Goal: Task Accomplishment & Management: Use online tool/utility

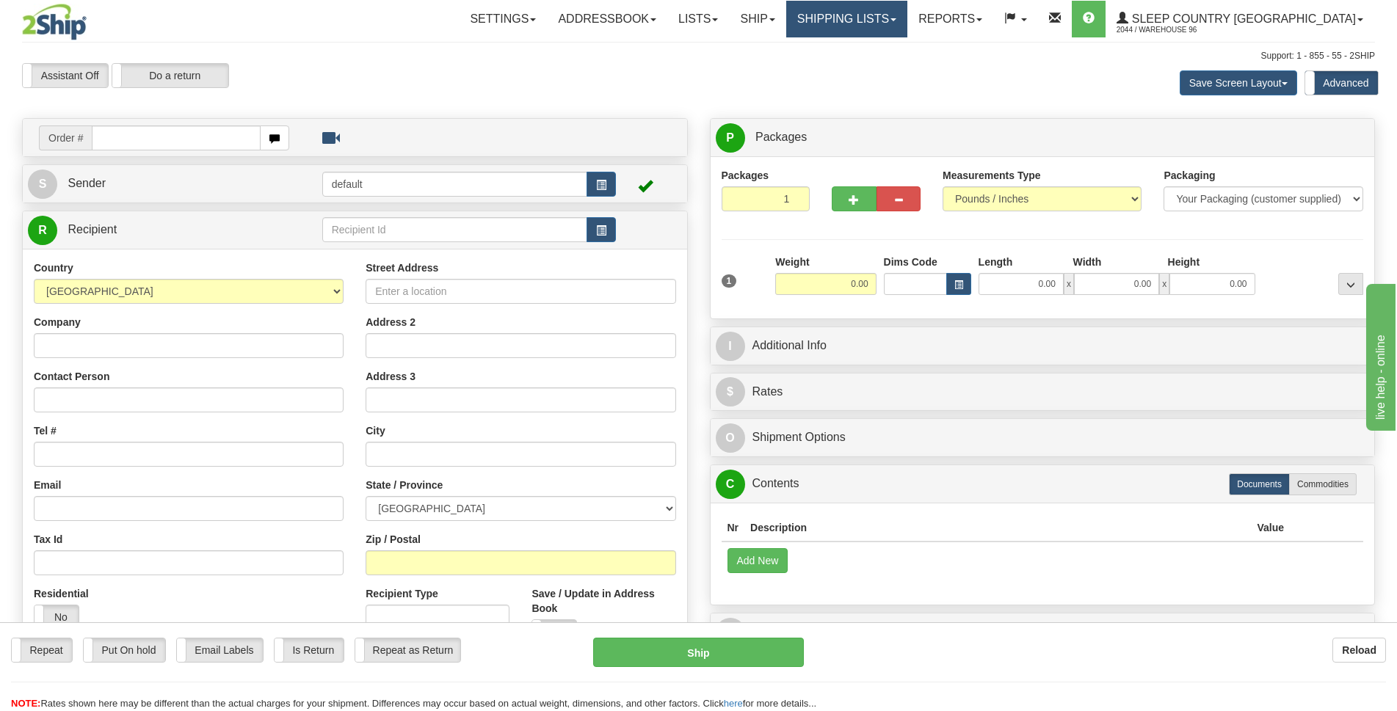
click at [878, 19] on link "Shipping lists" at bounding box center [846, 19] width 121 height 37
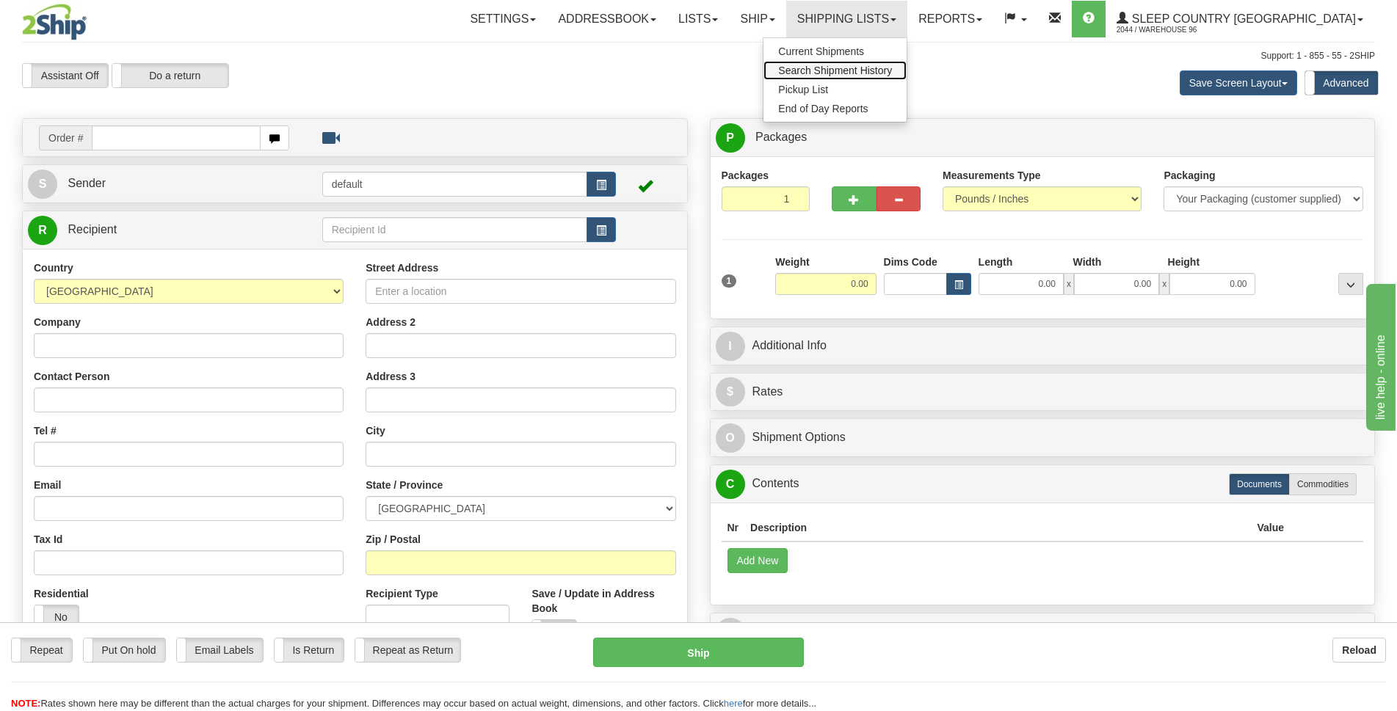
click at [892, 70] on span "Search Shipment History" at bounding box center [835, 71] width 114 height 12
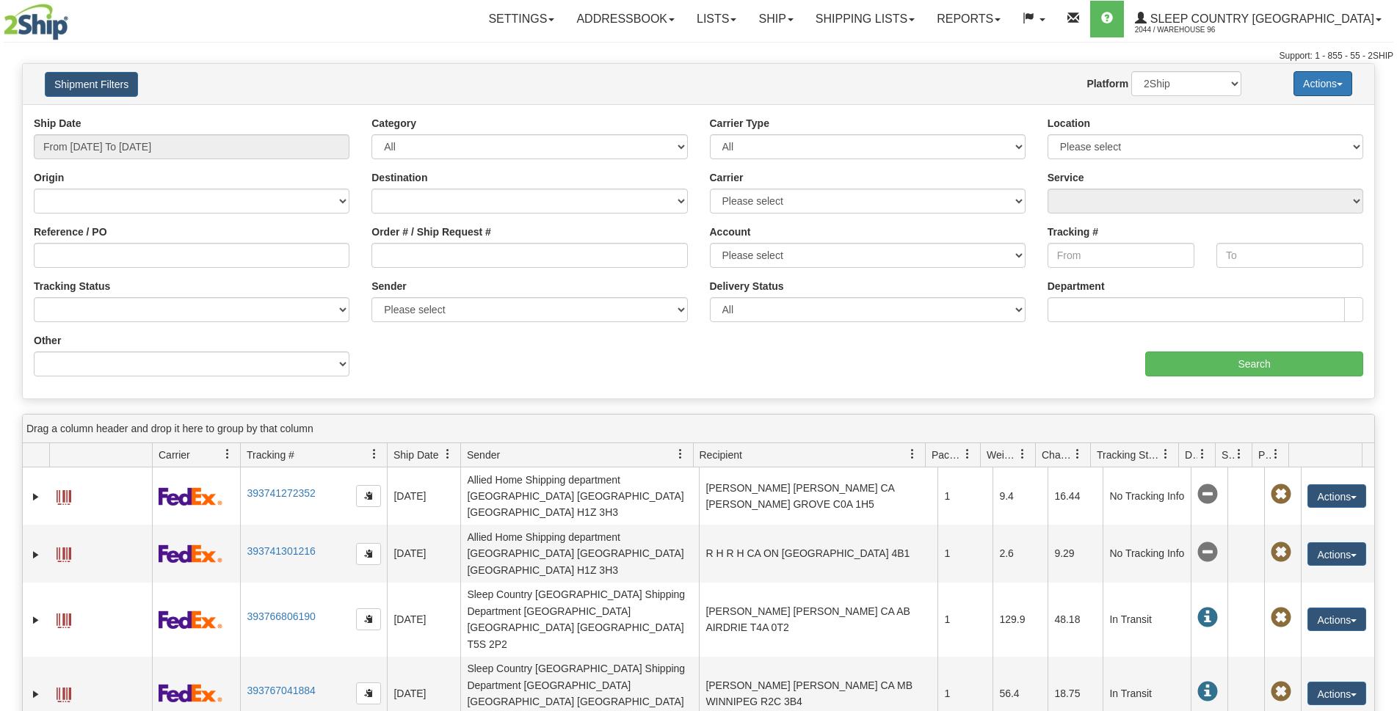
click at [1315, 84] on button "Actions" at bounding box center [1322, 83] width 59 height 25
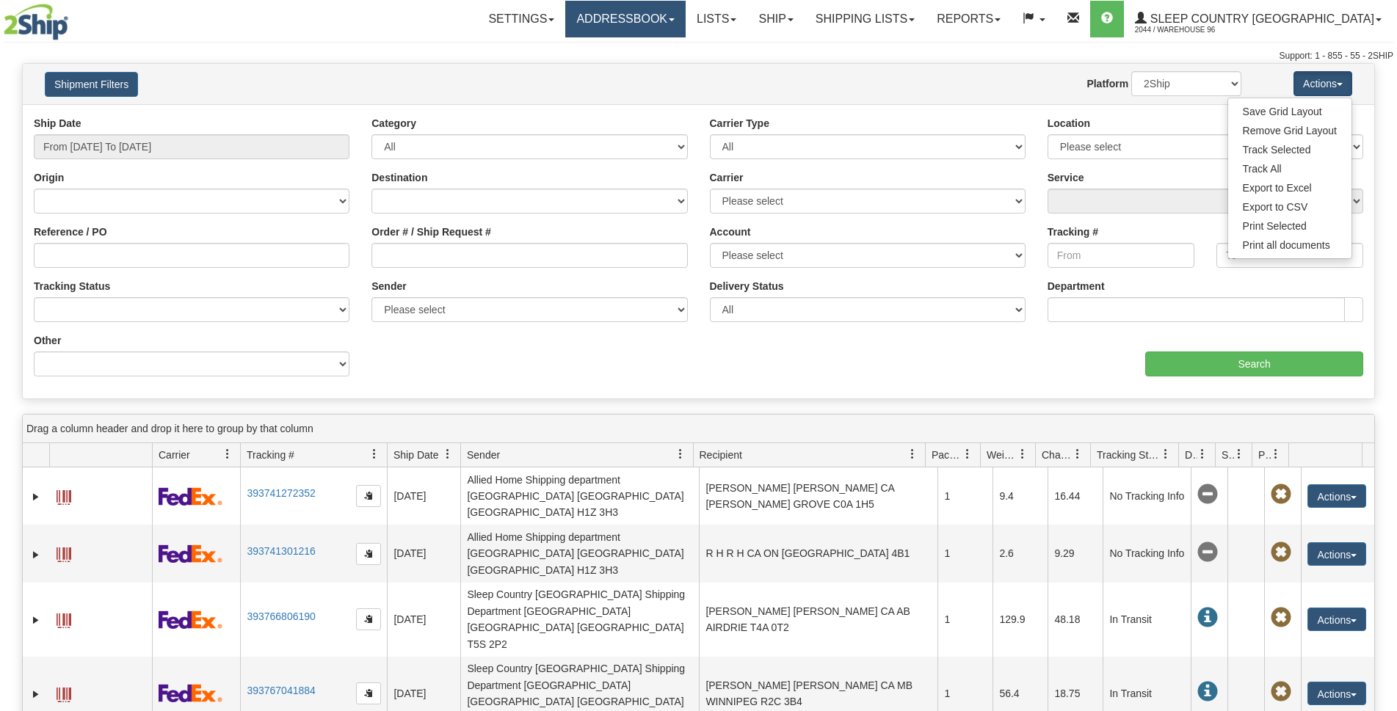
click at [686, 20] on link "Addressbook" at bounding box center [625, 19] width 120 height 37
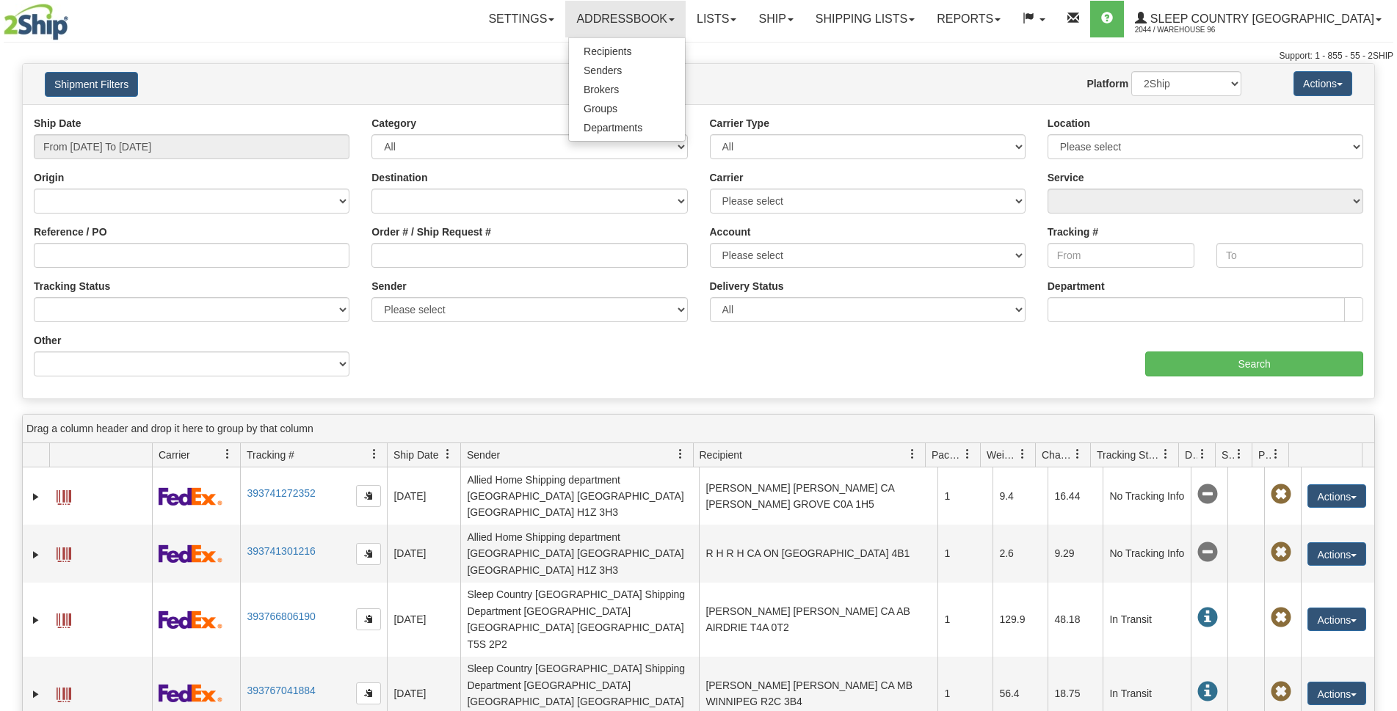
click at [828, 379] on div "Ship Date From 09/30/2025 To 10/01/2025 Category All Inbound Outbound Carrier T…" at bounding box center [698, 252] width 1351 height 272
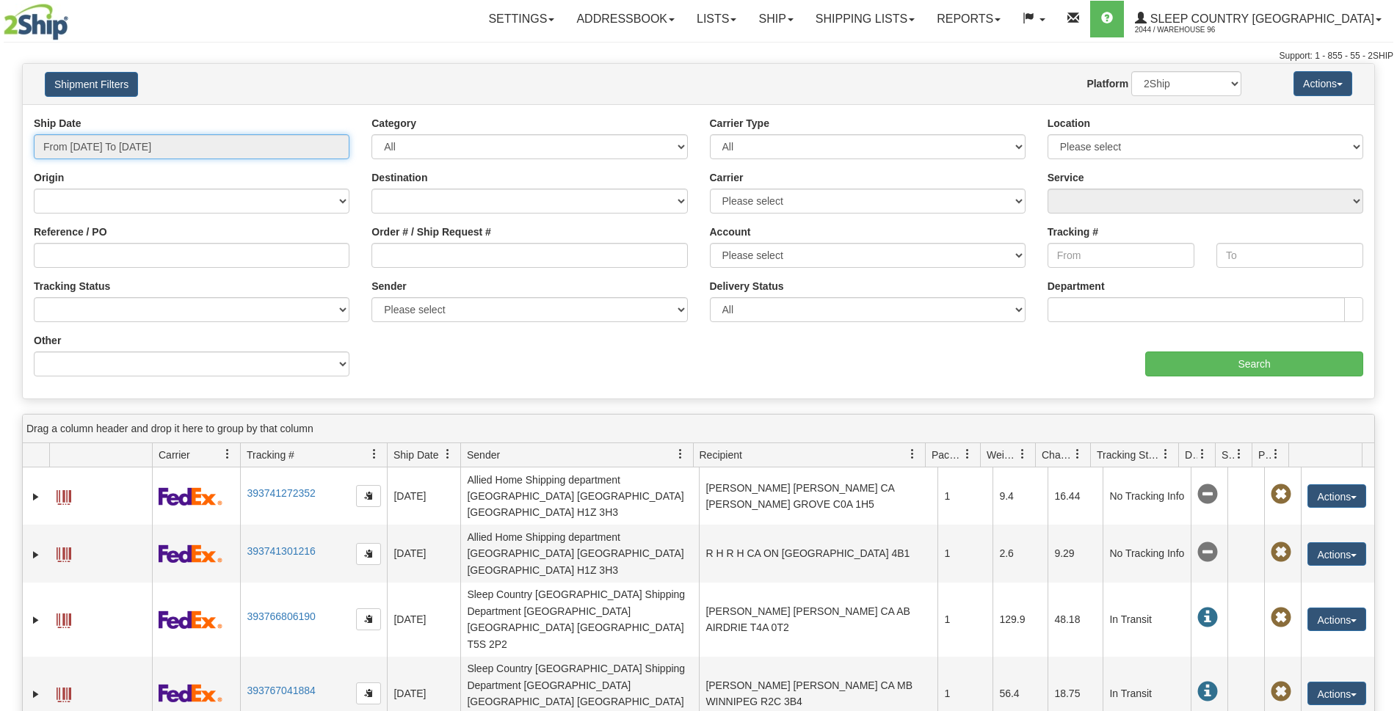
click at [228, 148] on input "From 09/30/2025 To 10/01/2025" at bounding box center [192, 146] width 316 height 25
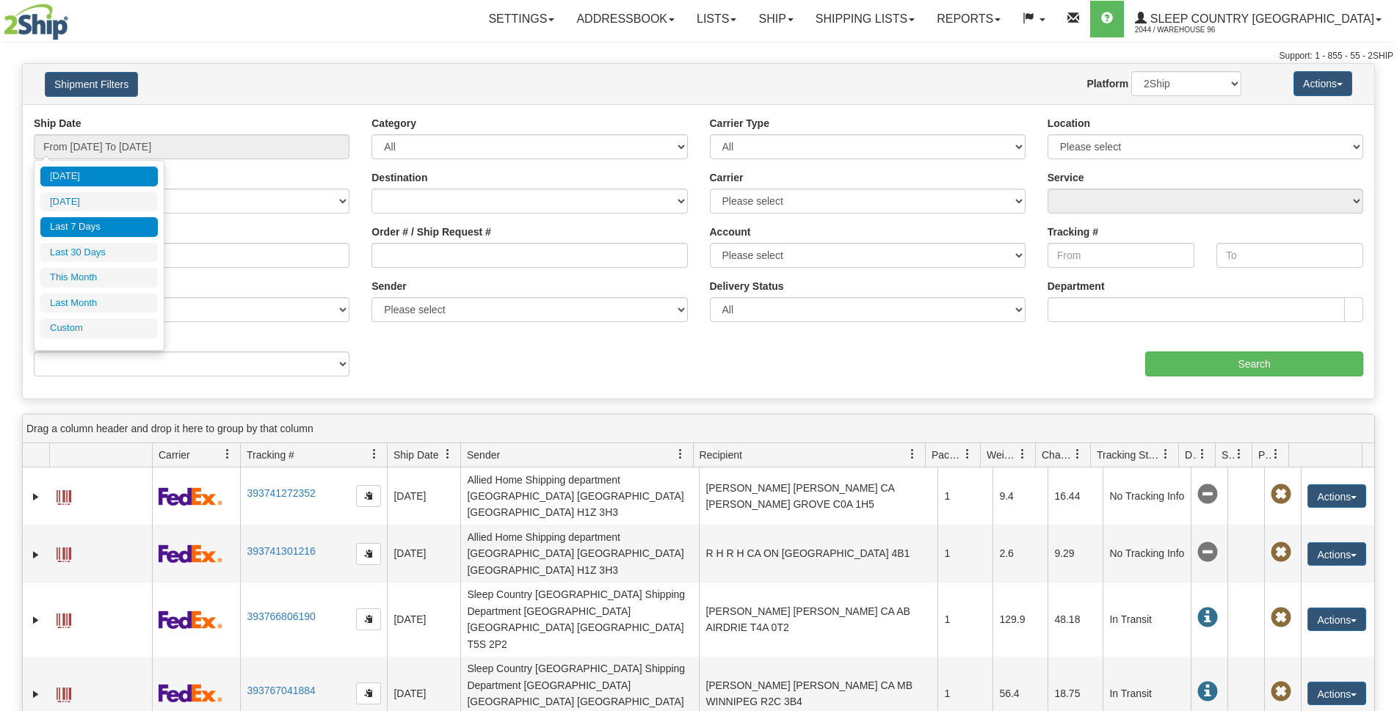
click at [105, 224] on li "Last 7 Days" at bounding box center [98, 227] width 117 height 20
type input "From 09/25/2025 To 10/01/2025"
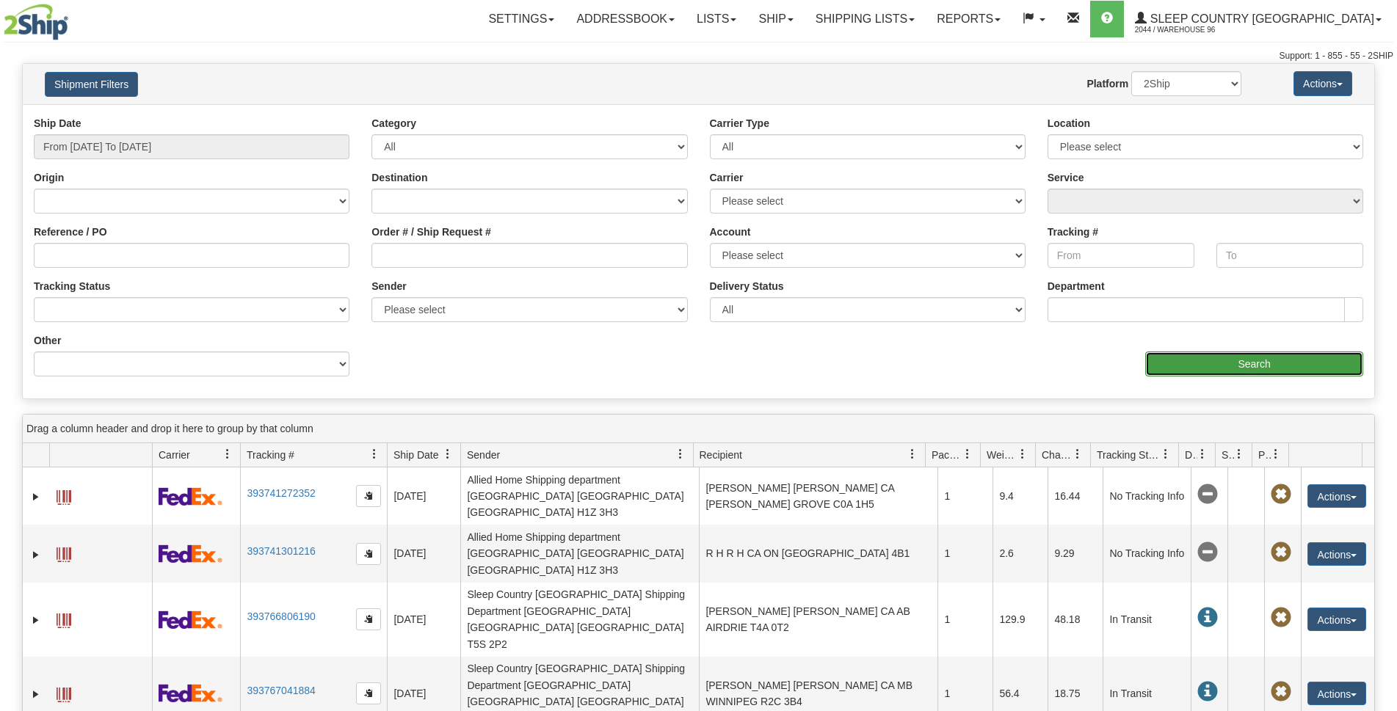
click at [1283, 369] on input "Search" at bounding box center [1254, 364] width 218 height 25
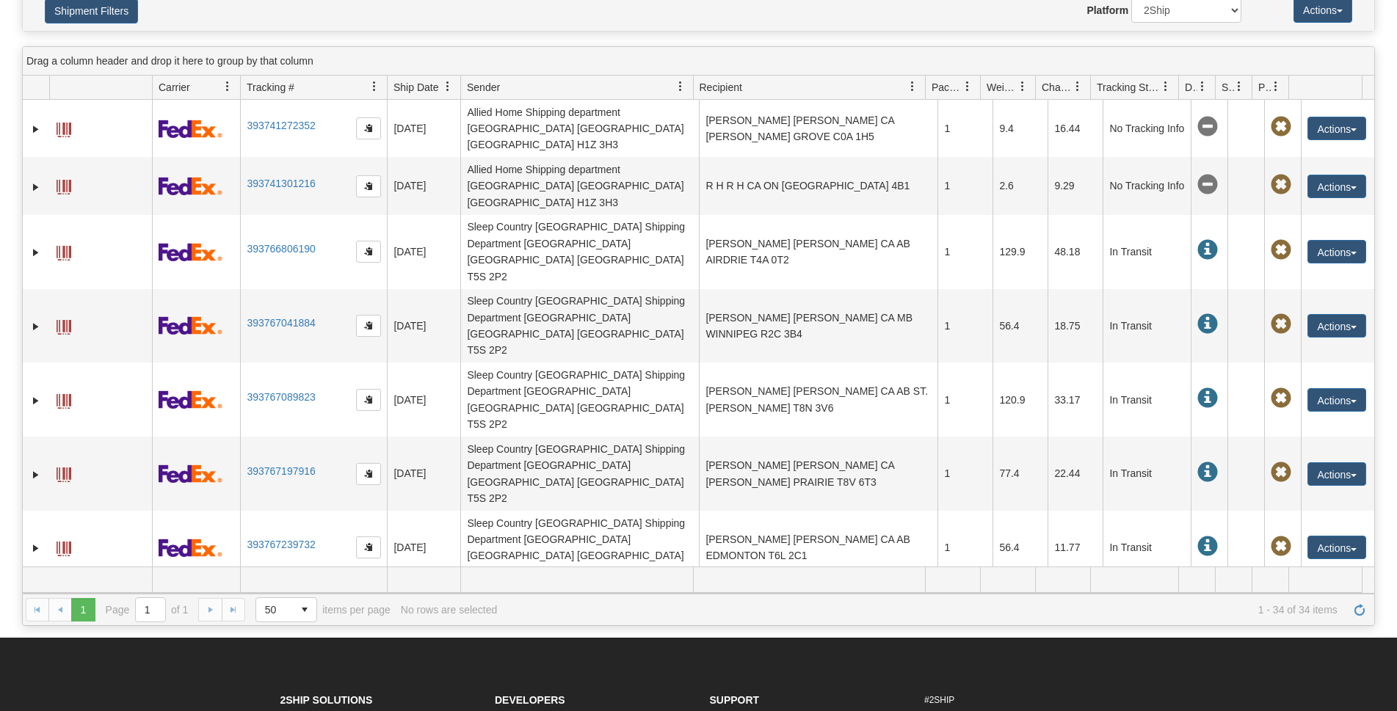
scroll to position [147, 0]
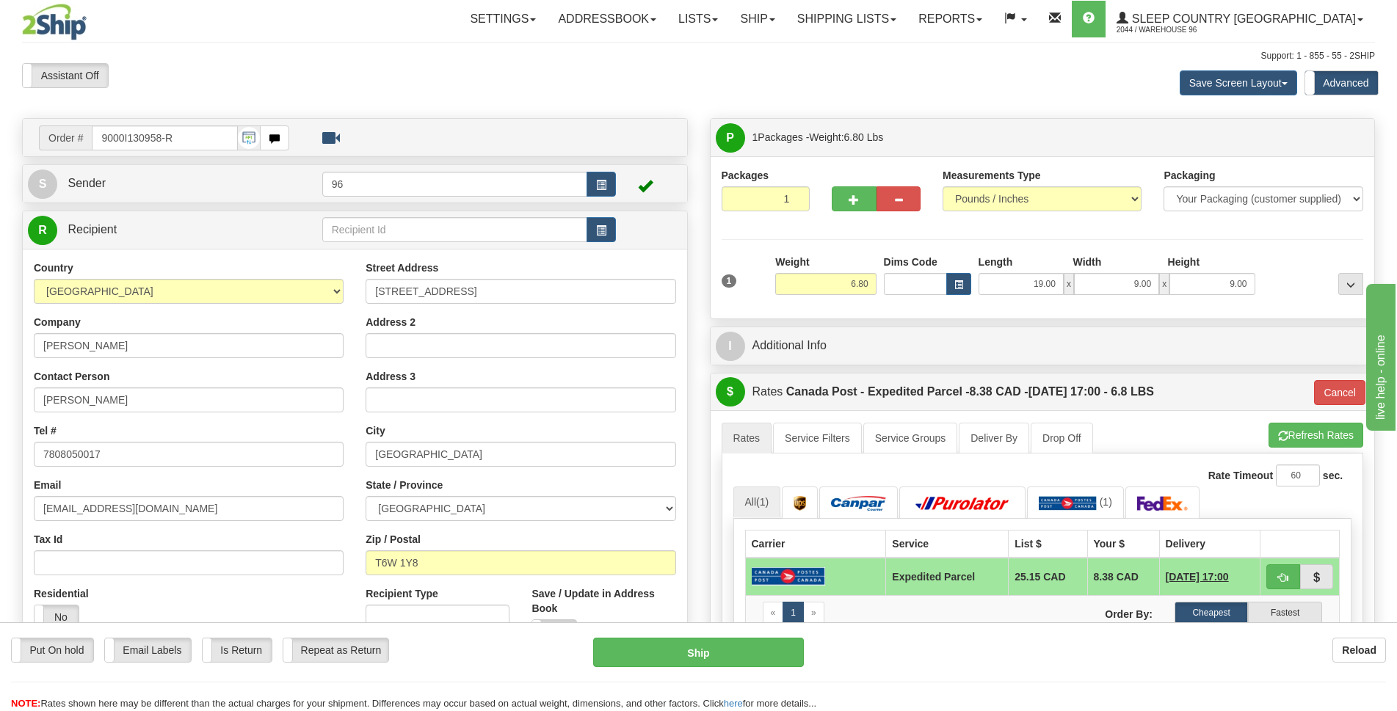
scroll to position [220, 0]
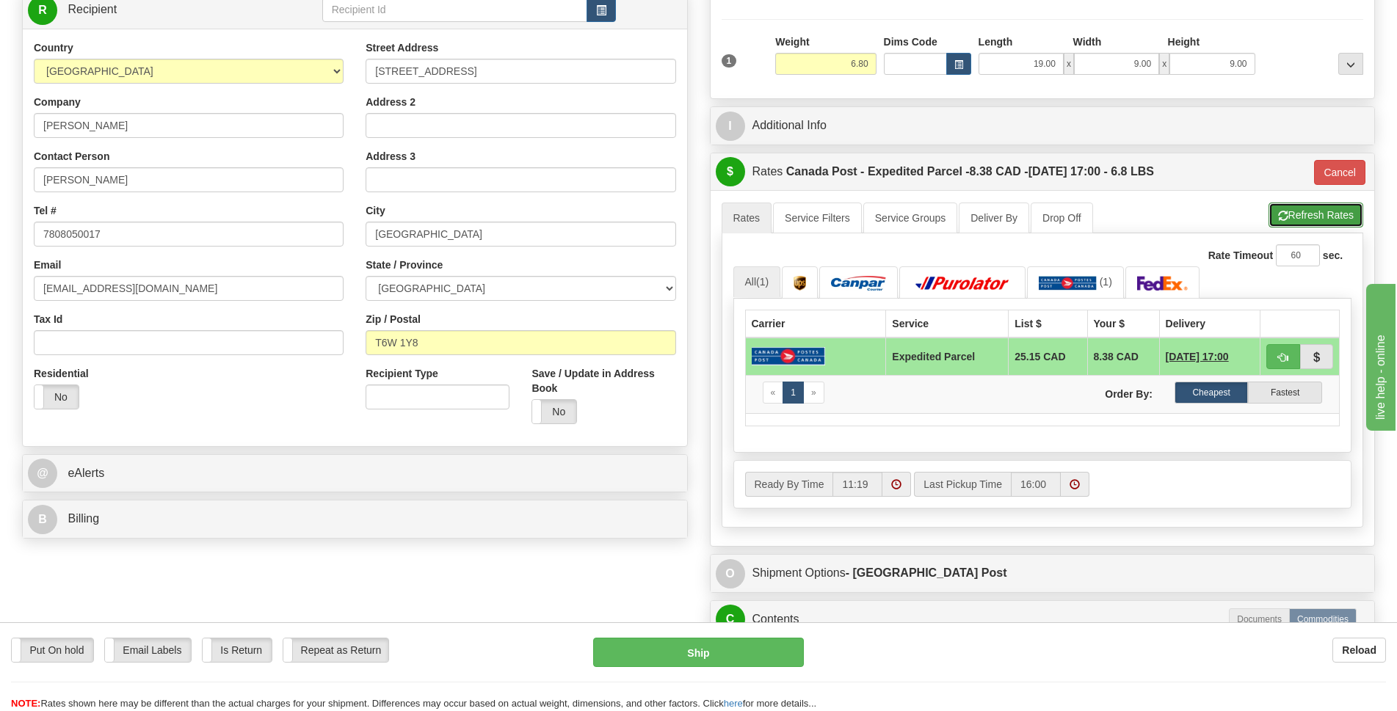
click at [1296, 211] on button "Refresh Rates" at bounding box center [1315, 215] width 95 height 25
click at [1290, 222] on button "Refresh Rates" at bounding box center [1315, 215] width 95 height 25
type input "DOM.EP"
click at [755, 280] on link "All (1)" at bounding box center [757, 281] width 48 height 31
click at [809, 282] on link at bounding box center [800, 282] width 36 height 32
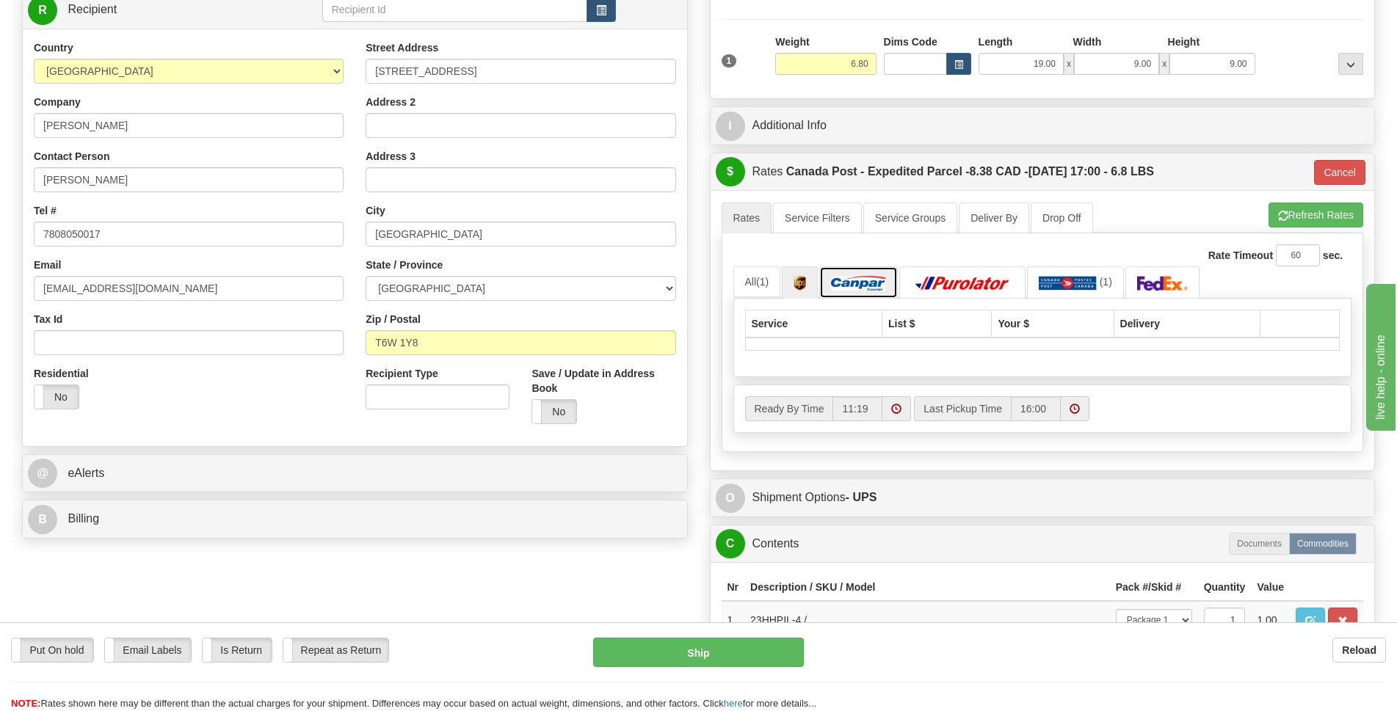
click at [862, 280] on img at bounding box center [858, 283] width 55 height 15
click at [772, 278] on link "All (1)" at bounding box center [757, 281] width 48 height 31
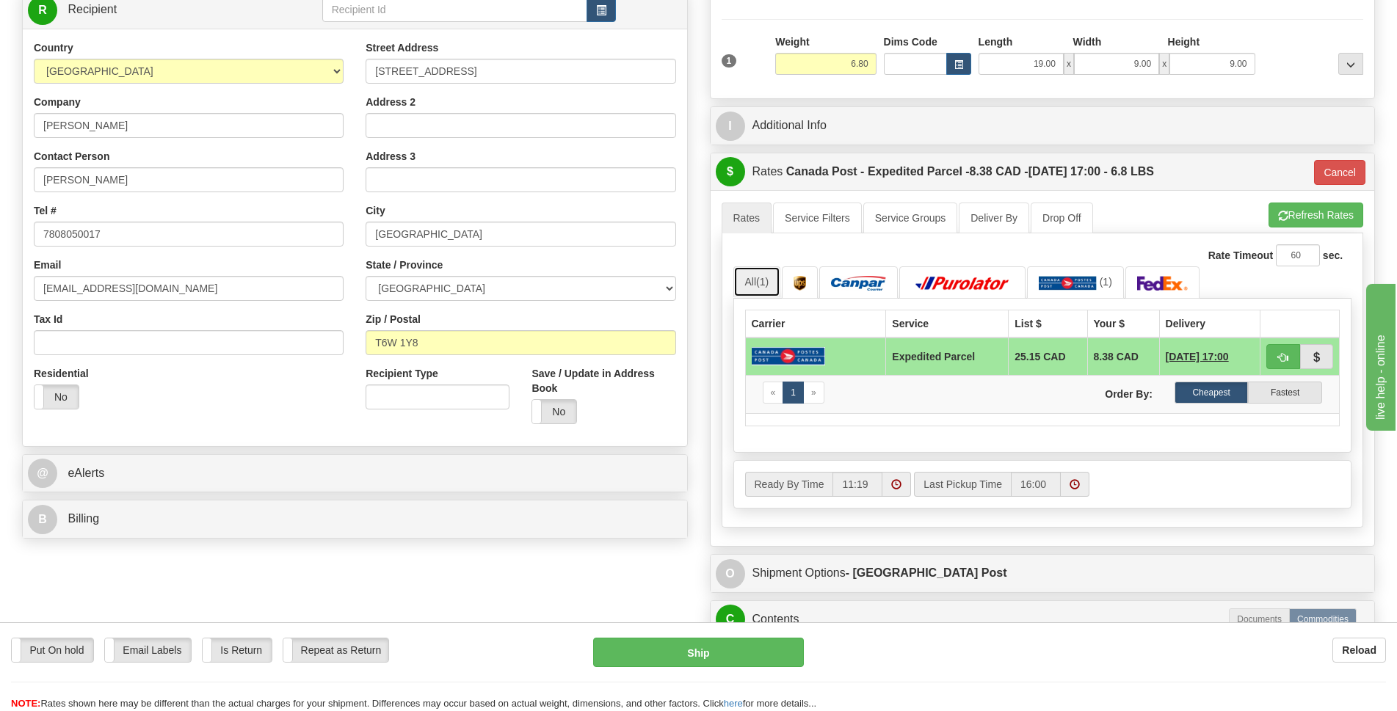
scroll to position [147, 0]
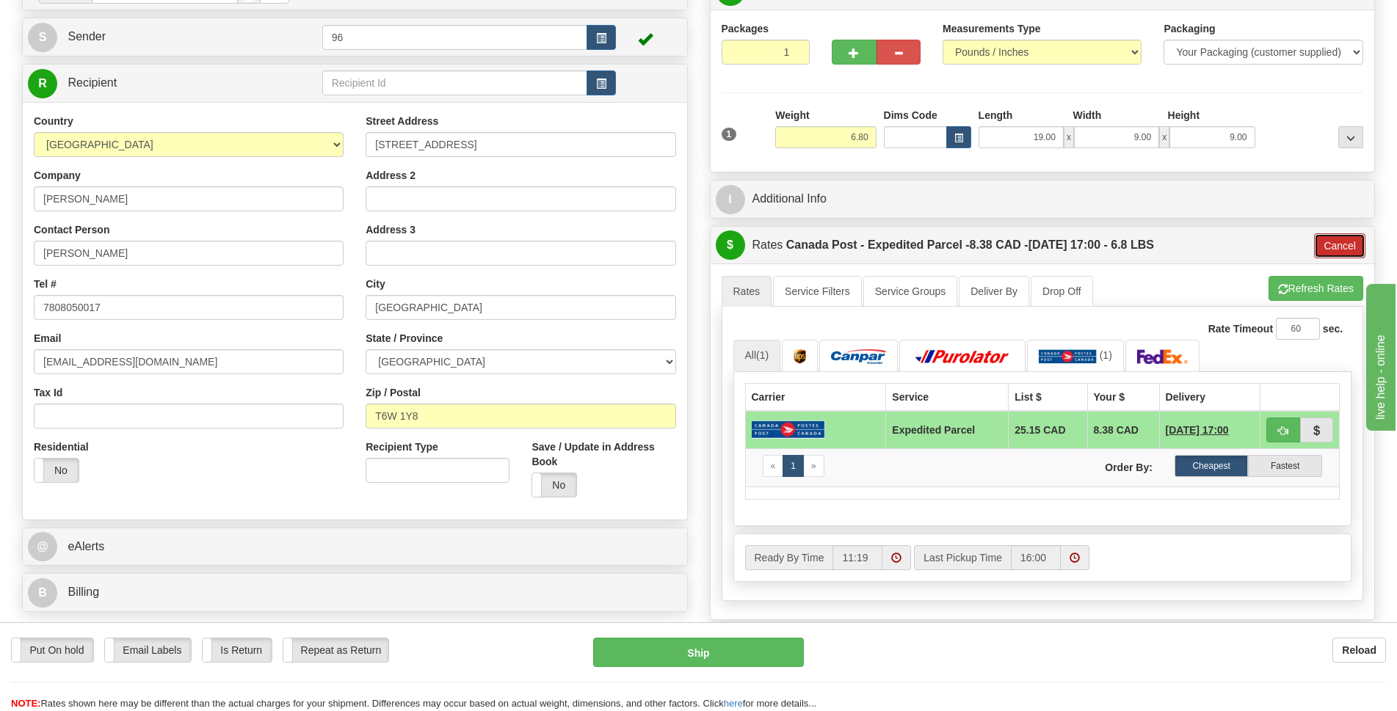
click at [1337, 246] on button "Cancel" at bounding box center [1339, 245] width 51 height 25
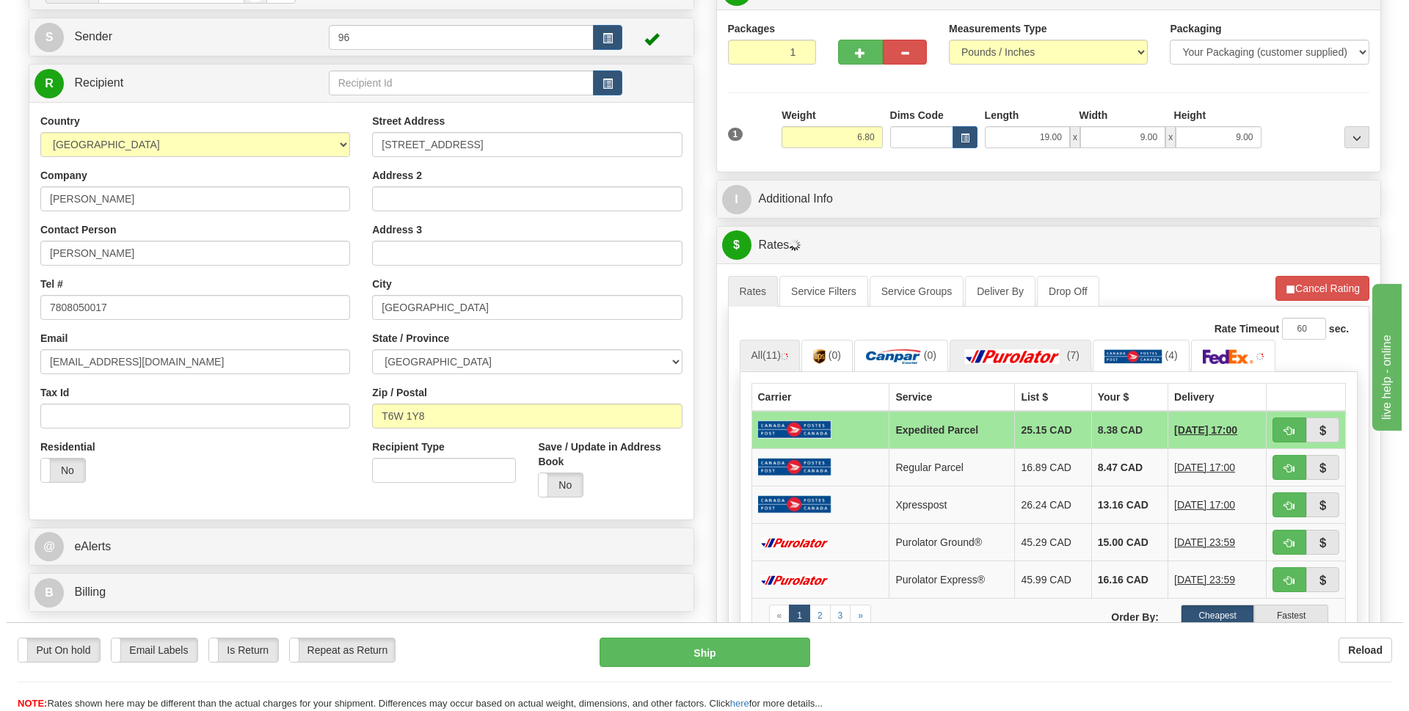
scroll to position [220, 0]
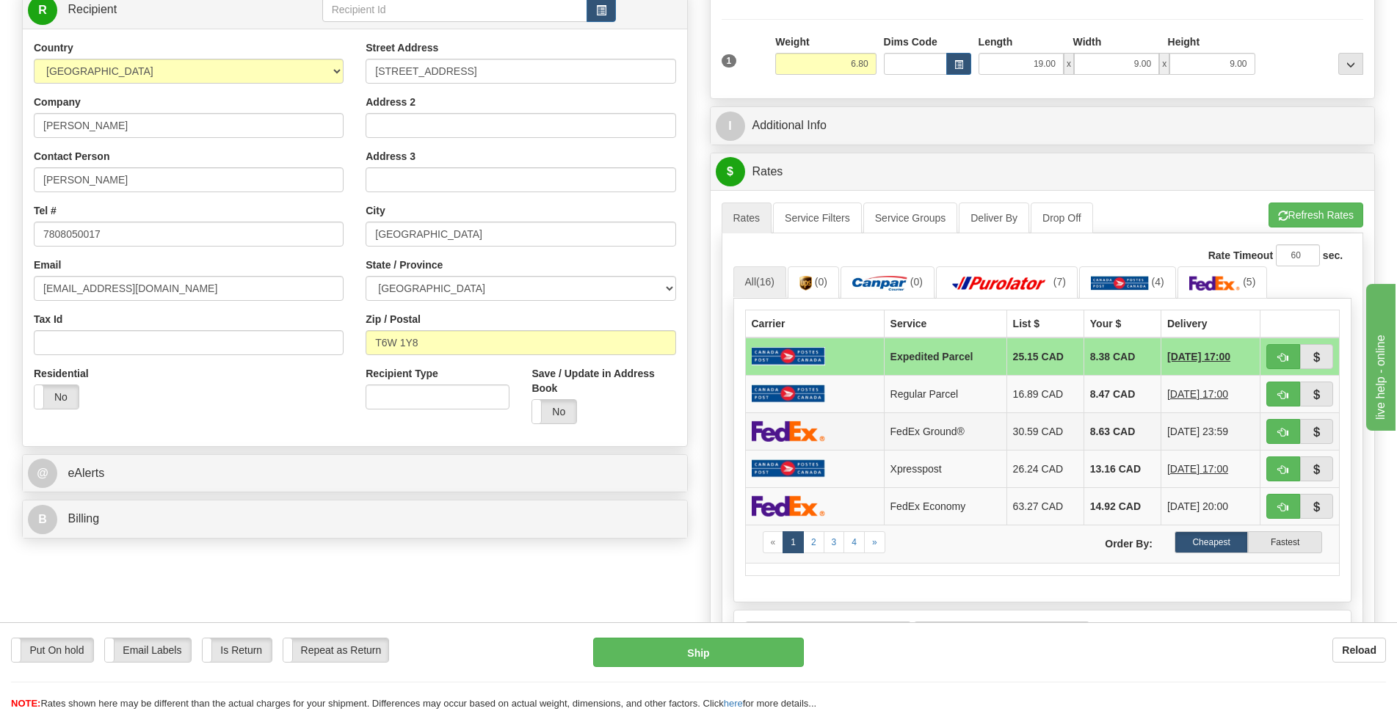
click at [854, 436] on td at bounding box center [814, 431] width 139 height 37
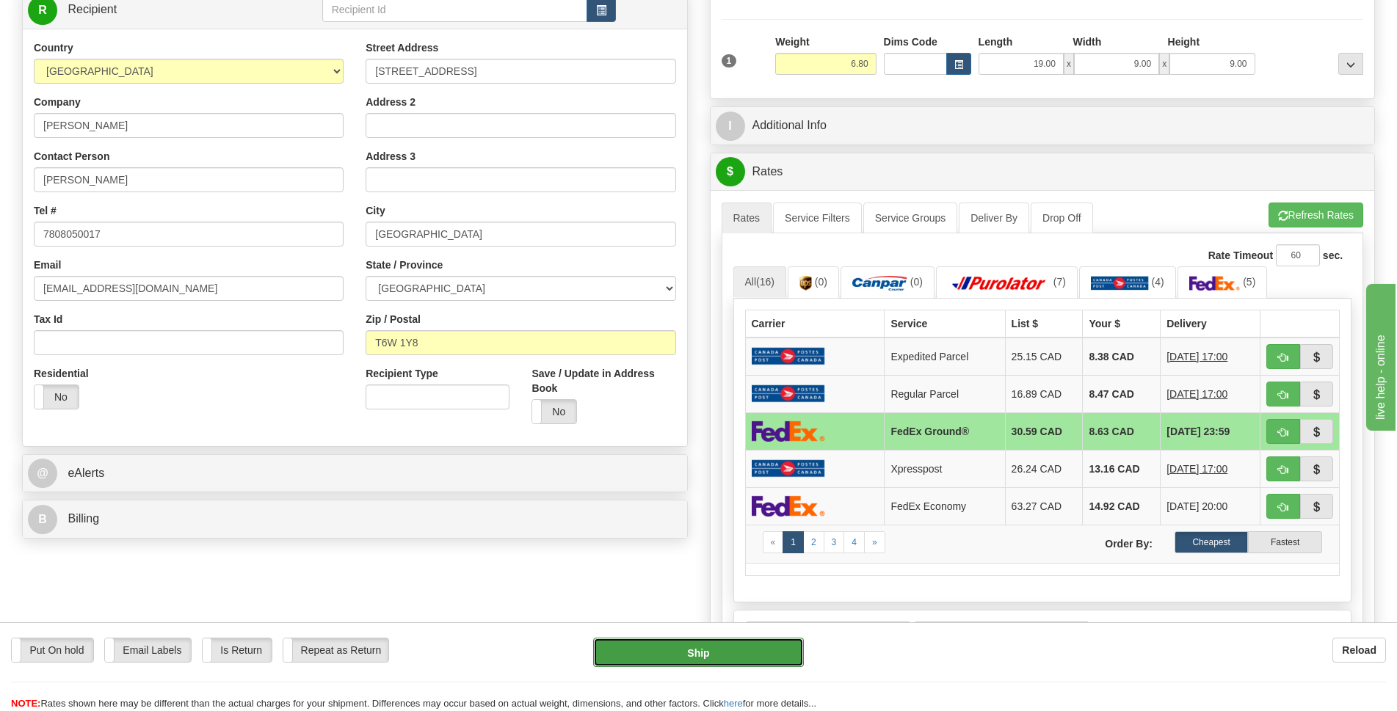
click at [658, 647] on button "Ship" at bounding box center [698, 652] width 211 height 29
type input "92"
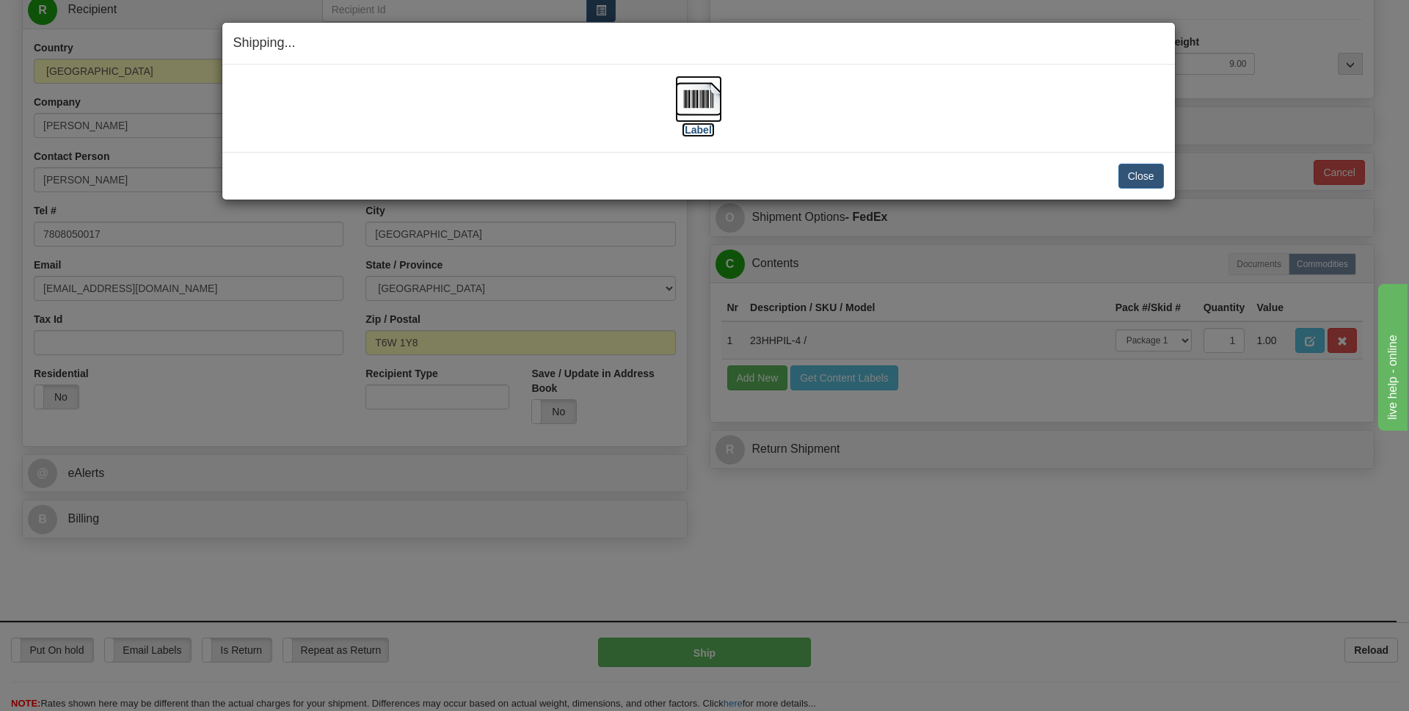
click at [705, 96] on img at bounding box center [698, 99] width 47 height 47
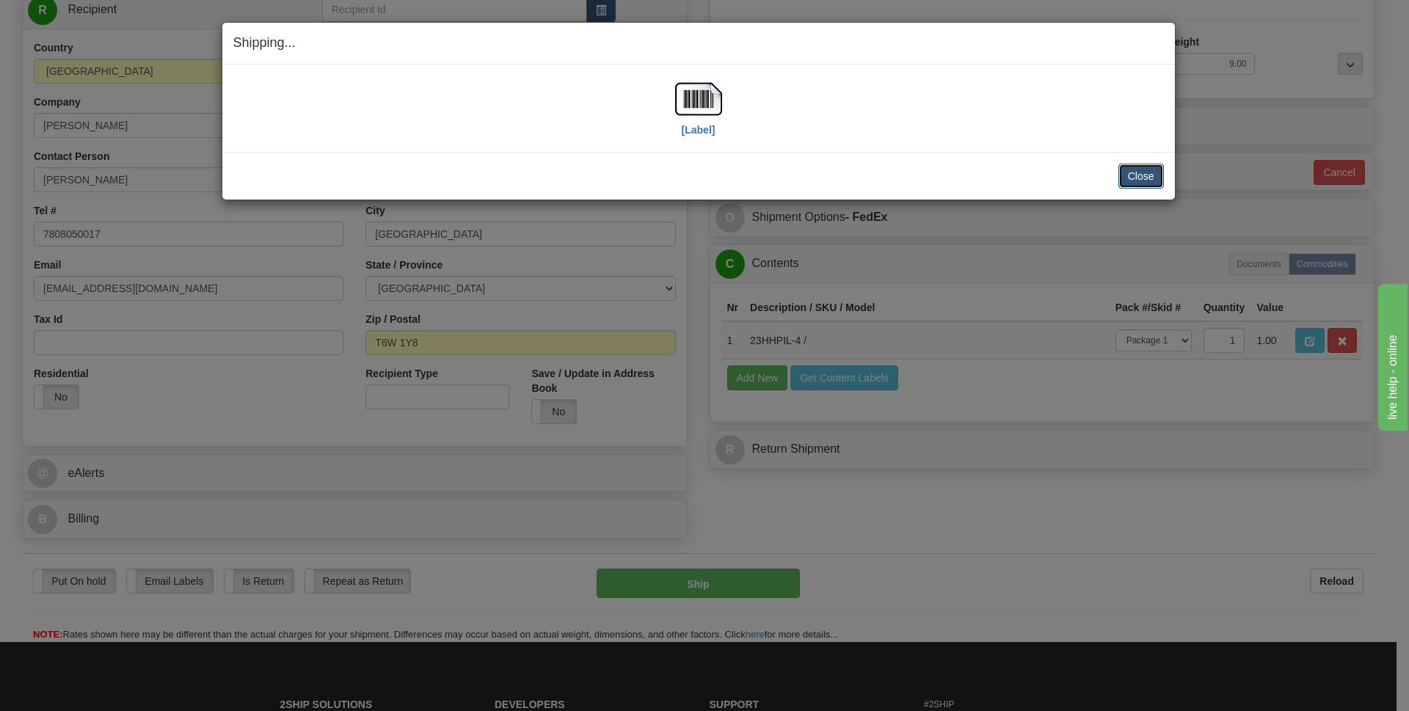
click at [1126, 175] on button "Close" at bounding box center [1142, 176] width 46 height 25
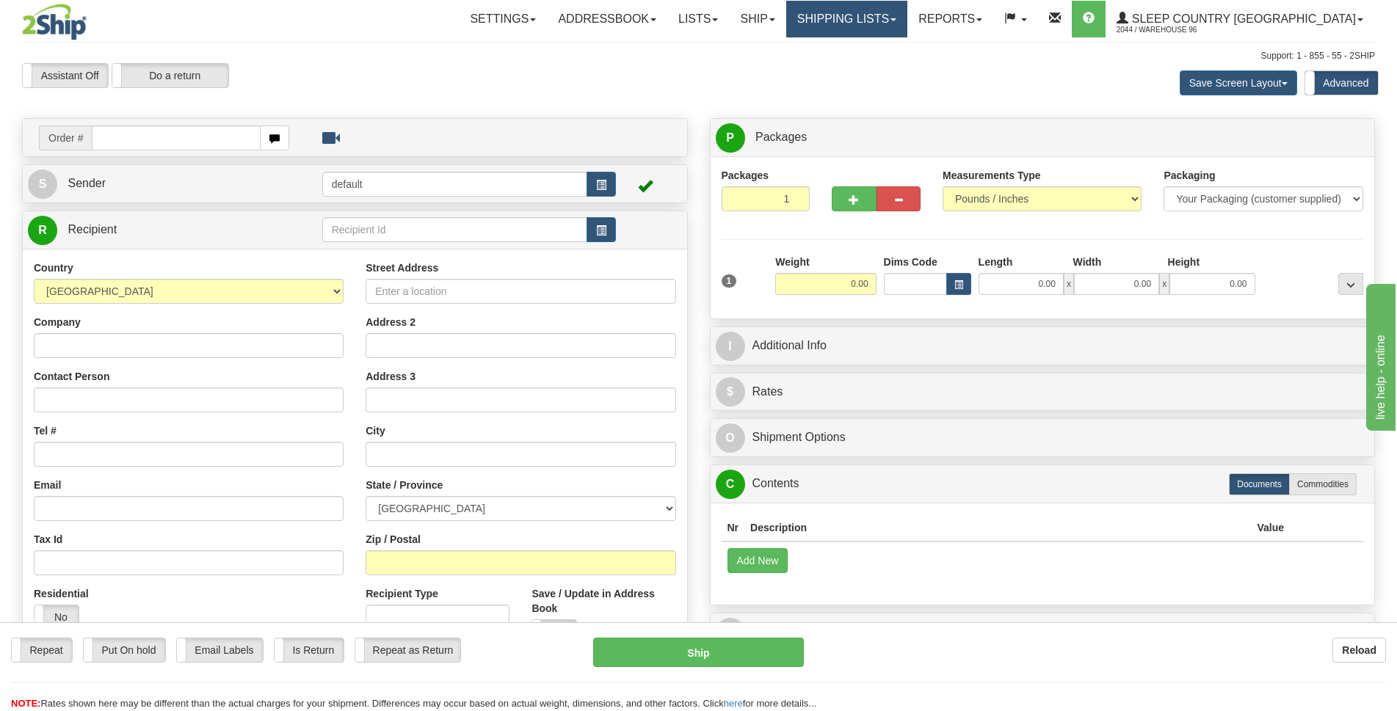
click at [896, 10] on link "Shipping lists" at bounding box center [846, 19] width 121 height 37
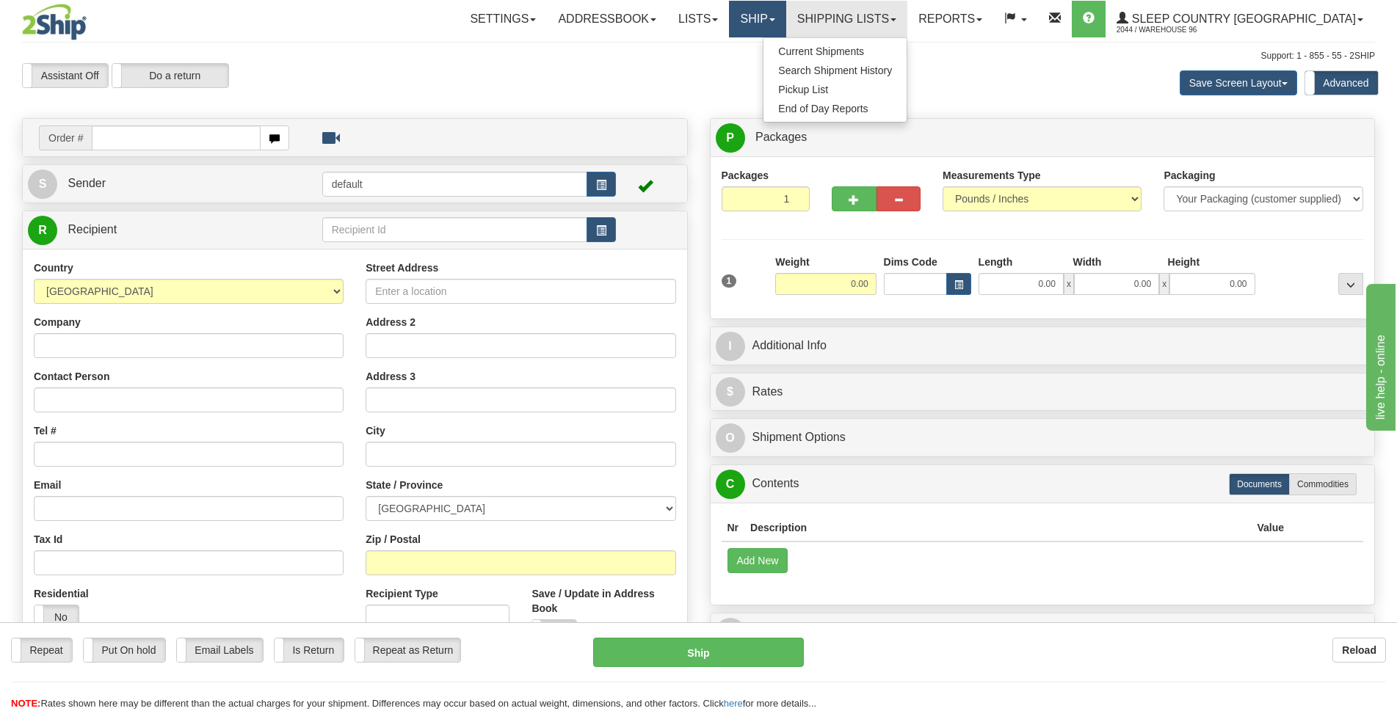
click at [785, 15] on link "Ship" at bounding box center [757, 19] width 57 height 37
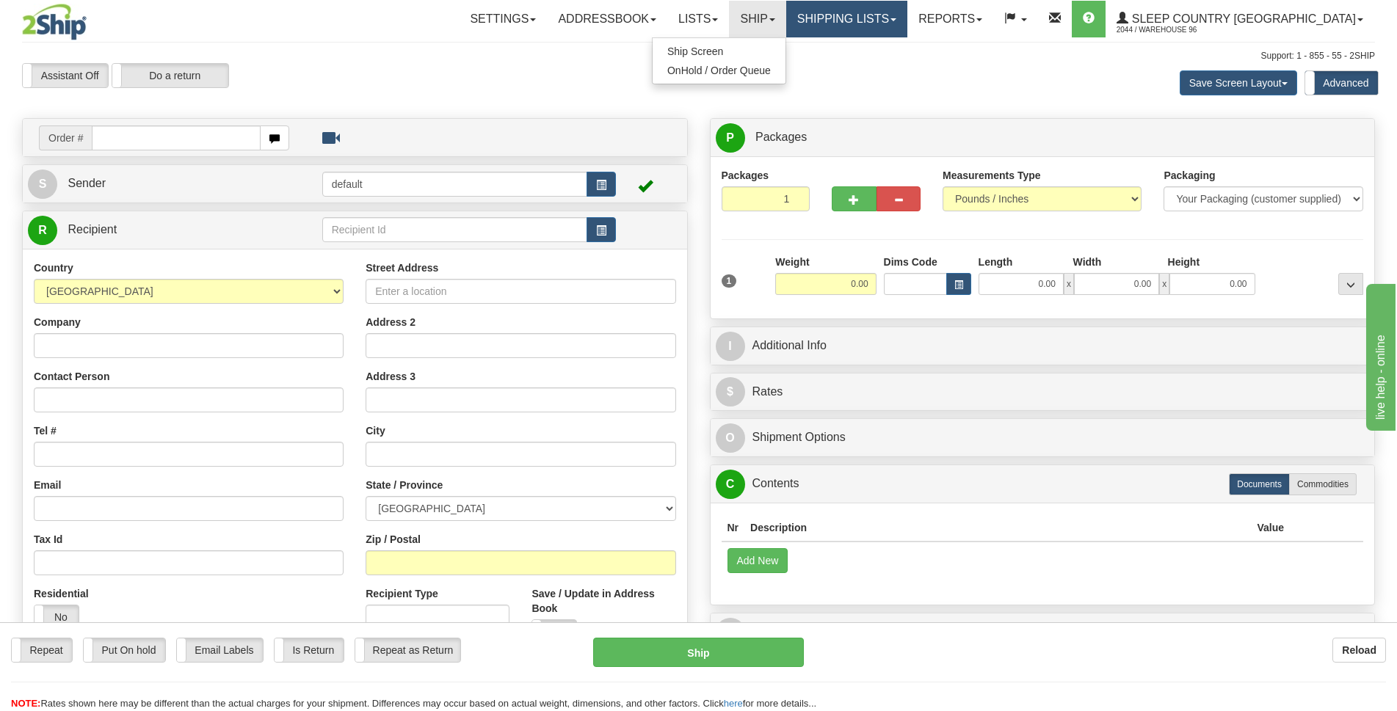
click at [864, 31] on link "Shipping lists" at bounding box center [846, 19] width 121 height 37
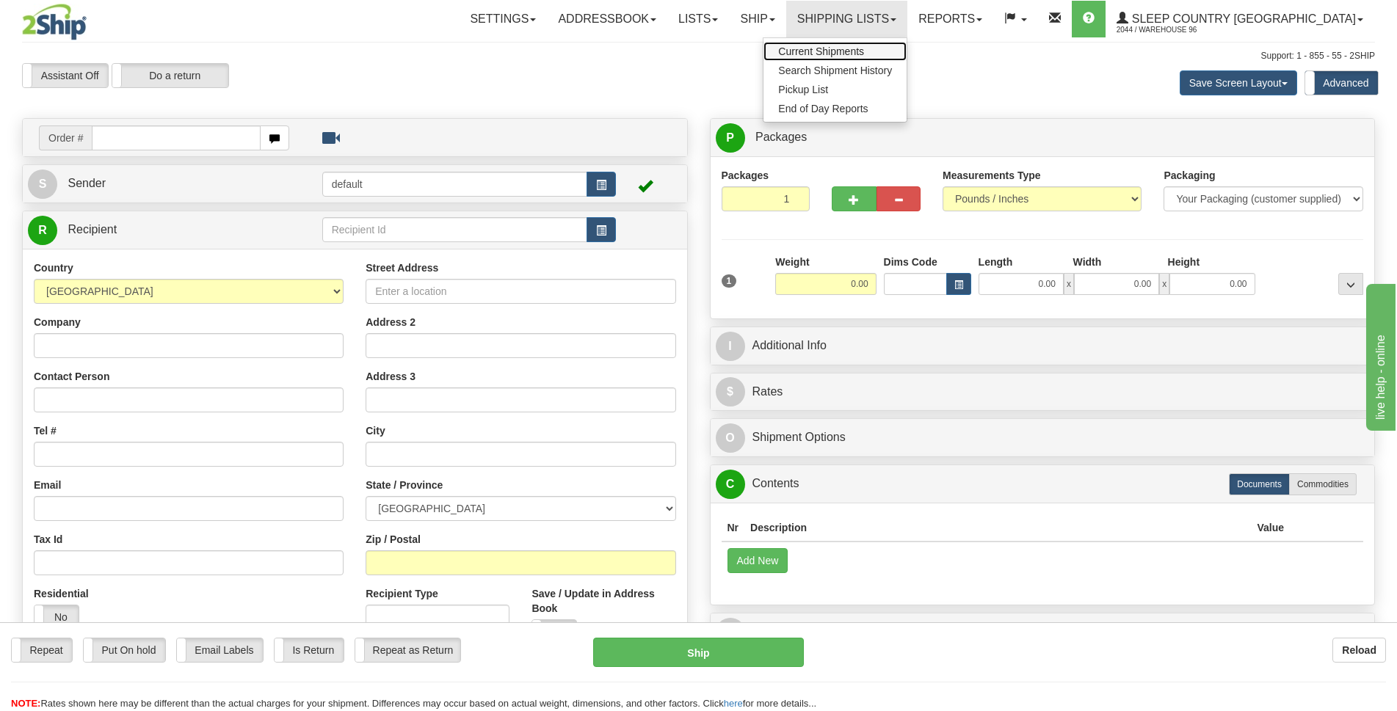
click at [864, 46] on span "Current Shipments" at bounding box center [821, 52] width 86 height 12
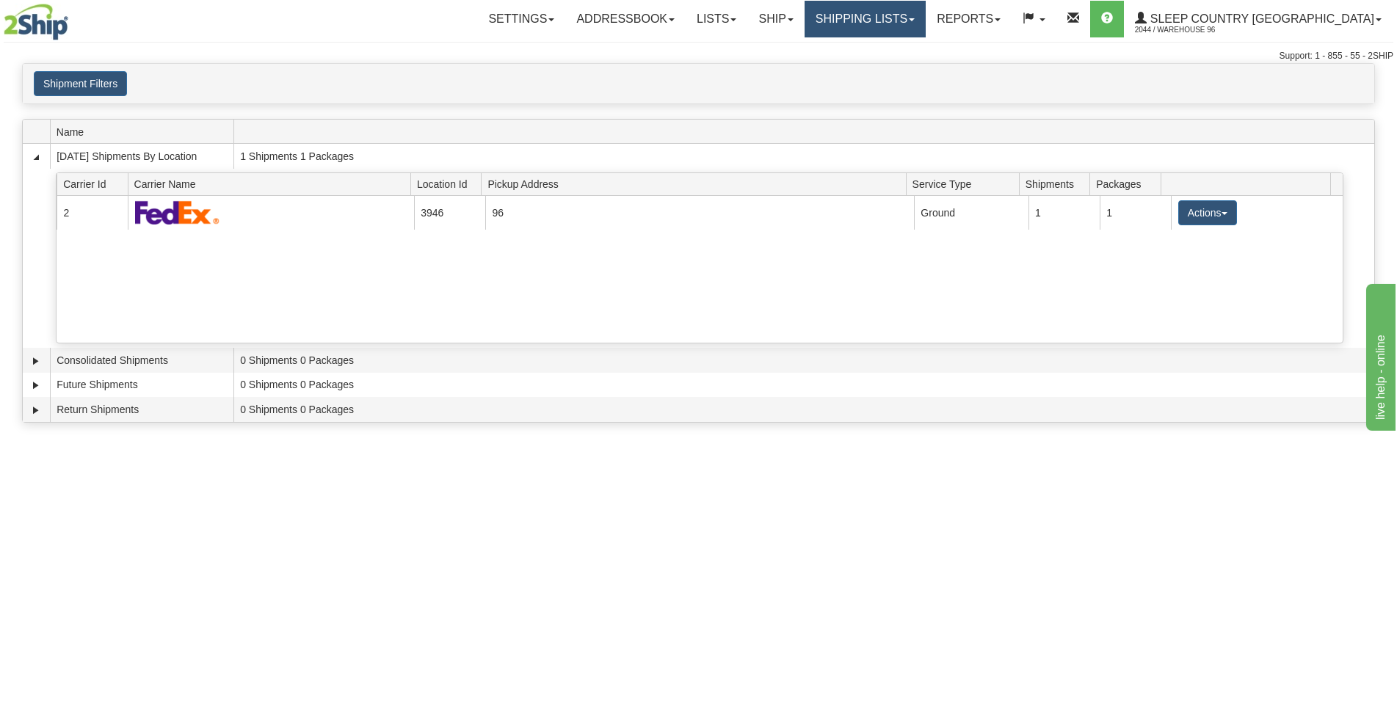
click at [916, 12] on link "Shipping lists" at bounding box center [865, 19] width 121 height 37
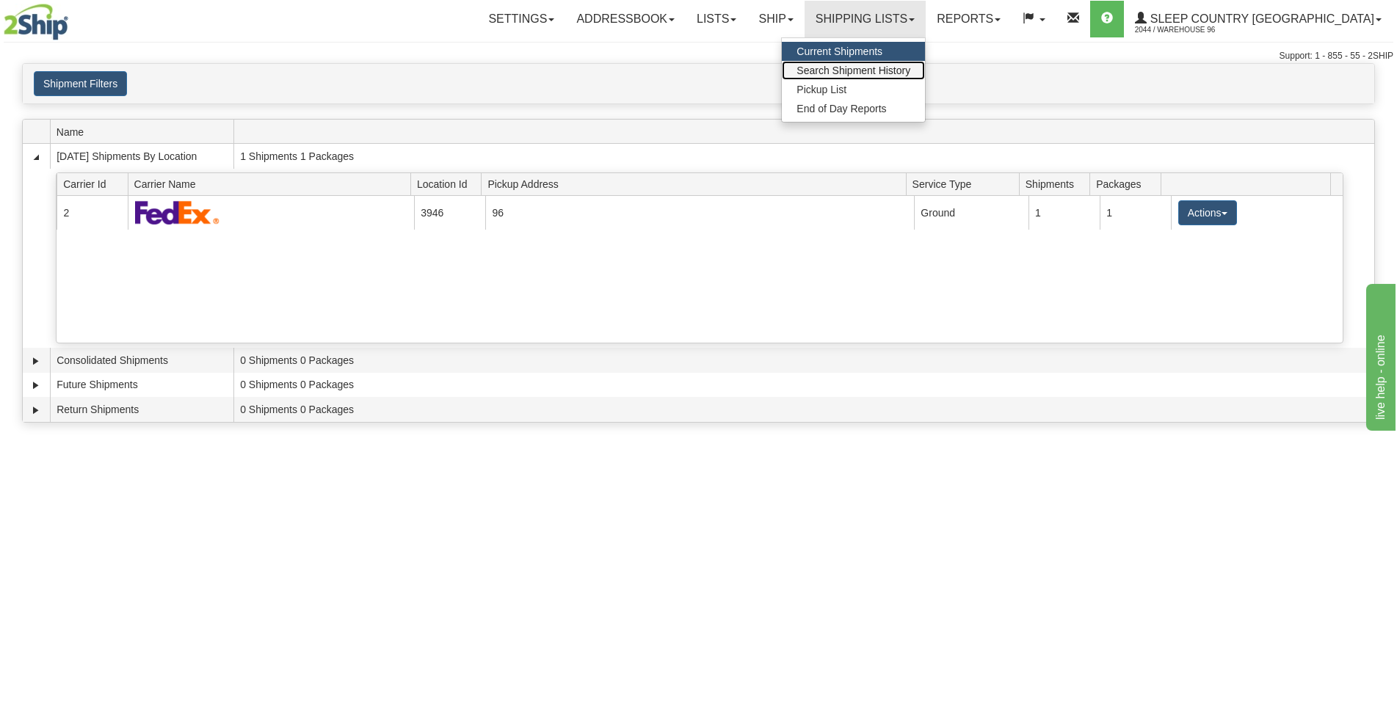
click at [910, 68] on span "Search Shipment History" at bounding box center [853, 71] width 114 height 12
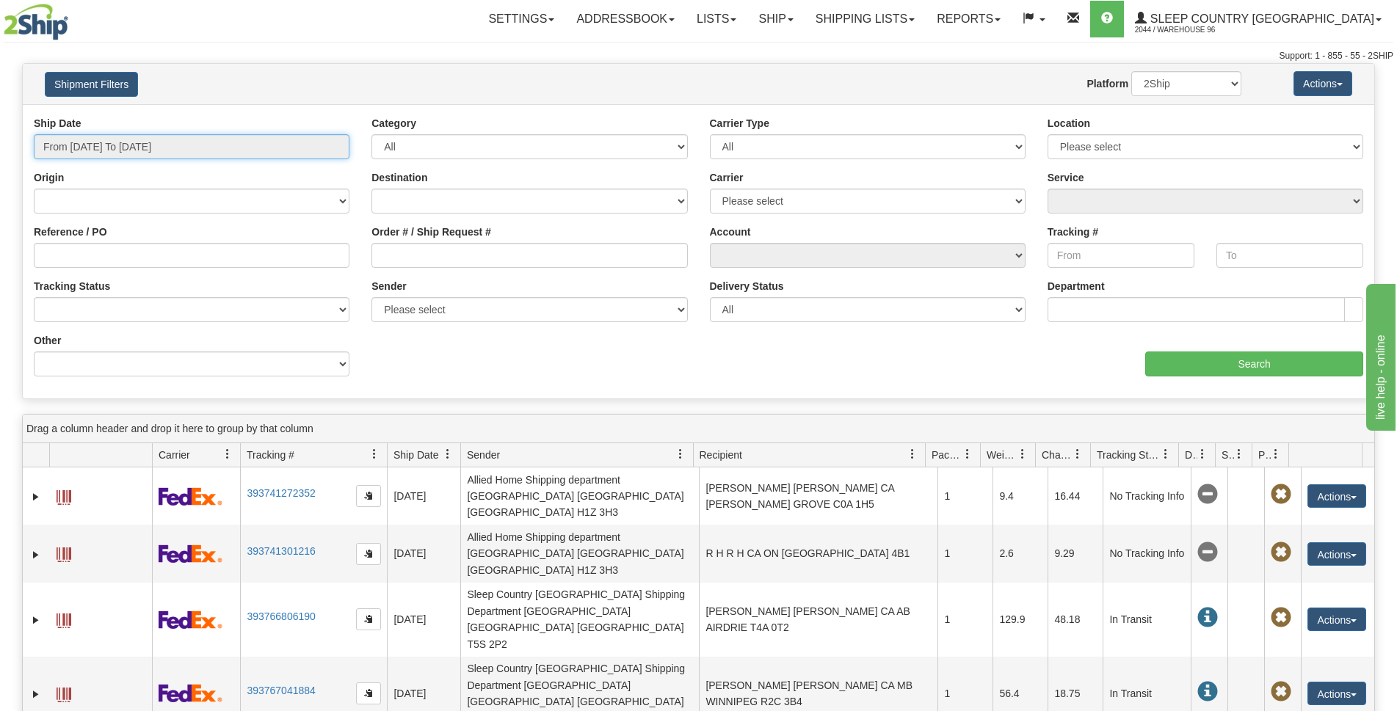
click at [228, 139] on input "From [DATE] To [DATE]" at bounding box center [192, 146] width 316 height 25
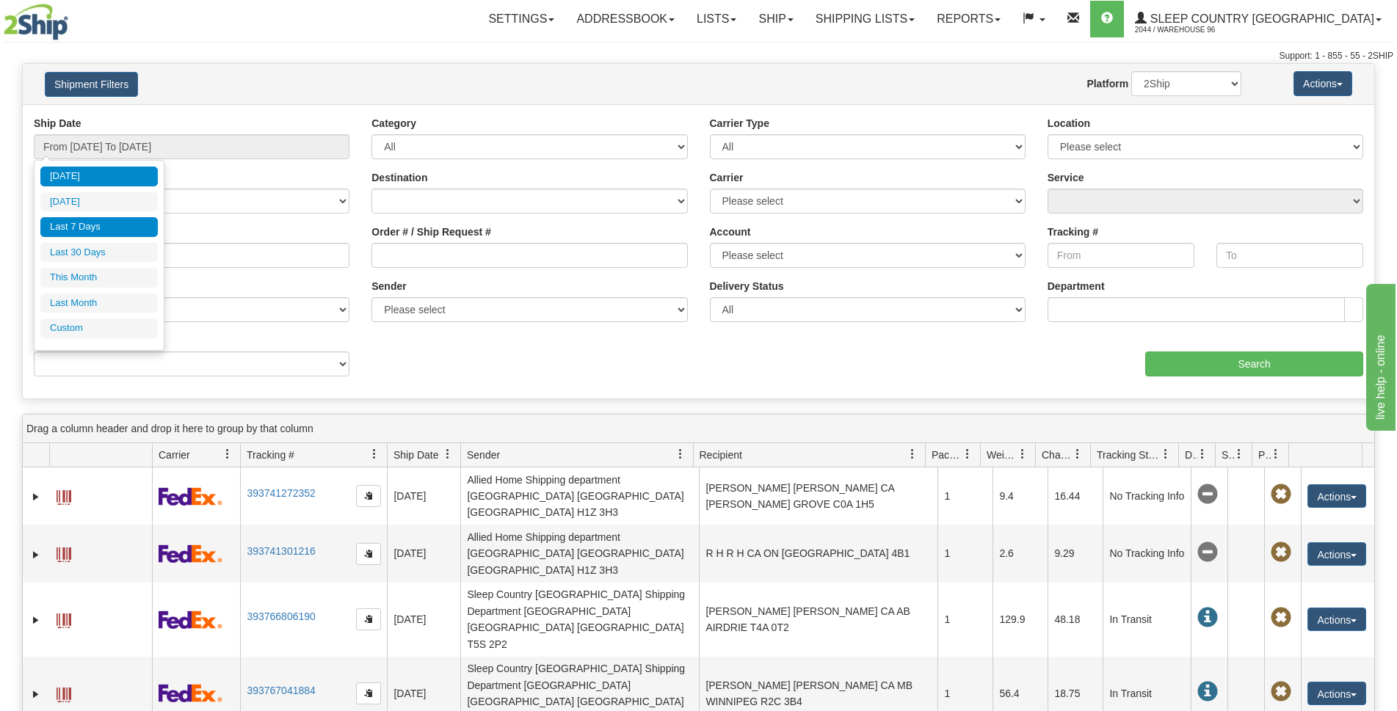
click at [92, 221] on li "Last 7 Days" at bounding box center [98, 227] width 117 height 20
type input "From [DATE] To [DATE]"
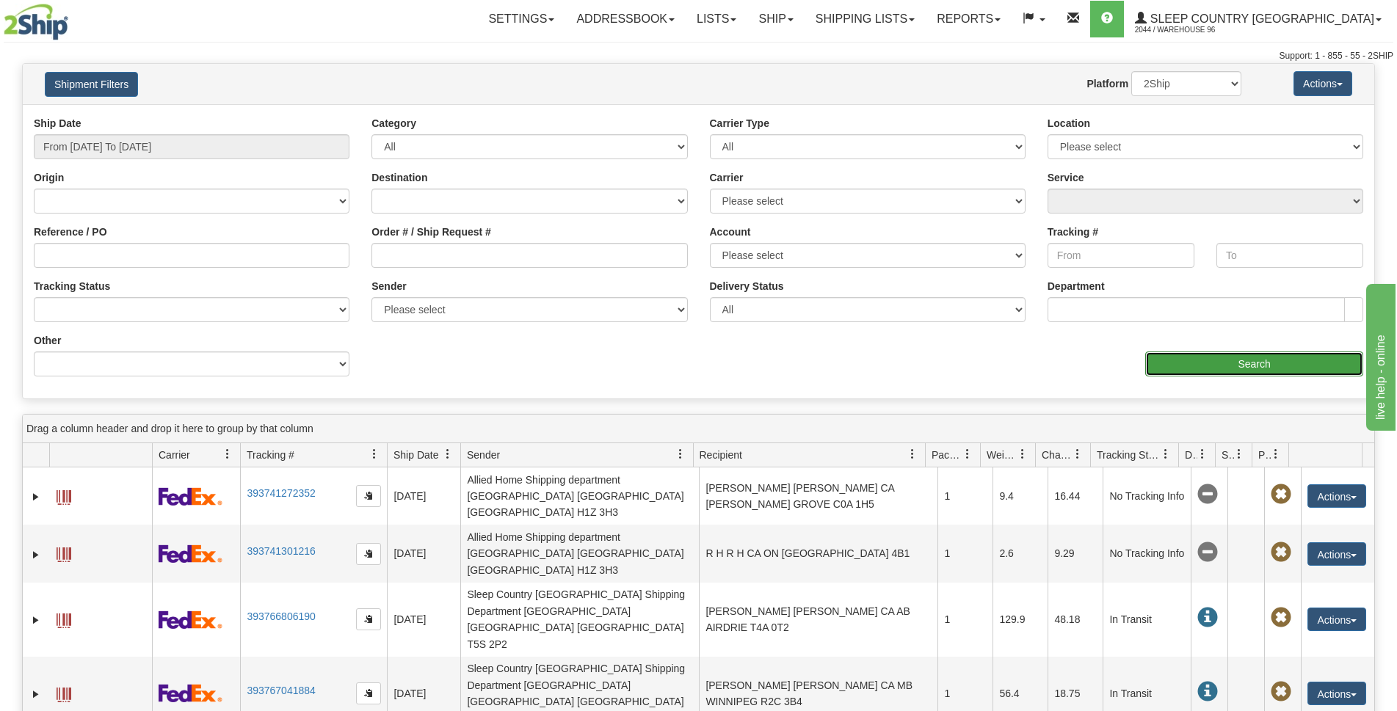
click at [1235, 369] on input "Search" at bounding box center [1254, 364] width 218 height 25
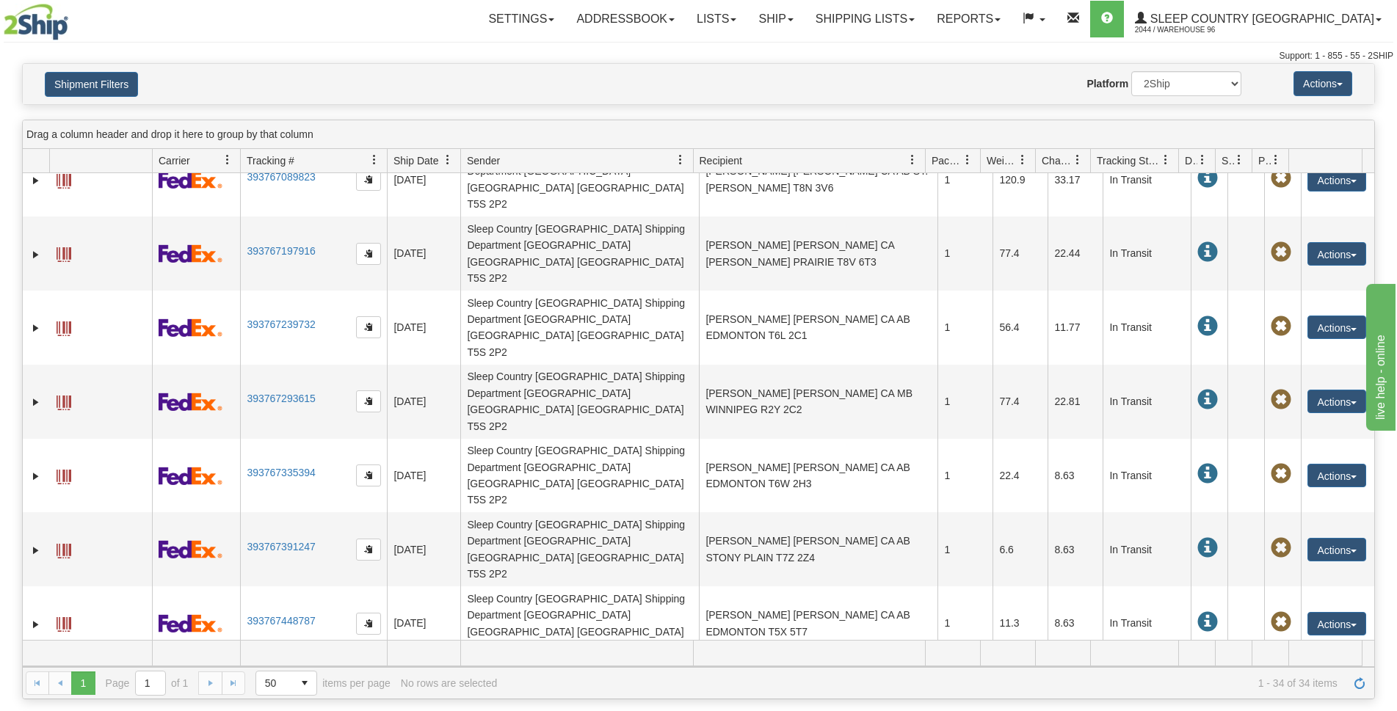
scroll to position [367, 0]
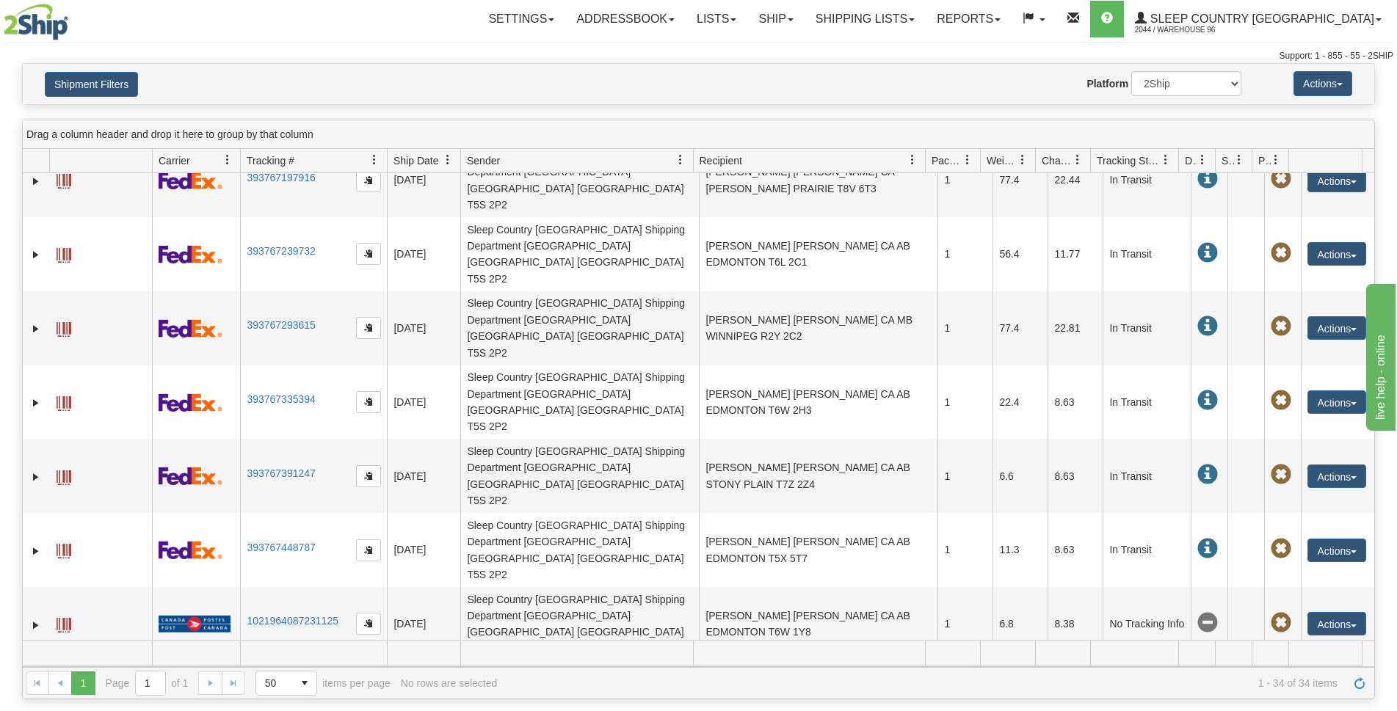
click at [1307, 686] on button "Actions" at bounding box center [1336, 697] width 59 height 23
click at [1293, 711] on link "Repeat" at bounding box center [1306, 725] width 117 height 19
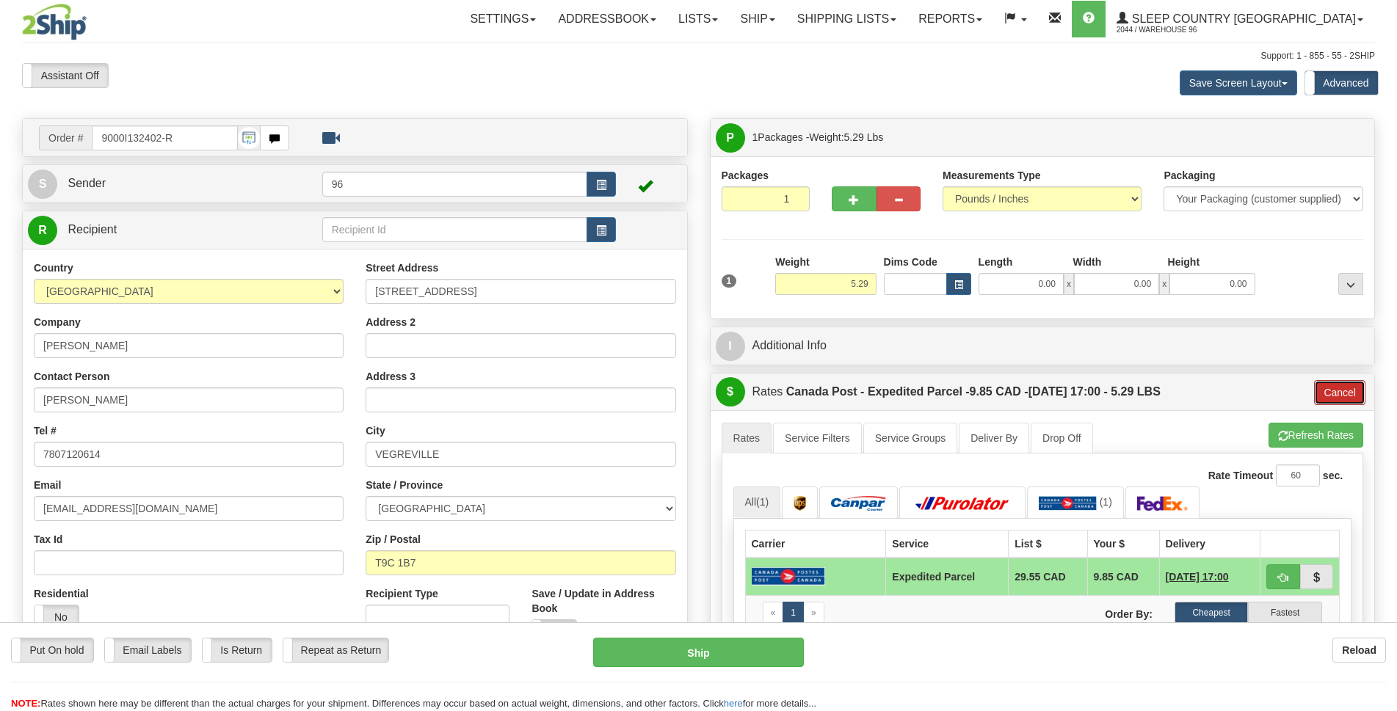
click at [1331, 386] on button "Cancel" at bounding box center [1339, 392] width 51 height 25
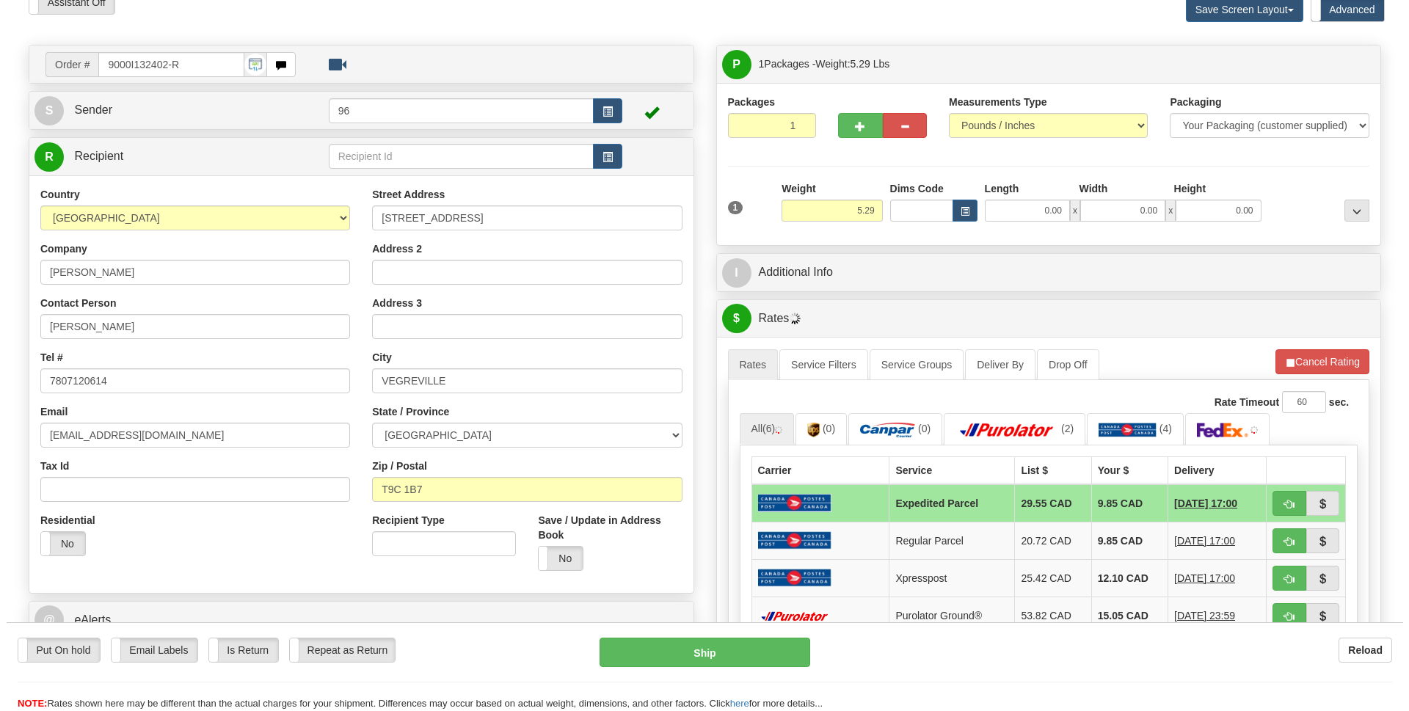
scroll to position [147, 0]
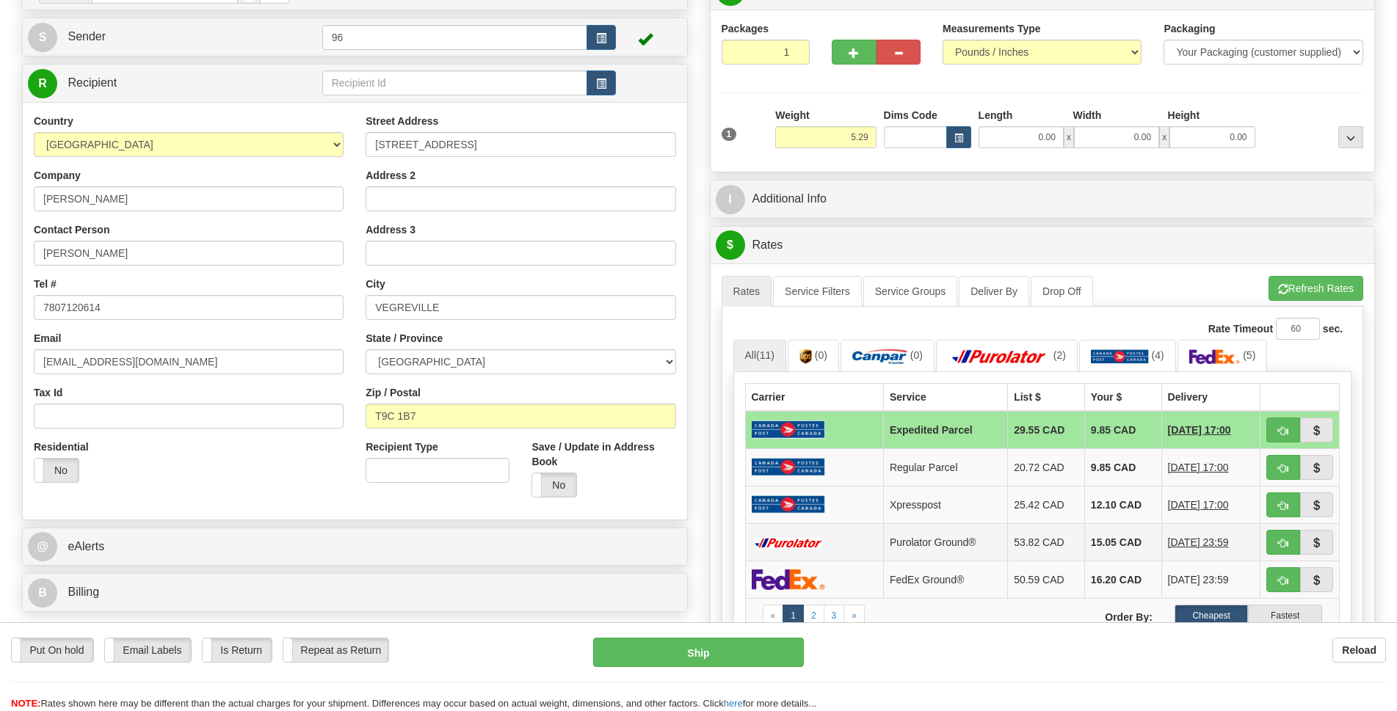
click at [850, 542] on td at bounding box center [814, 541] width 138 height 37
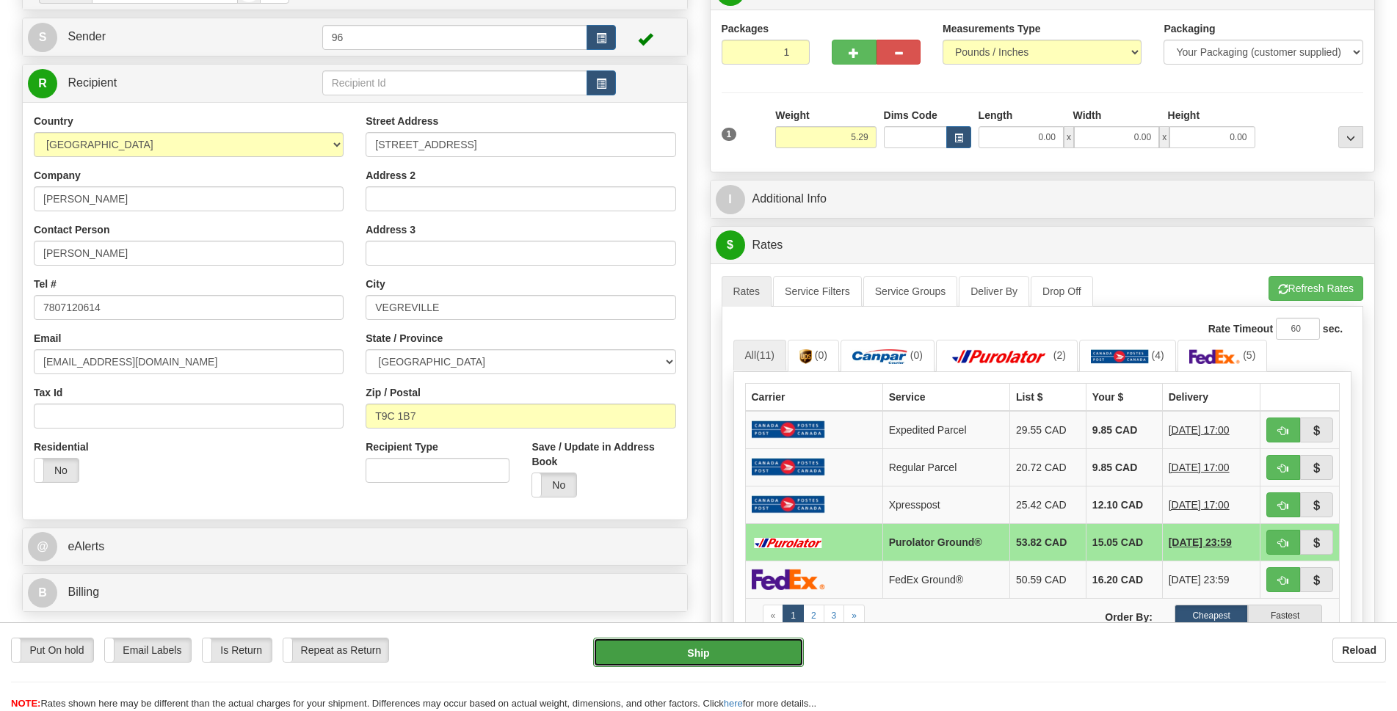
click at [733, 657] on button "Ship" at bounding box center [698, 652] width 211 height 29
type input "260"
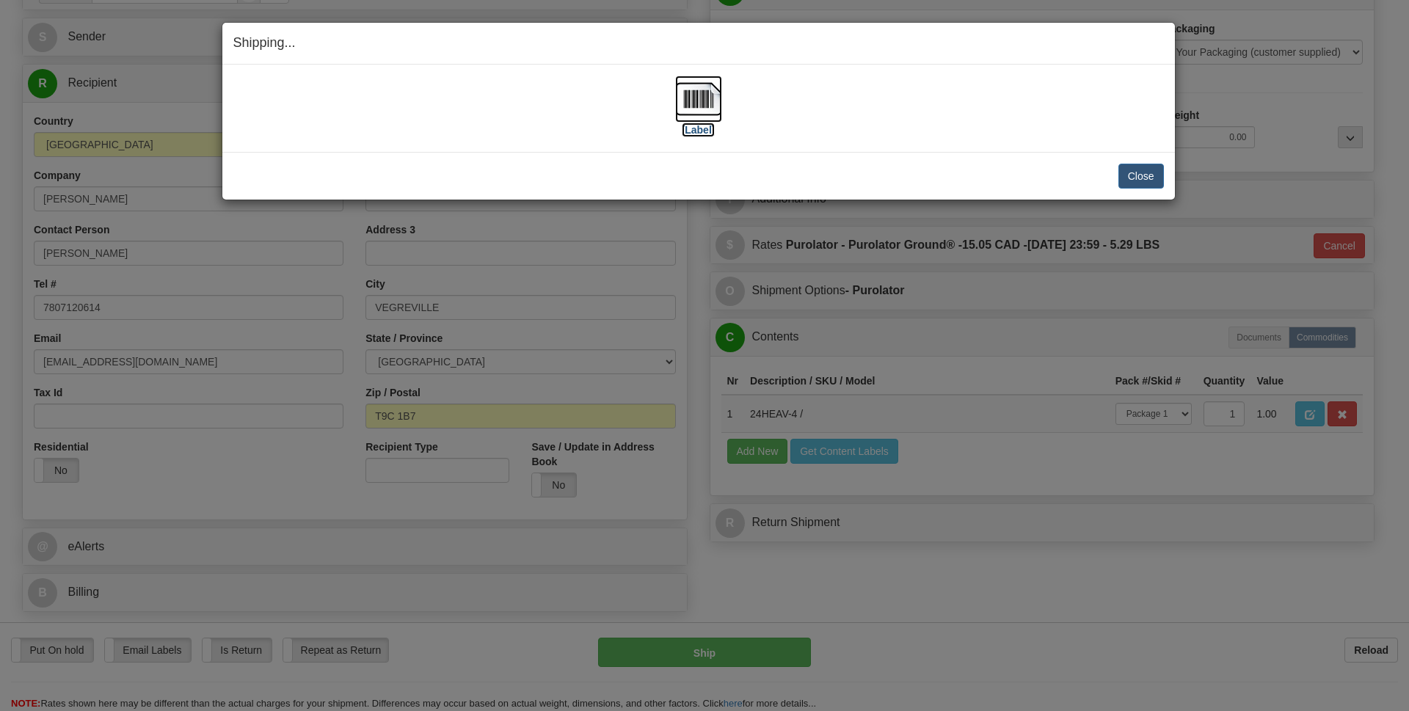
click at [695, 81] on img at bounding box center [698, 99] width 47 height 47
click at [1141, 177] on button "Close" at bounding box center [1142, 176] width 46 height 25
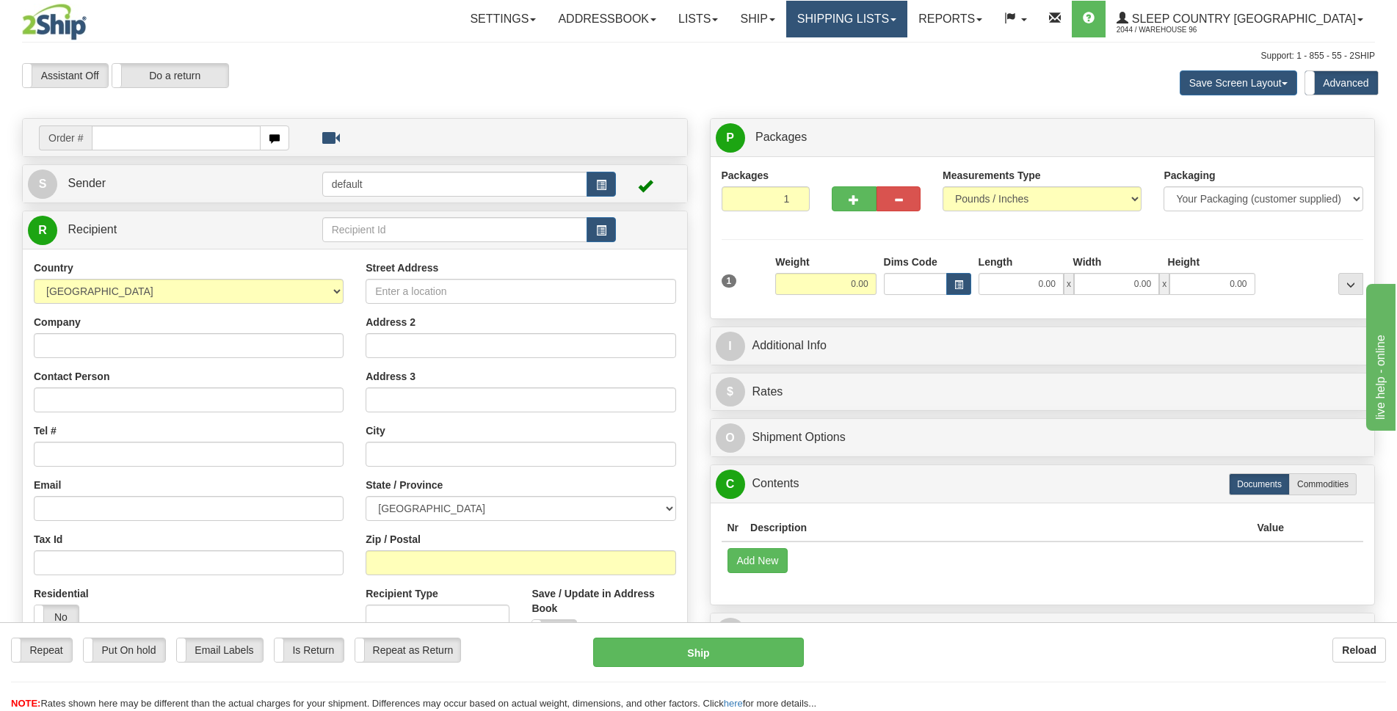
click at [907, 8] on link "Shipping lists" at bounding box center [846, 19] width 121 height 37
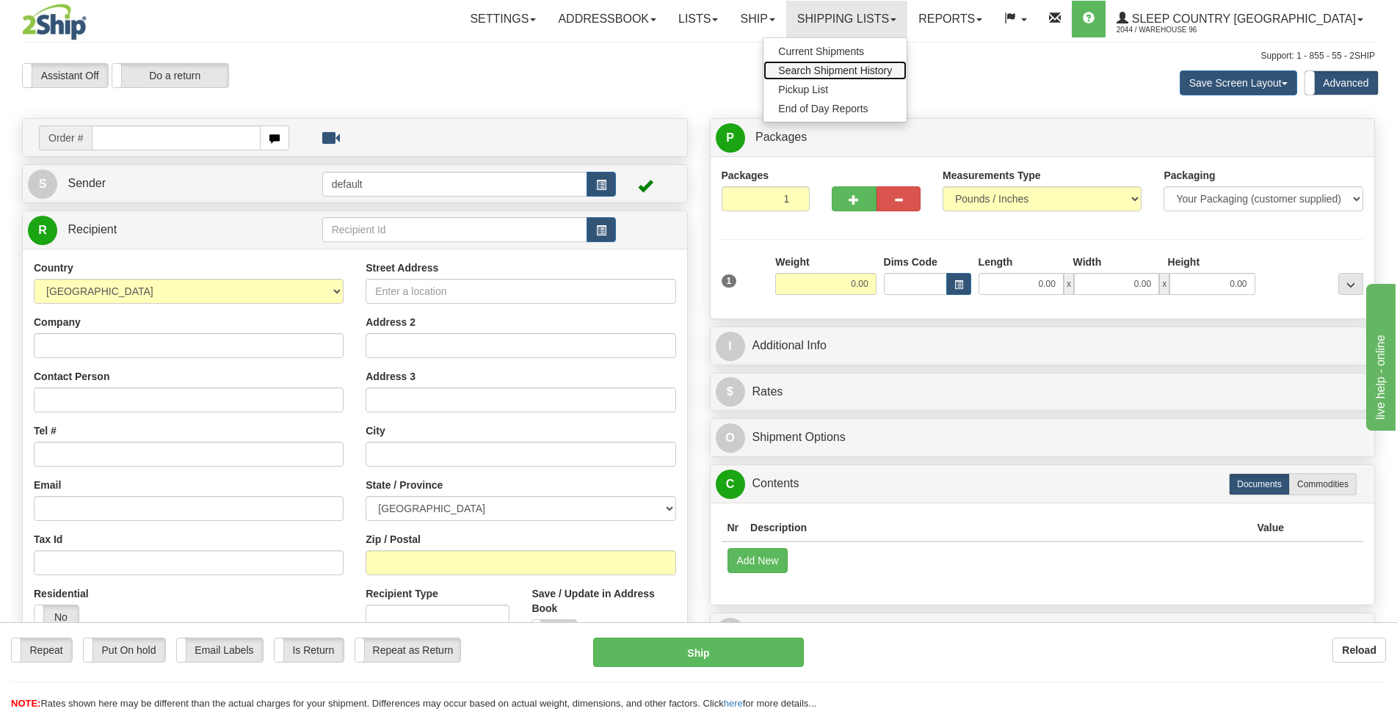
click at [892, 67] on span "Search Shipment History" at bounding box center [835, 71] width 114 height 12
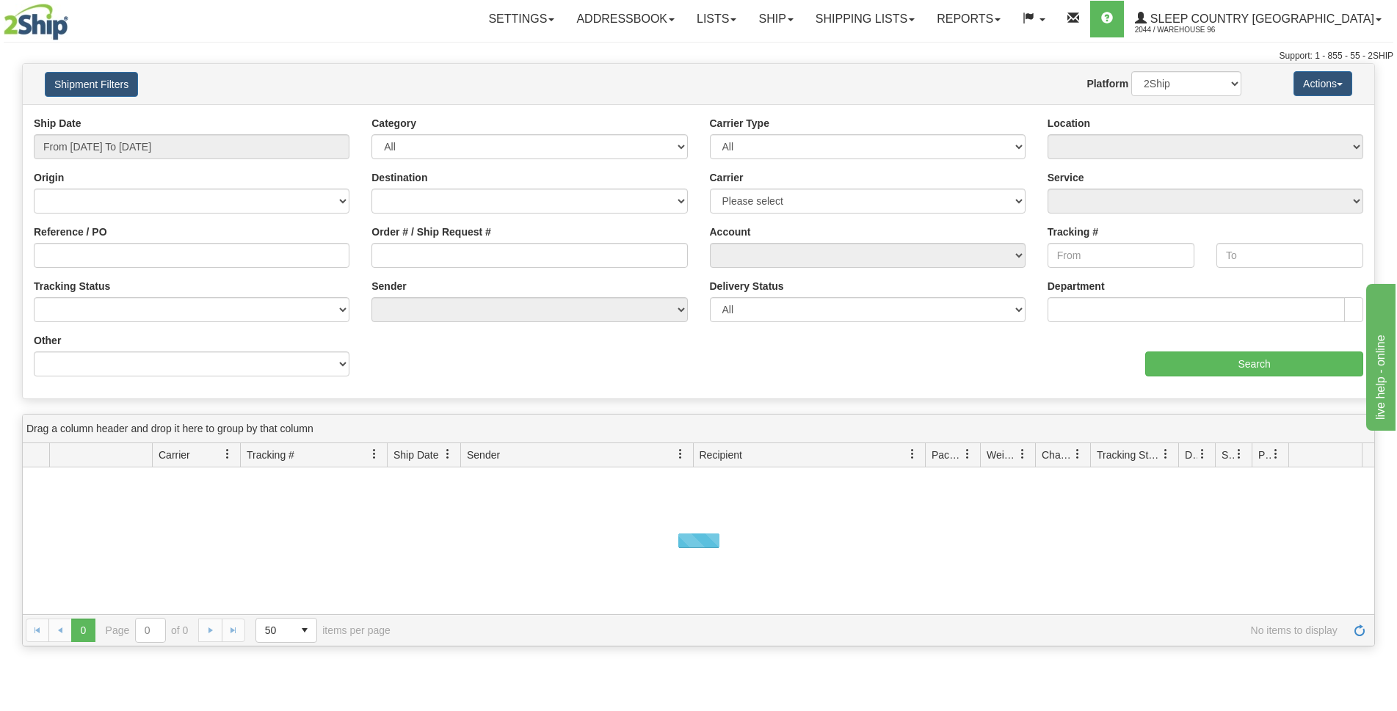
scroll to position [73, 0]
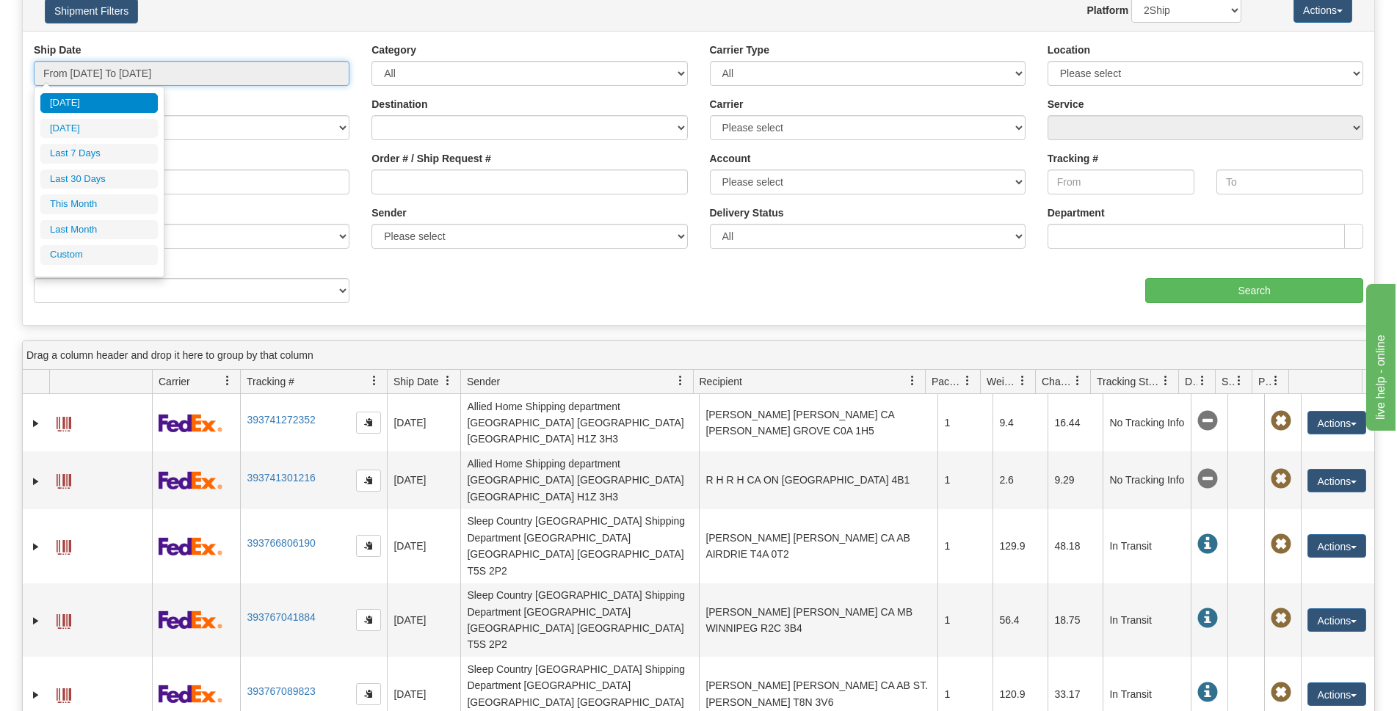
click at [127, 68] on input "From 09/30/2025 To 10/01/2025" at bounding box center [192, 73] width 316 height 25
click at [97, 152] on li "Last 7 Days" at bounding box center [98, 154] width 117 height 20
type input "From 09/25/2025 To 10/01/2025"
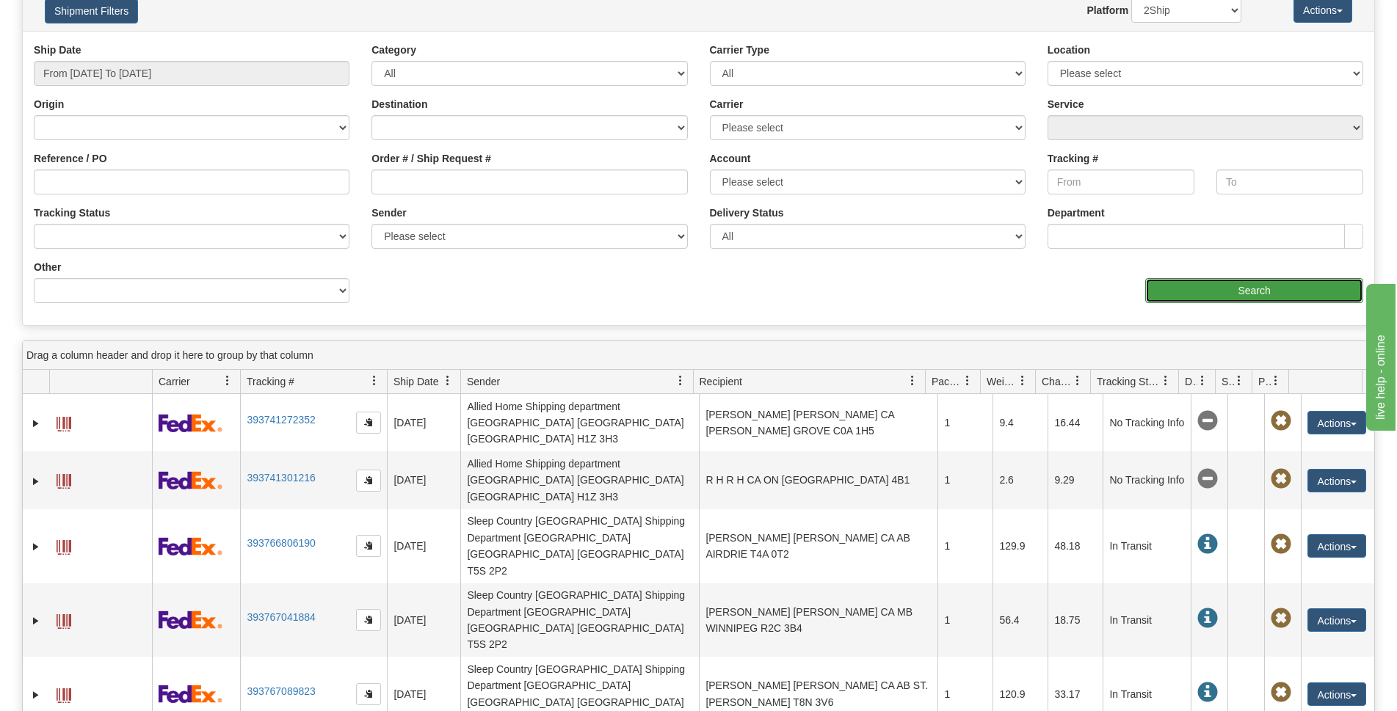
click at [1223, 288] on input "Search" at bounding box center [1254, 290] width 218 height 25
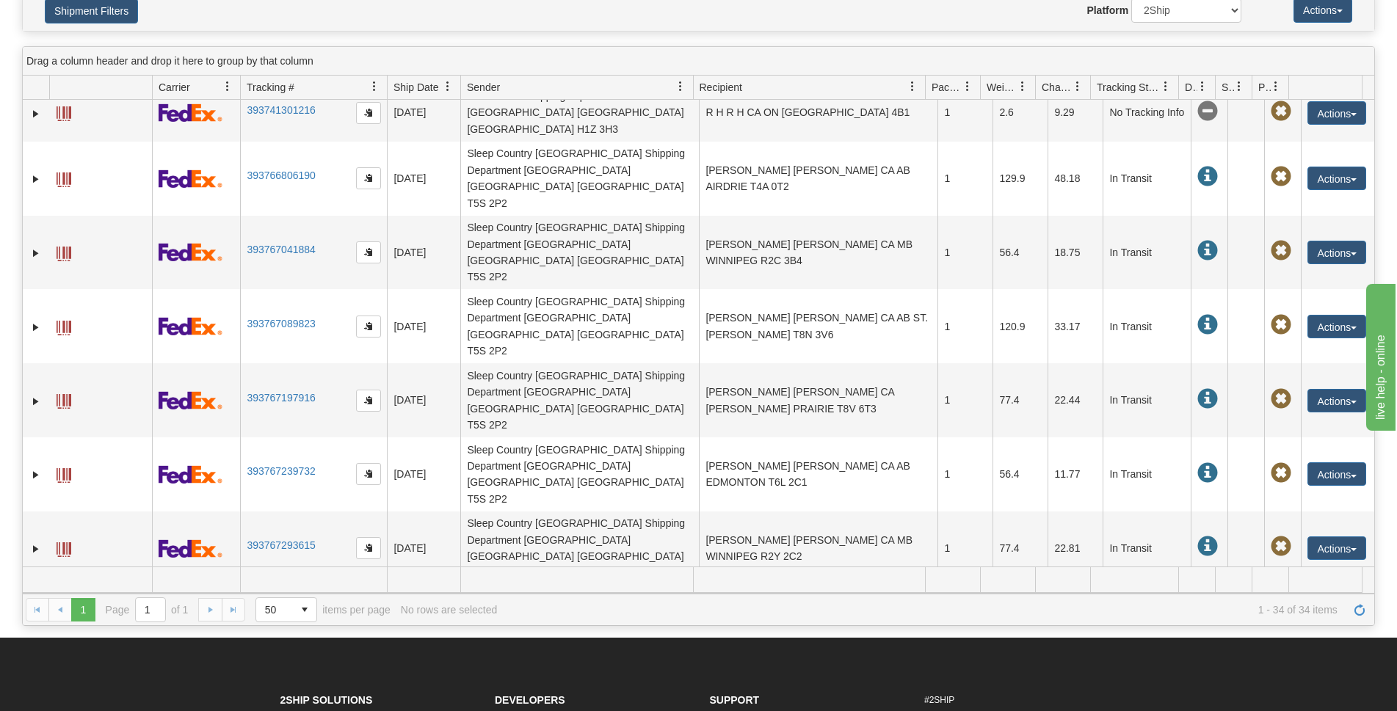
scroll to position [220, 0]
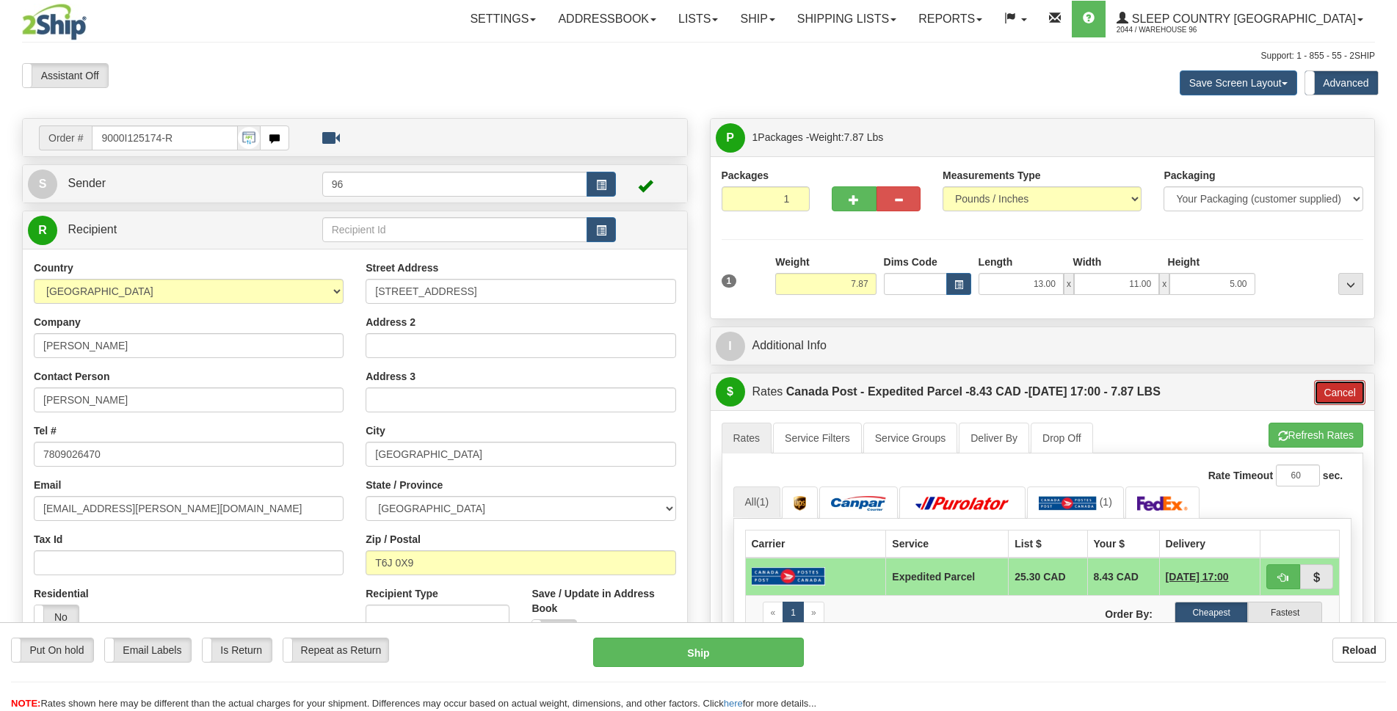
click at [1319, 402] on button "Cancel" at bounding box center [1339, 392] width 51 height 25
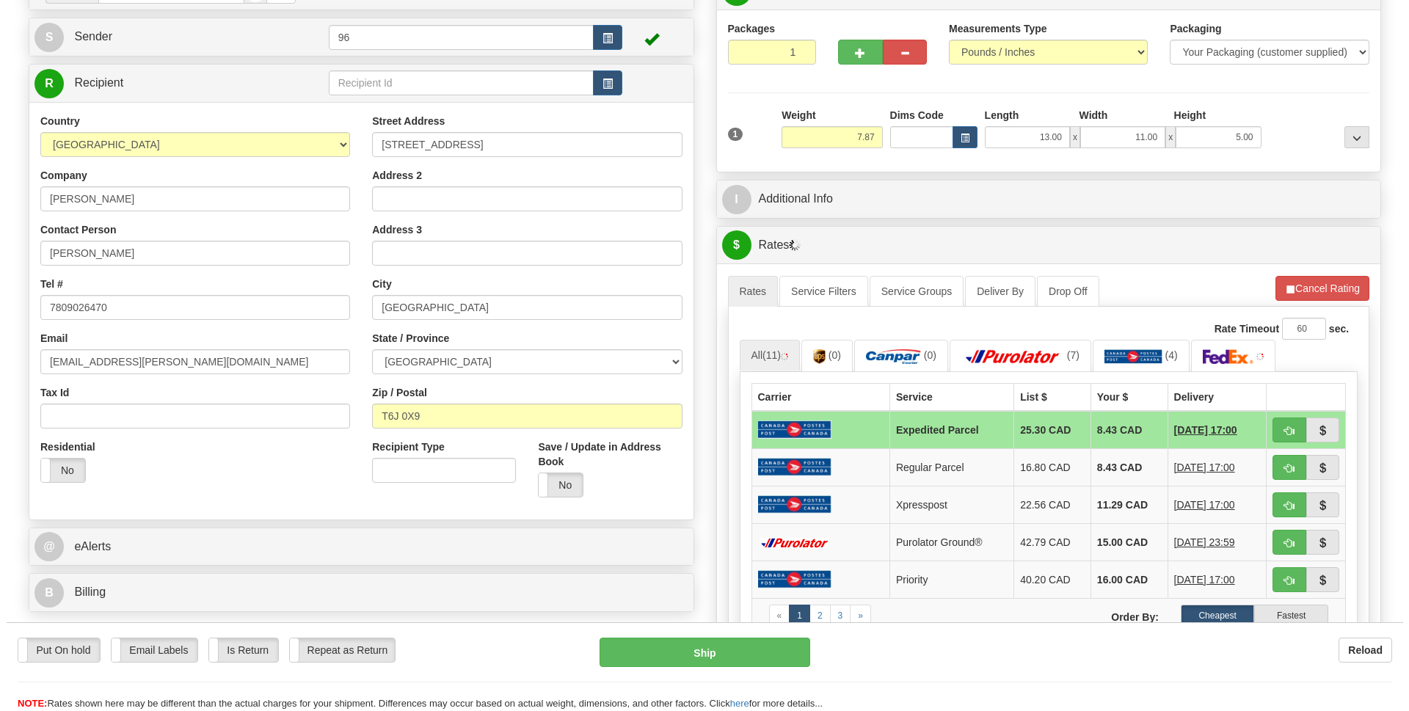
scroll to position [220, 0]
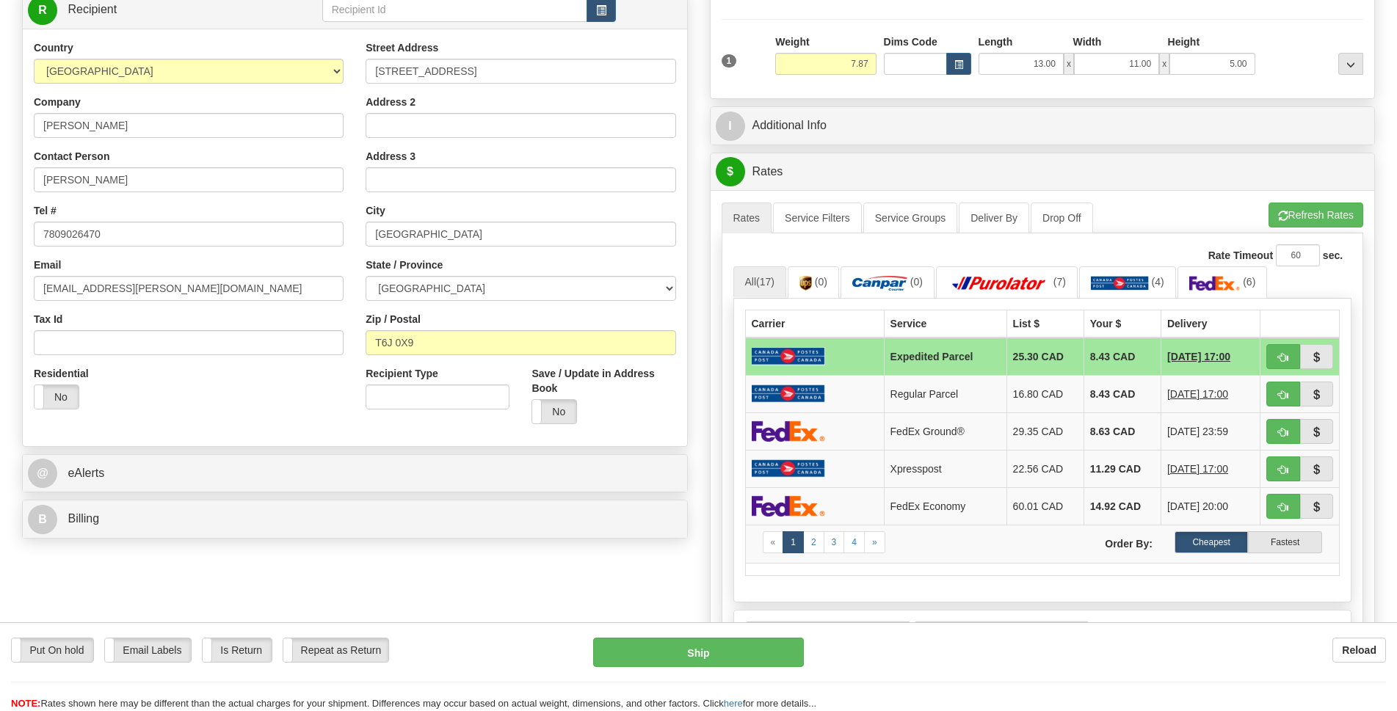
click at [856, 473] on td at bounding box center [814, 468] width 139 height 37
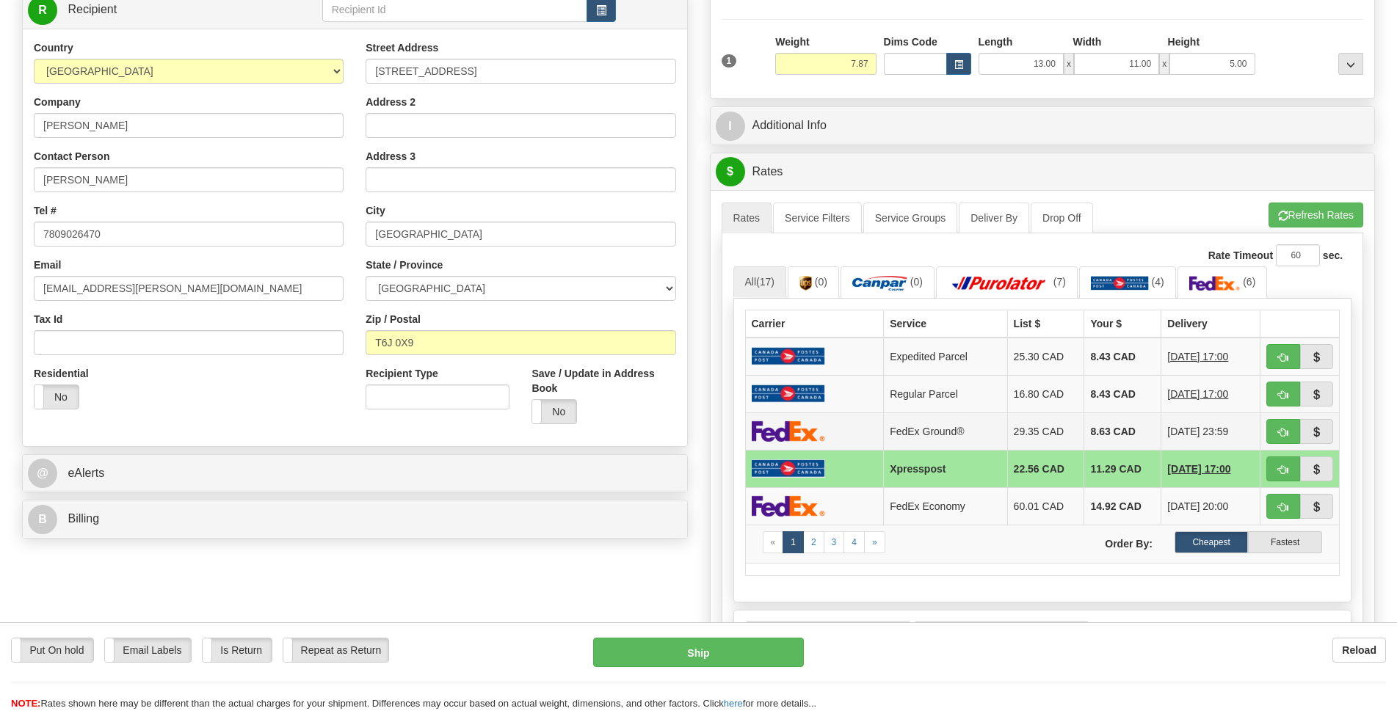
click at [808, 432] on img at bounding box center [788, 431] width 73 height 21
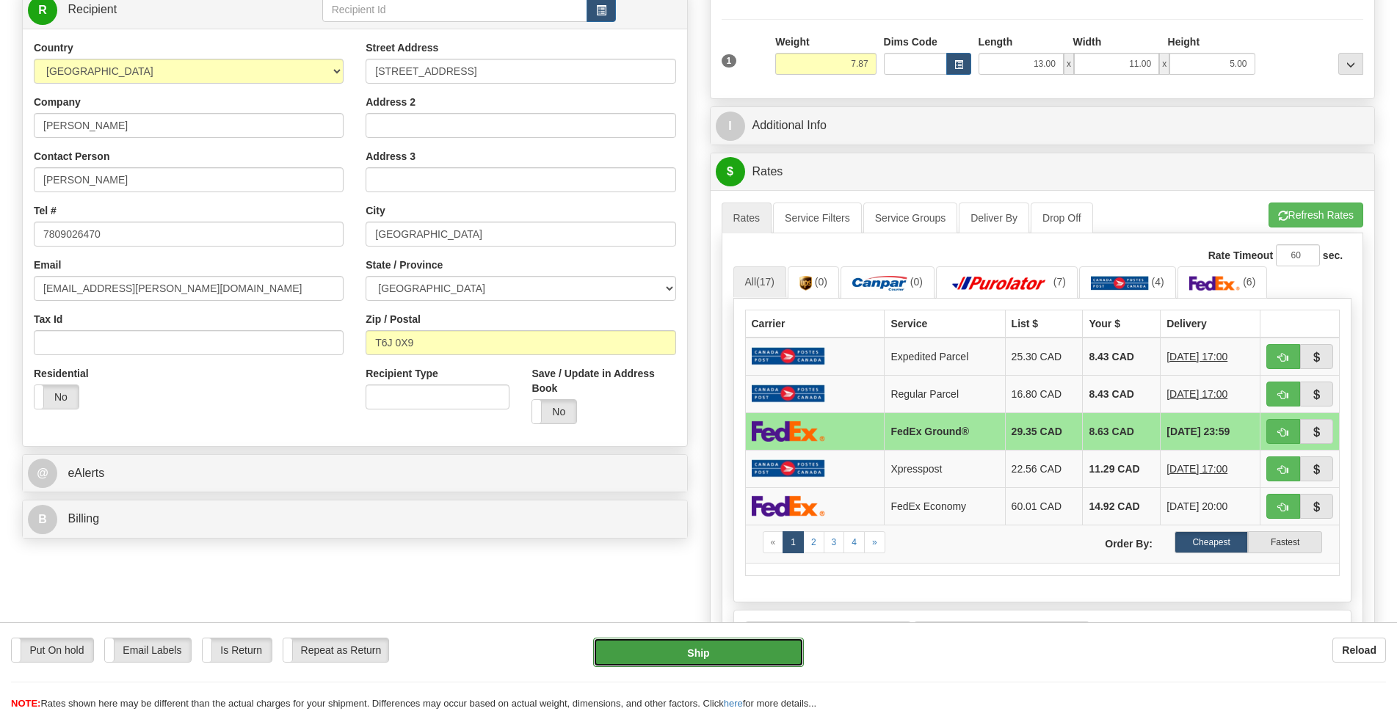
click at [747, 653] on button "Ship" at bounding box center [698, 652] width 211 height 29
type input "92"
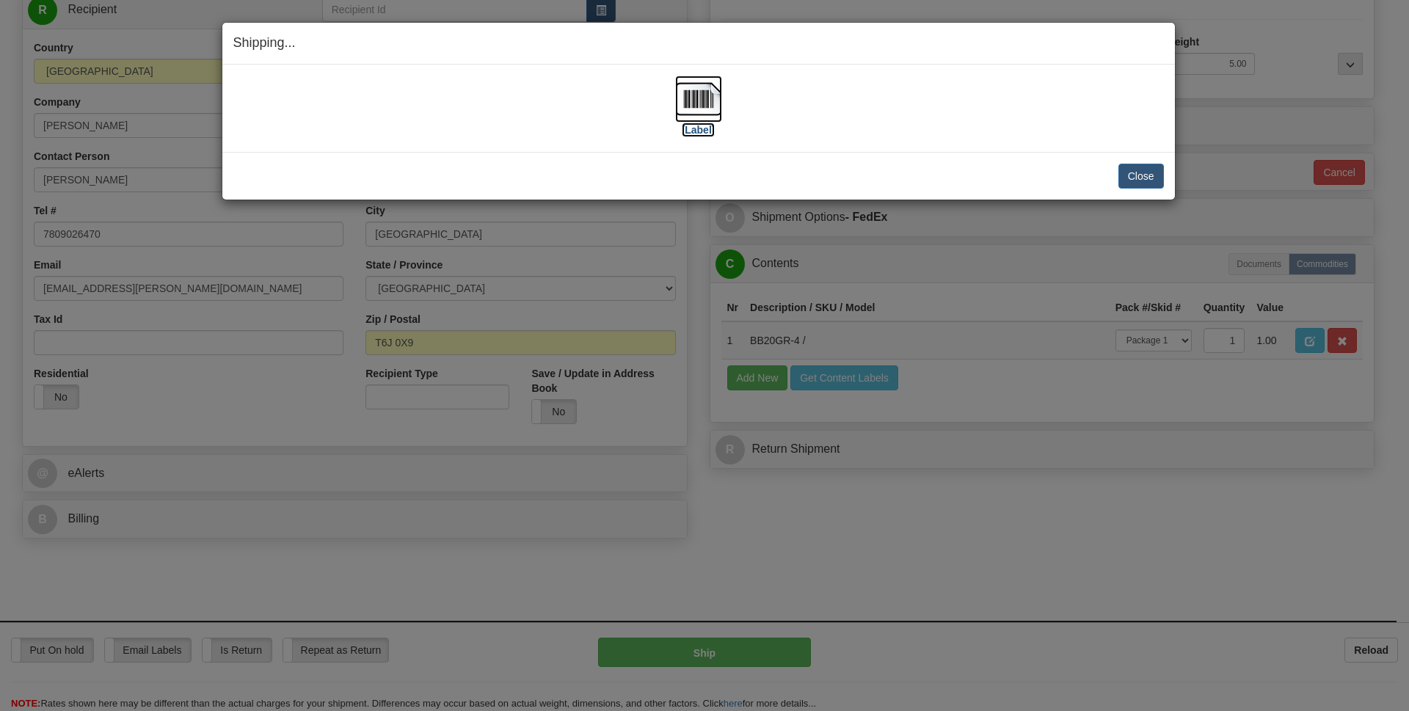
click at [716, 103] on img at bounding box center [698, 99] width 47 height 47
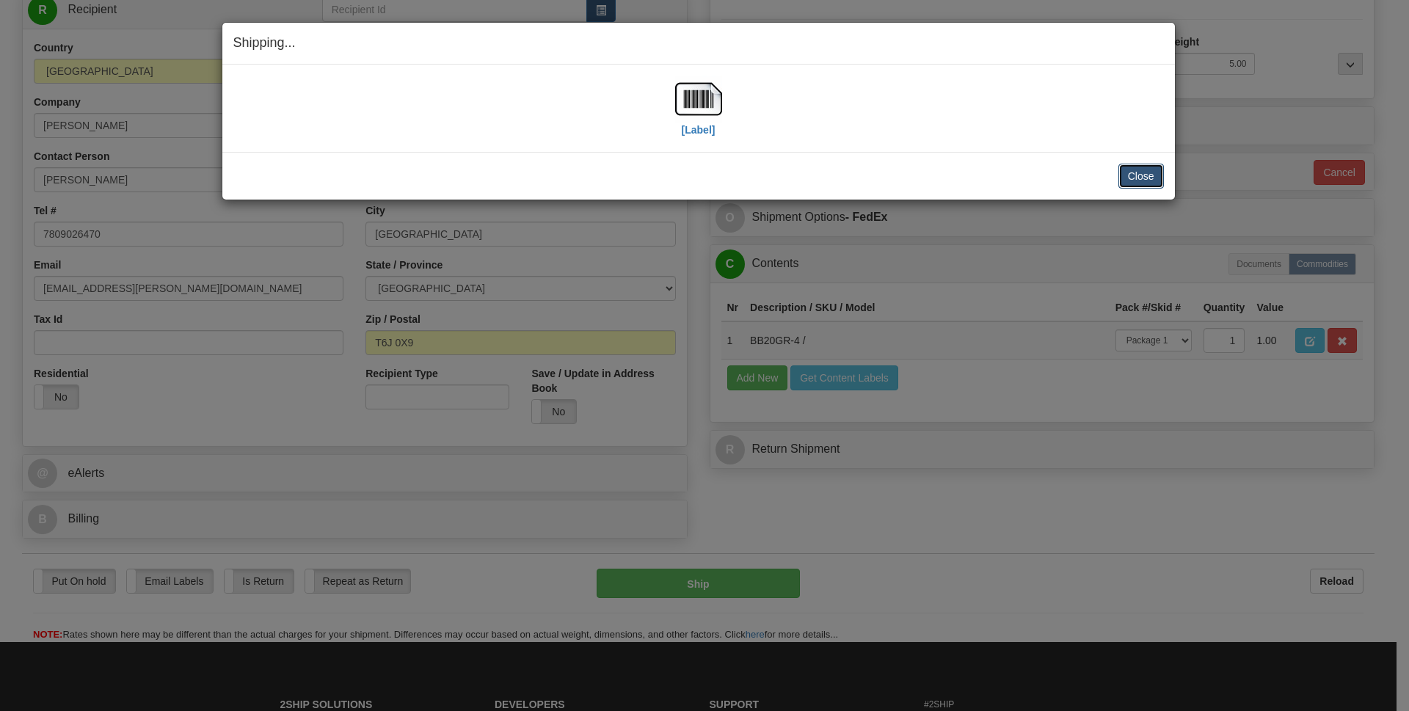
click at [1131, 180] on button "Close" at bounding box center [1142, 176] width 46 height 25
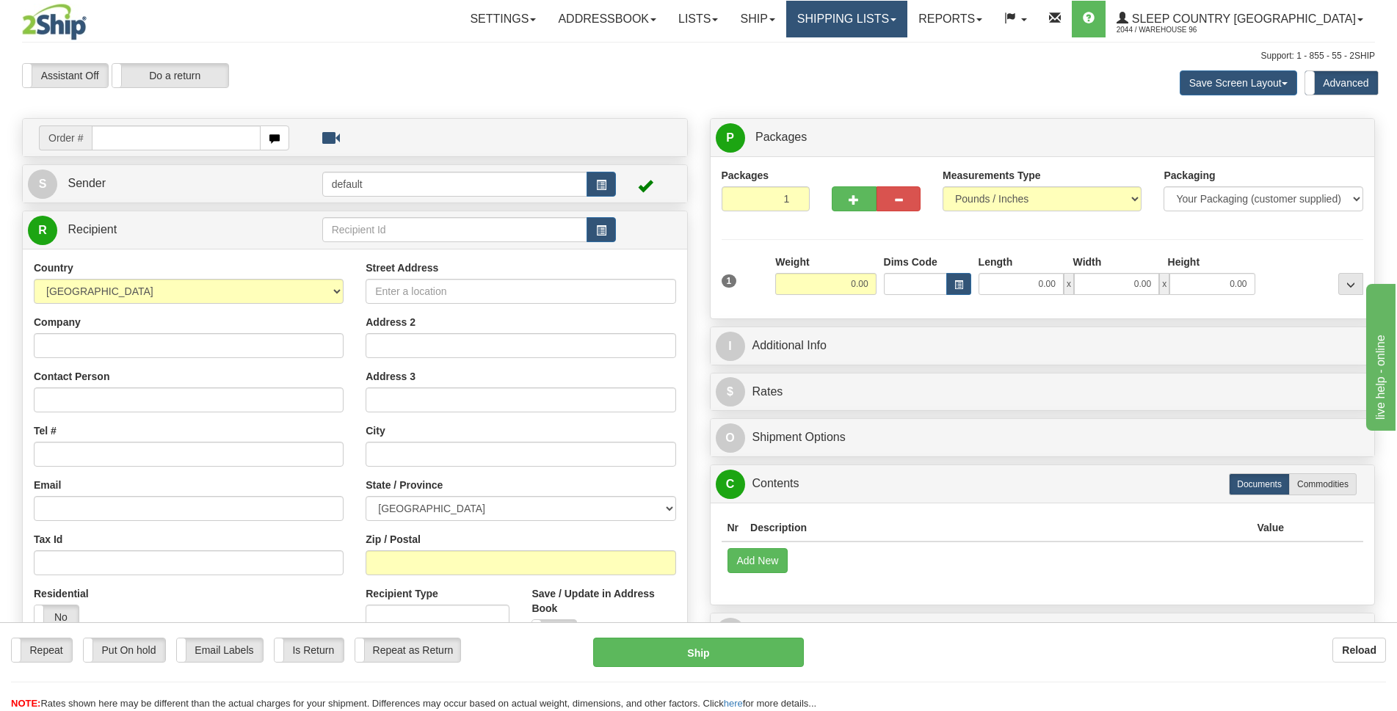
click at [907, 27] on link "Shipping lists" at bounding box center [846, 19] width 121 height 37
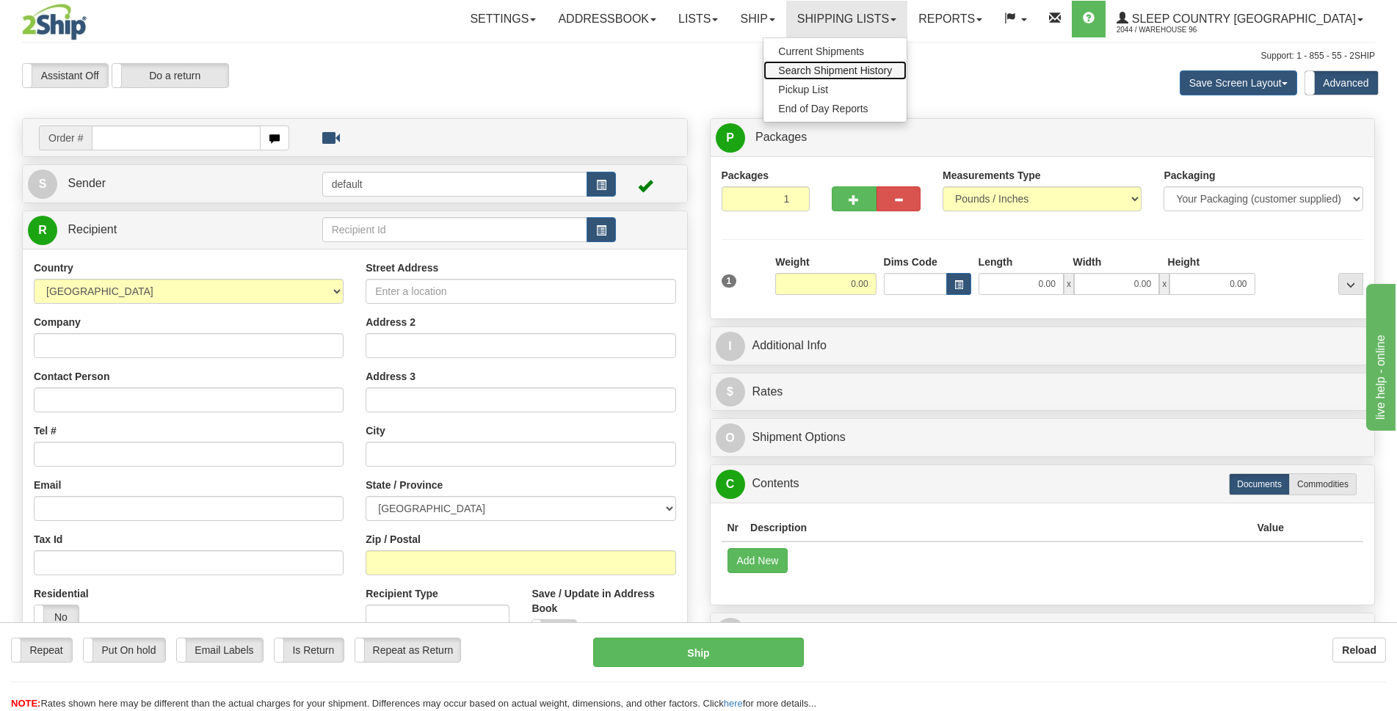
click at [892, 74] on span "Search Shipment History" at bounding box center [835, 71] width 114 height 12
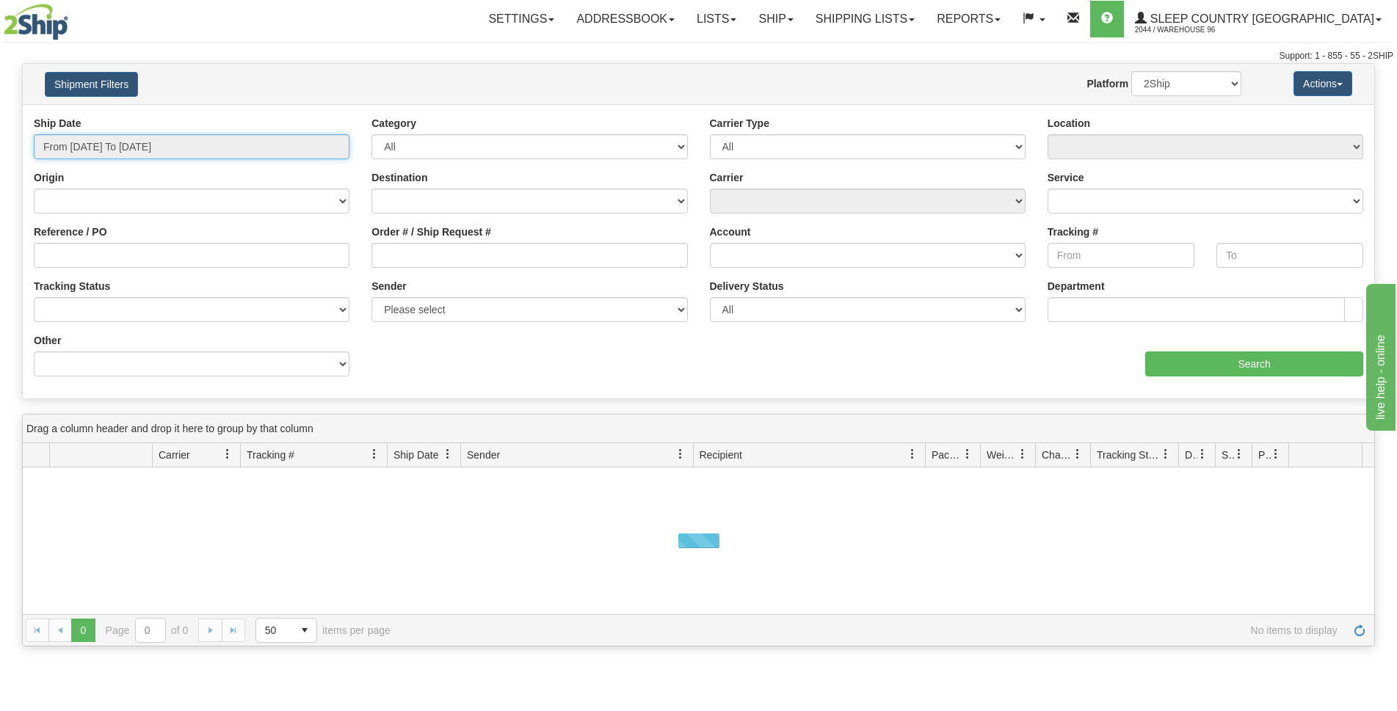
click at [221, 145] on input "From [DATE] To [DATE]" at bounding box center [192, 146] width 316 height 25
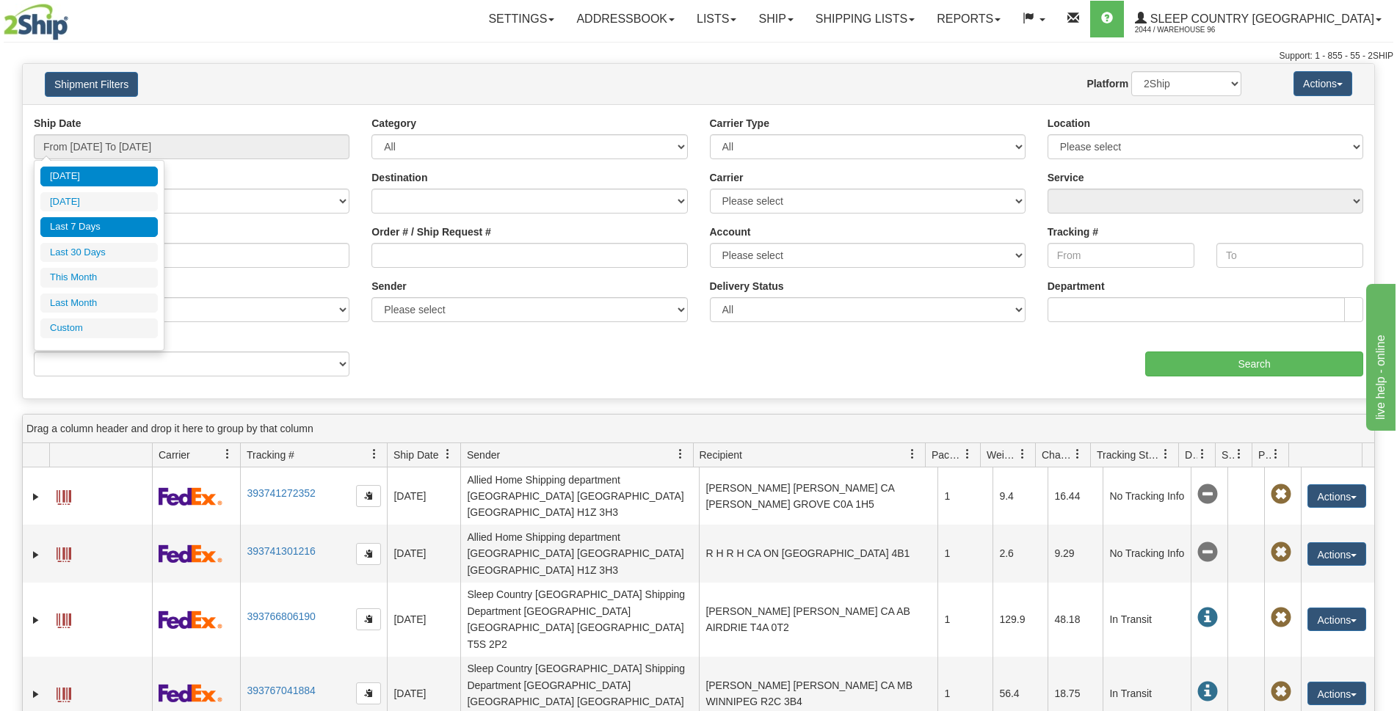
click at [116, 222] on li "Last 7 Days" at bounding box center [98, 227] width 117 height 20
type input "From 09/25/2025 To 10/01/2025"
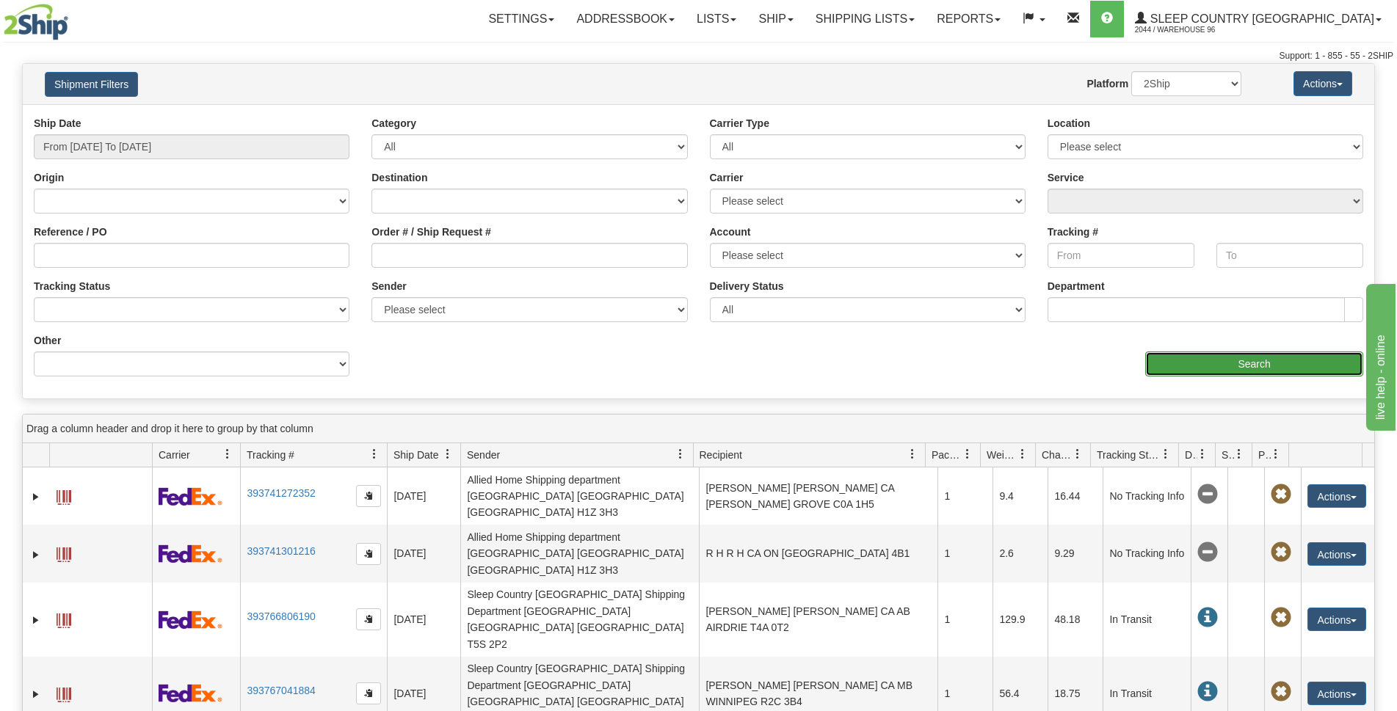
click at [1211, 367] on input "Search" at bounding box center [1254, 364] width 218 height 25
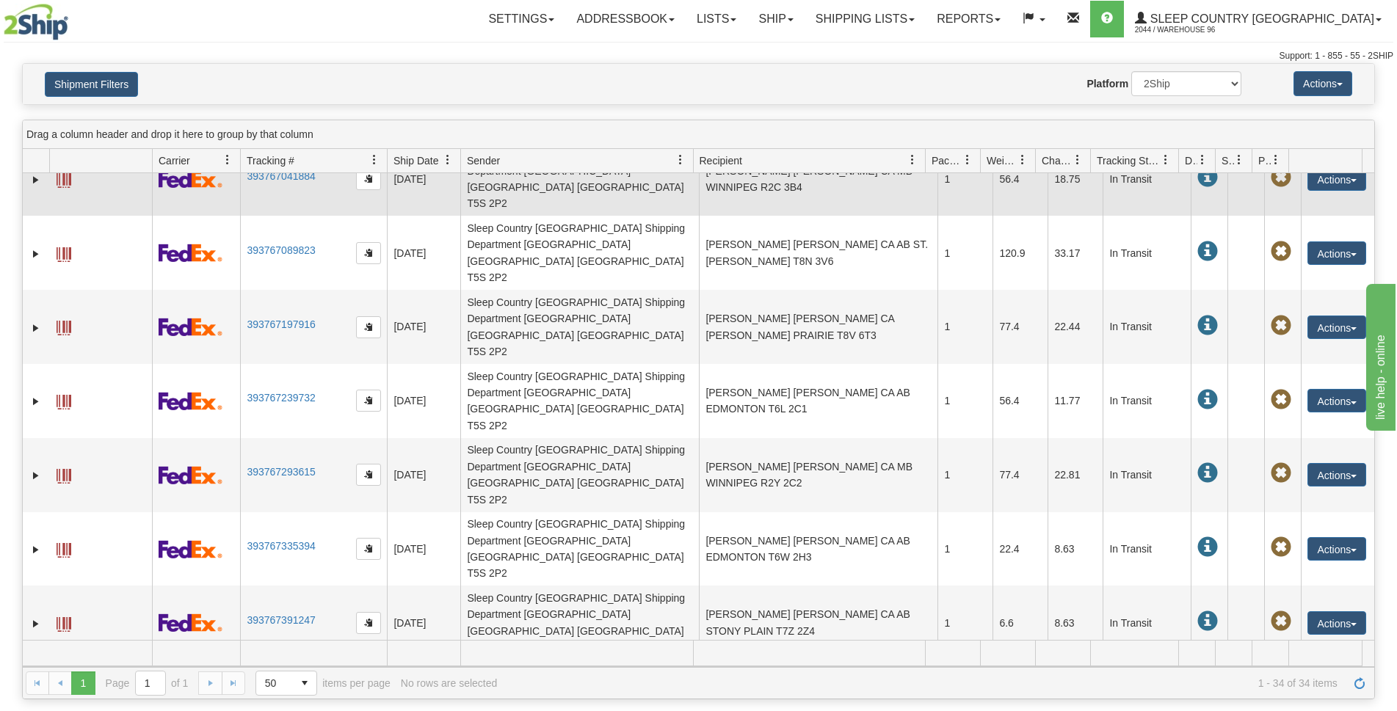
scroll to position [367, 0]
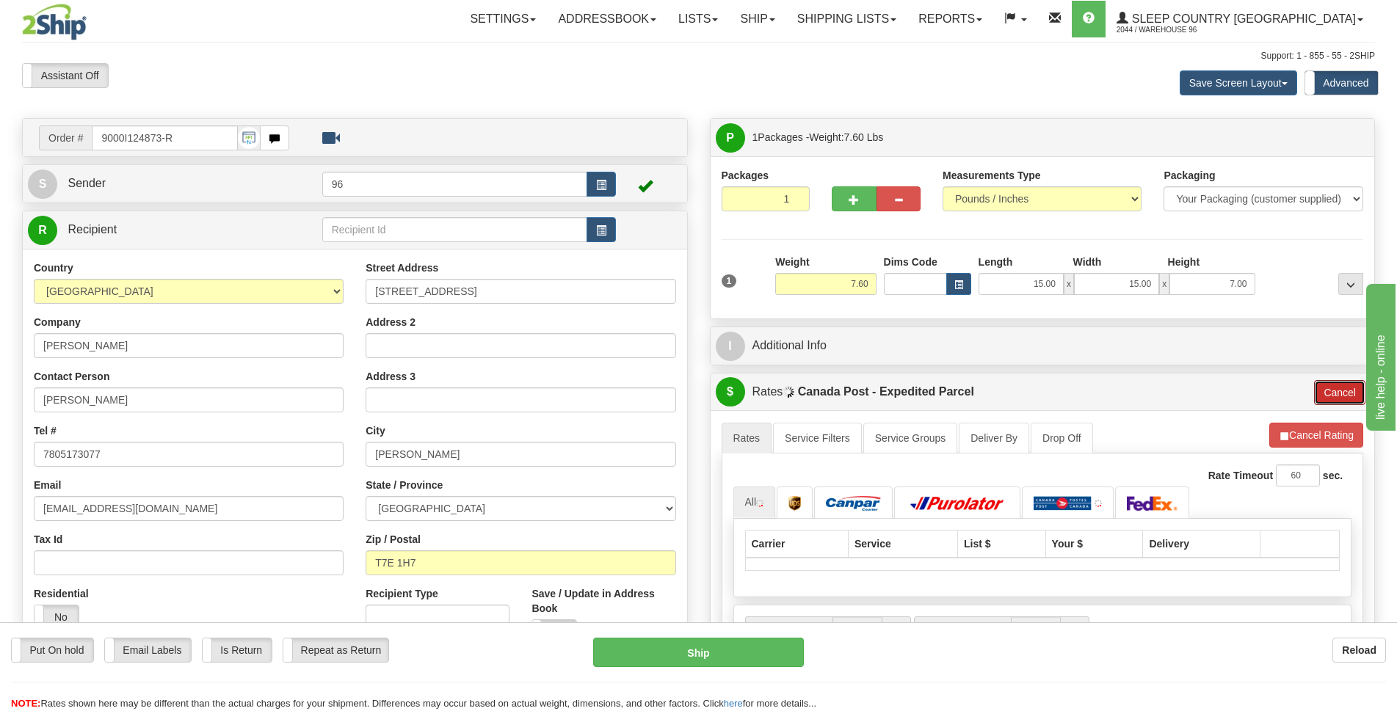
click at [1332, 388] on button "Cancel" at bounding box center [1339, 392] width 51 height 25
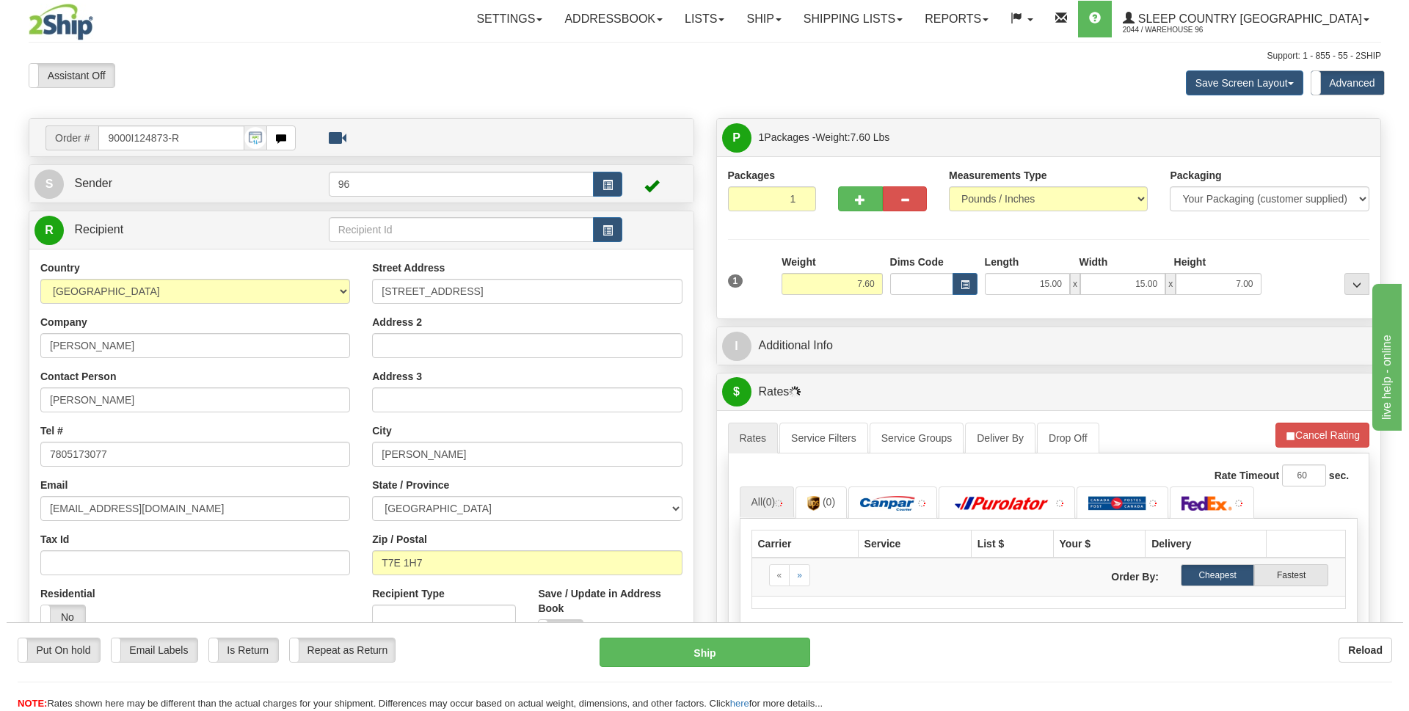
scroll to position [220, 0]
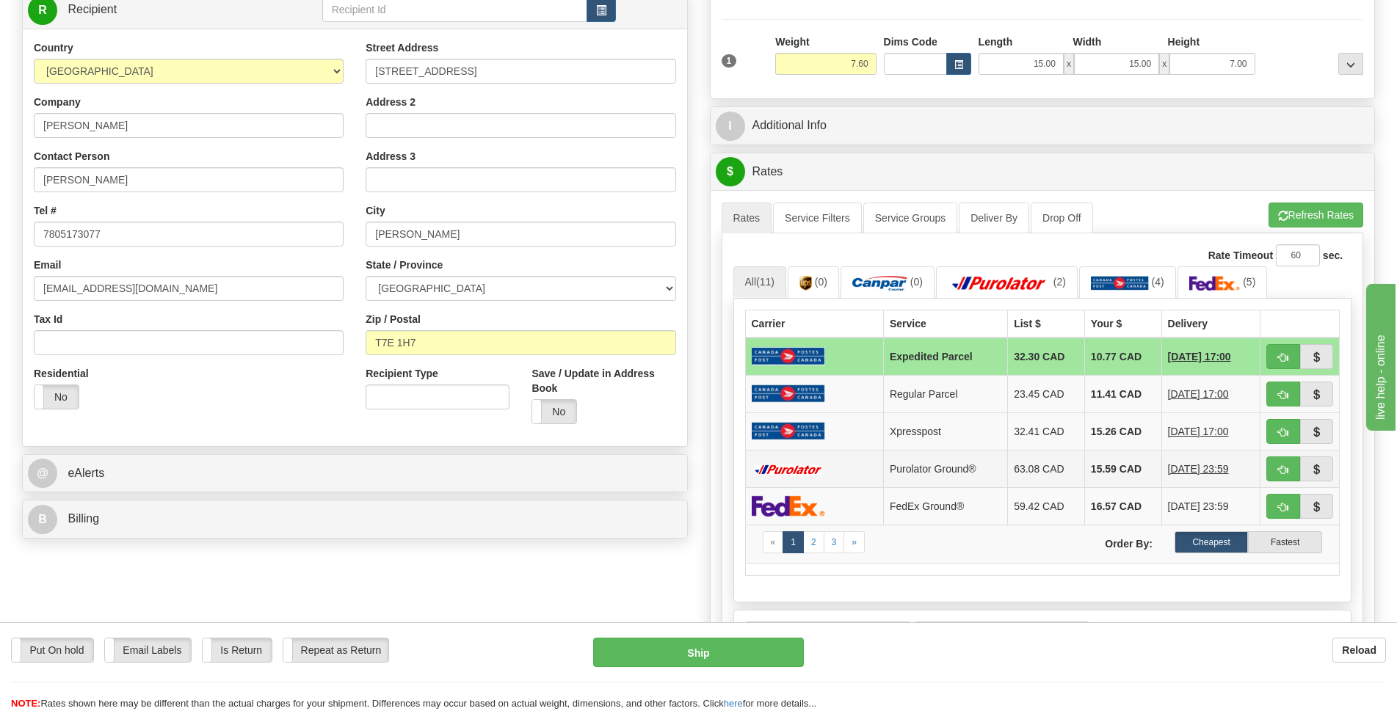
click at [829, 471] on td at bounding box center [814, 468] width 138 height 37
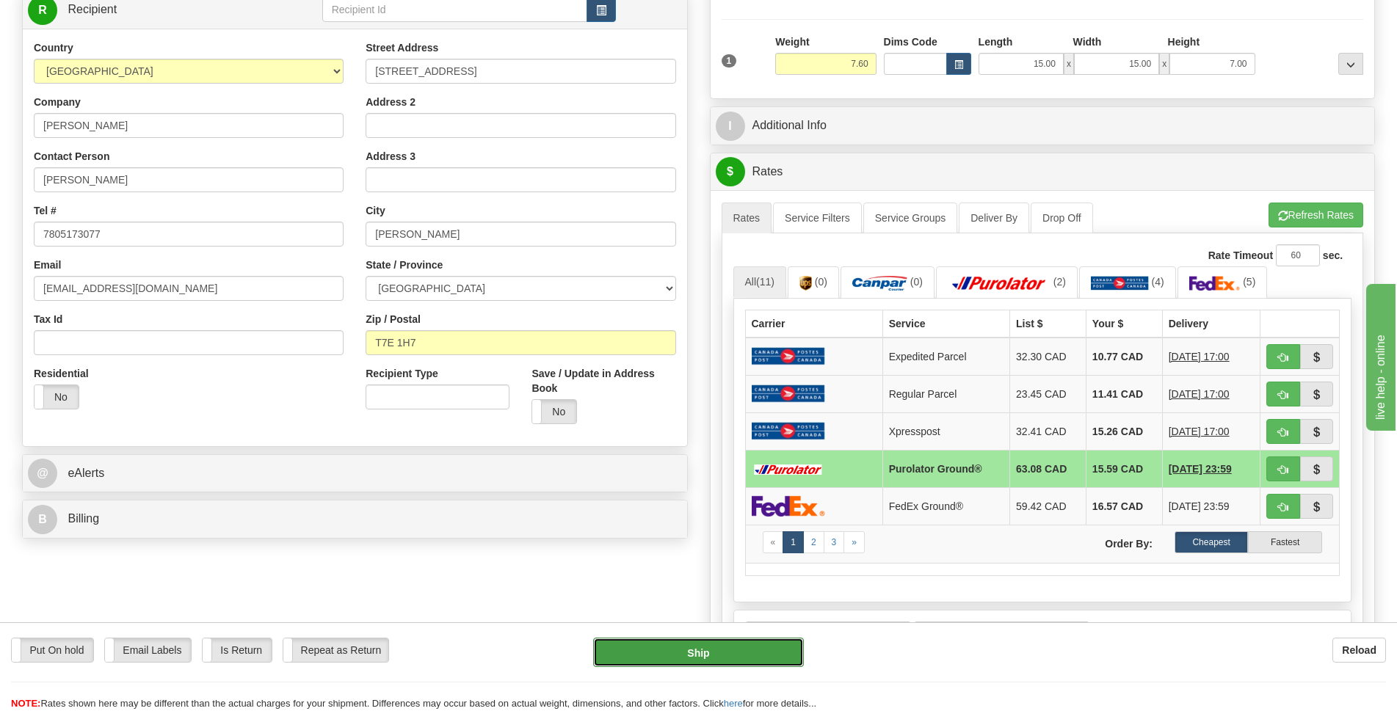
click at [694, 657] on button "Ship" at bounding box center [698, 652] width 211 height 29
type input "260"
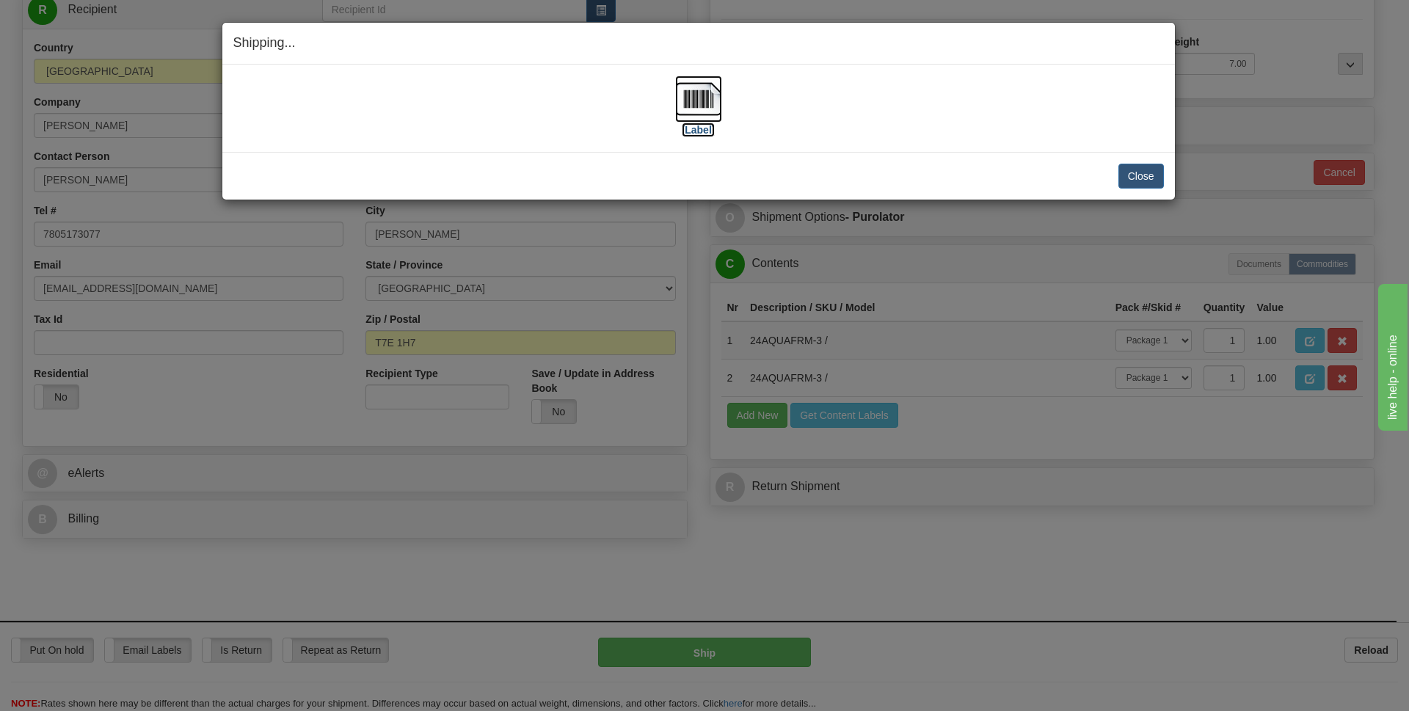
click at [706, 94] on img at bounding box center [698, 99] width 47 height 47
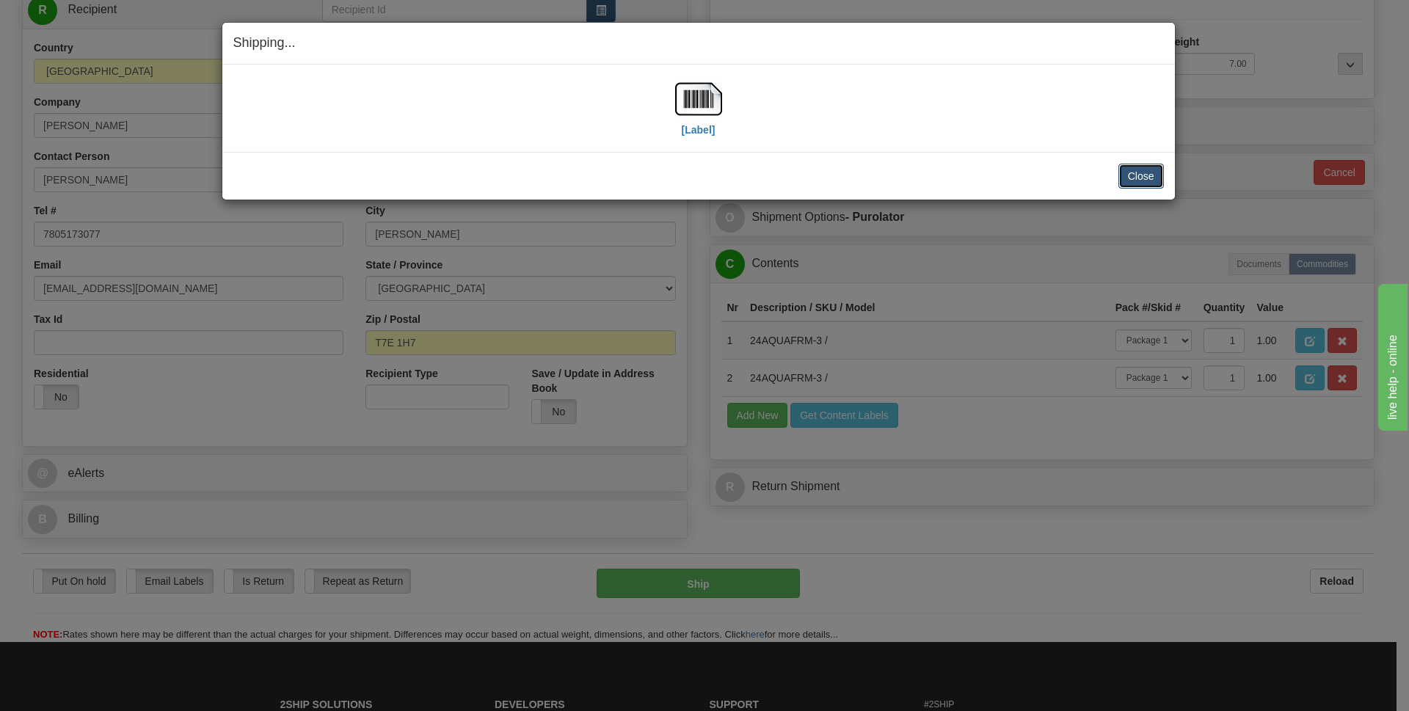
click at [1125, 174] on button "Close" at bounding box center [1142, 176] width 46 height 25
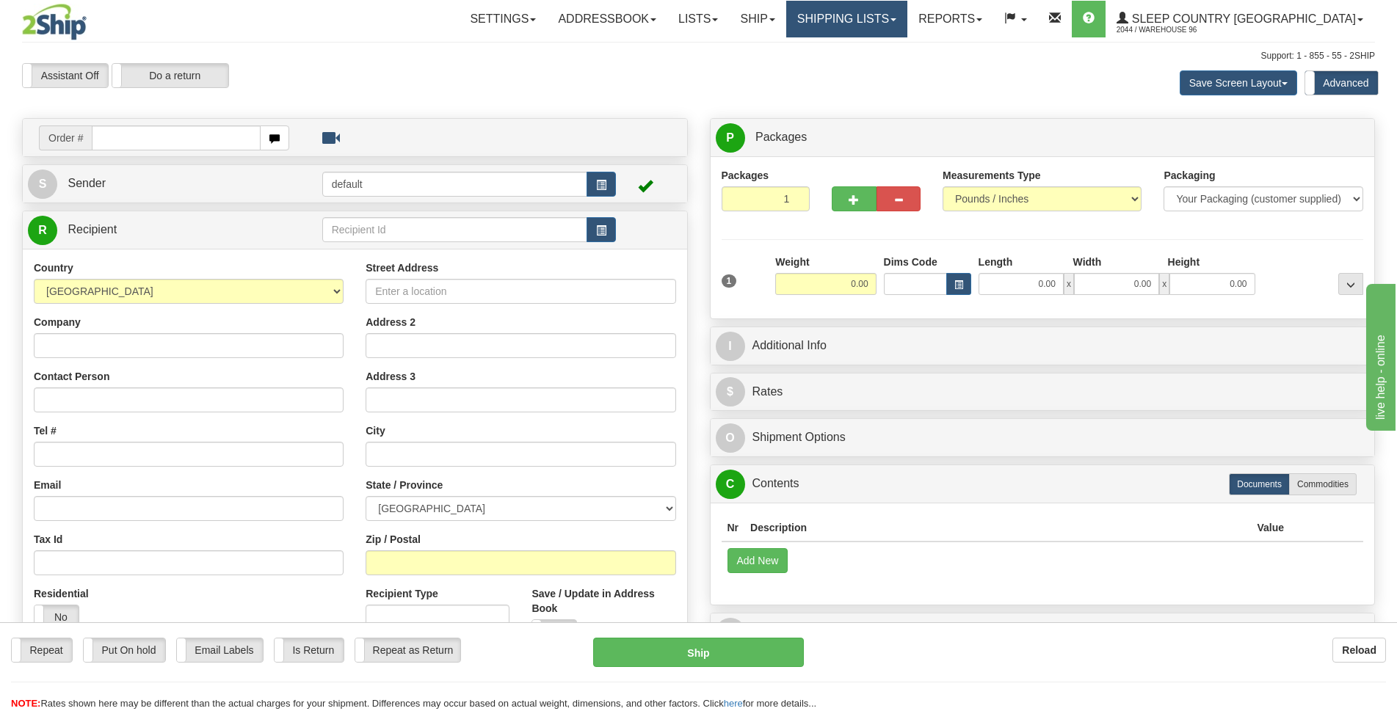
click at [907, 25] on link "Shipping lists" at bounding box center [846, 19] width 121 height 37
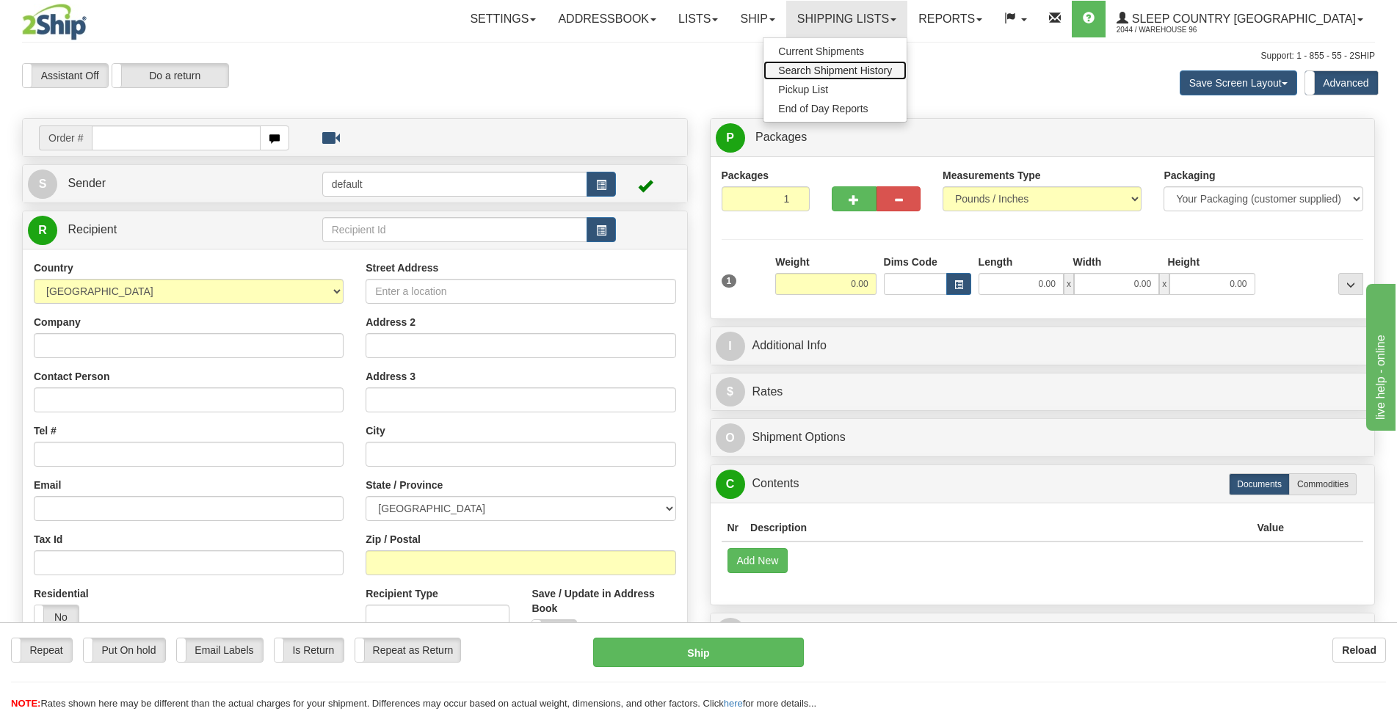
click at [892, 71] on span "Search Shipment History" at bounding box center [835, 71] width 114 height 12
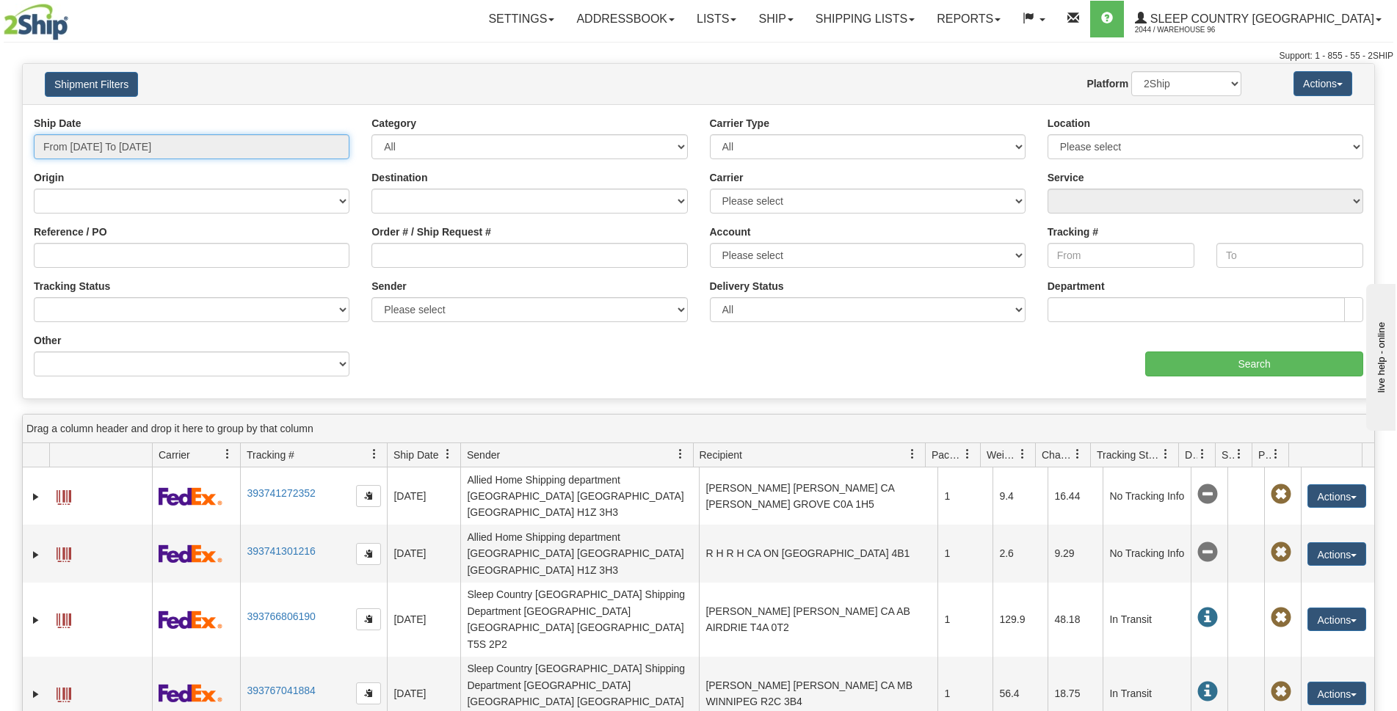
click at [159, 147] on input "From [DATE] To [DATE]" at bounding box center [192, 146] width 316 height 25
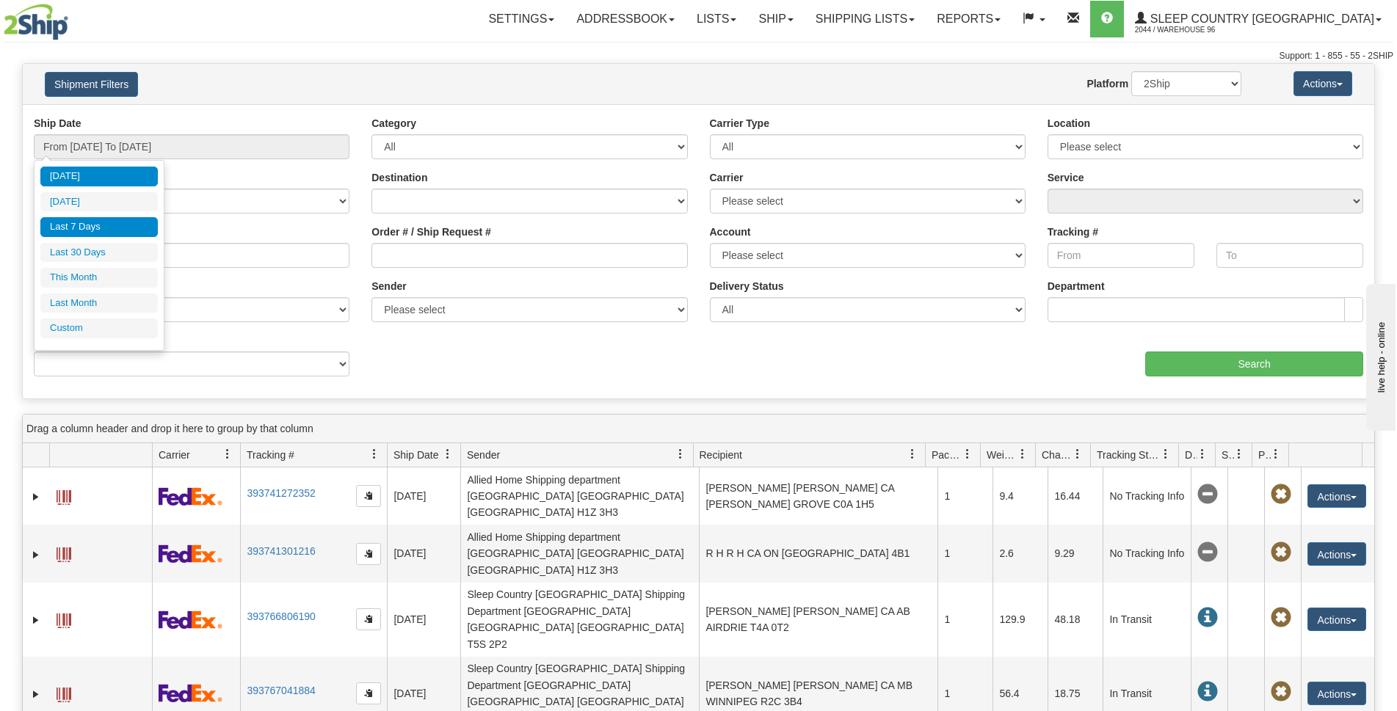
click at [116, 225] on li "Last 7 Days" at bounding box center [98, 227] width 117 height 20
type input "From 09/25/2025 To 10/01/2025"
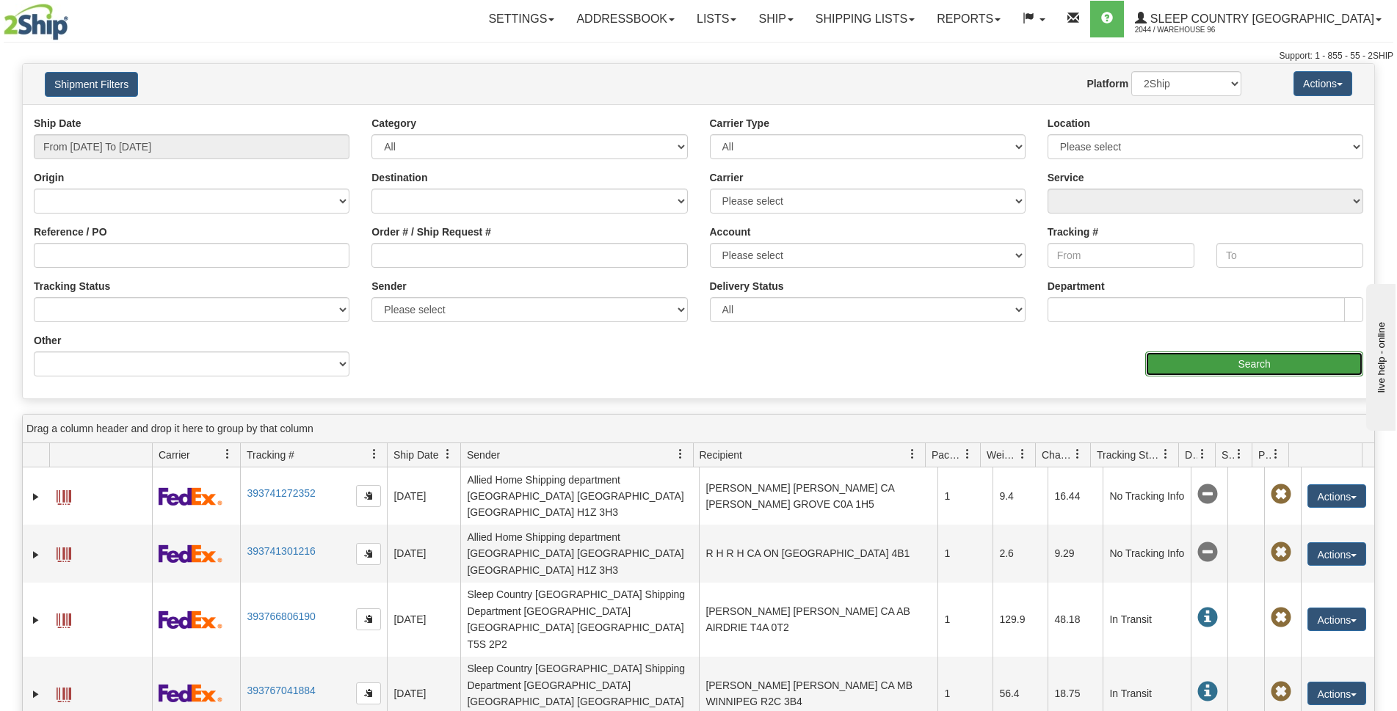
click at [1230, 368] on input "Search" at bounding box center [1254, 364] width 218 height 25
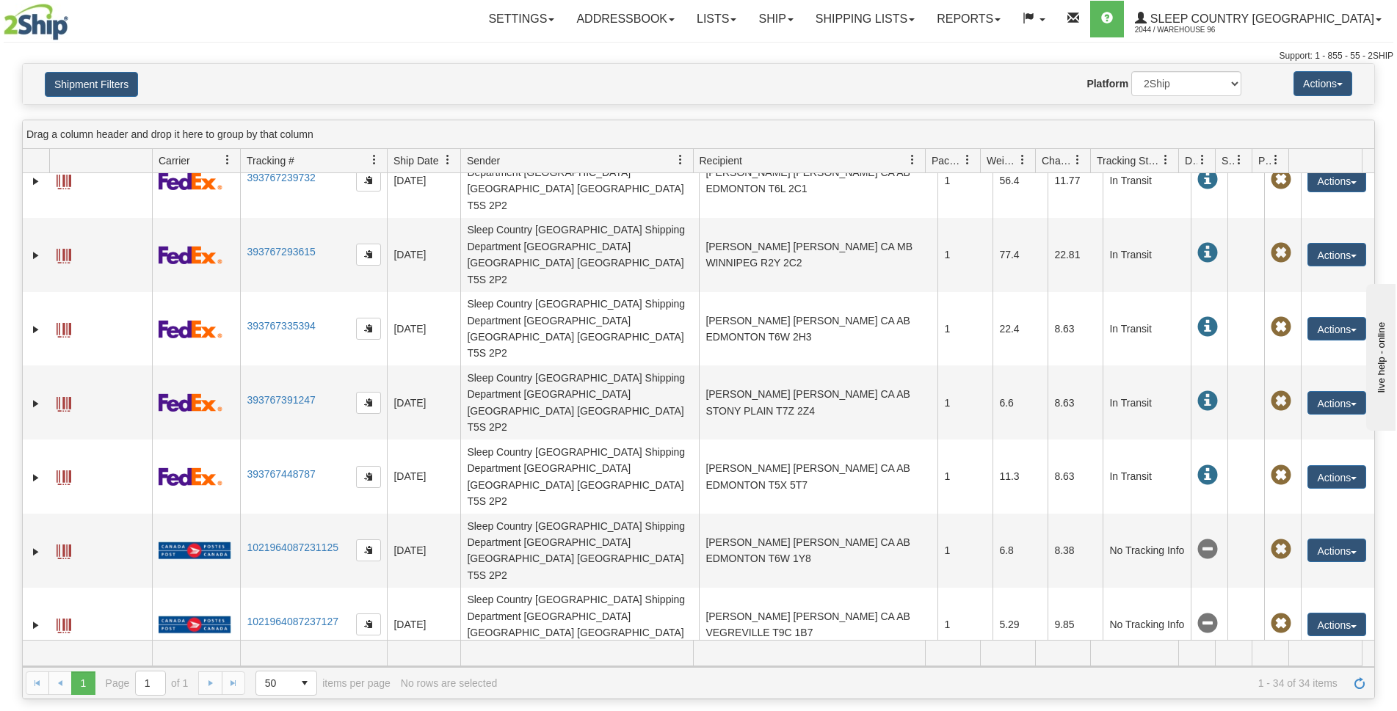
scroll to position [367, 0]
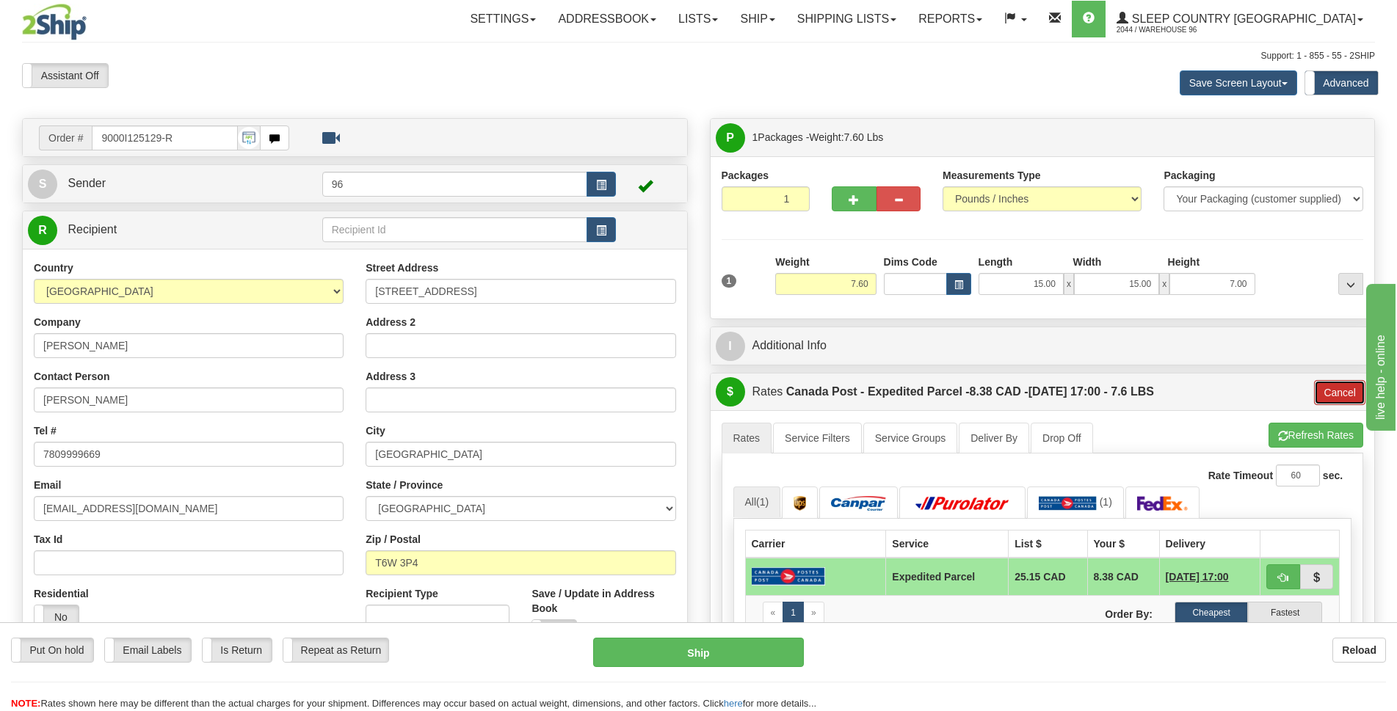
click at [1334, 389] on button "Cancel" at bounding box center [1339, 392] width 51 height 25
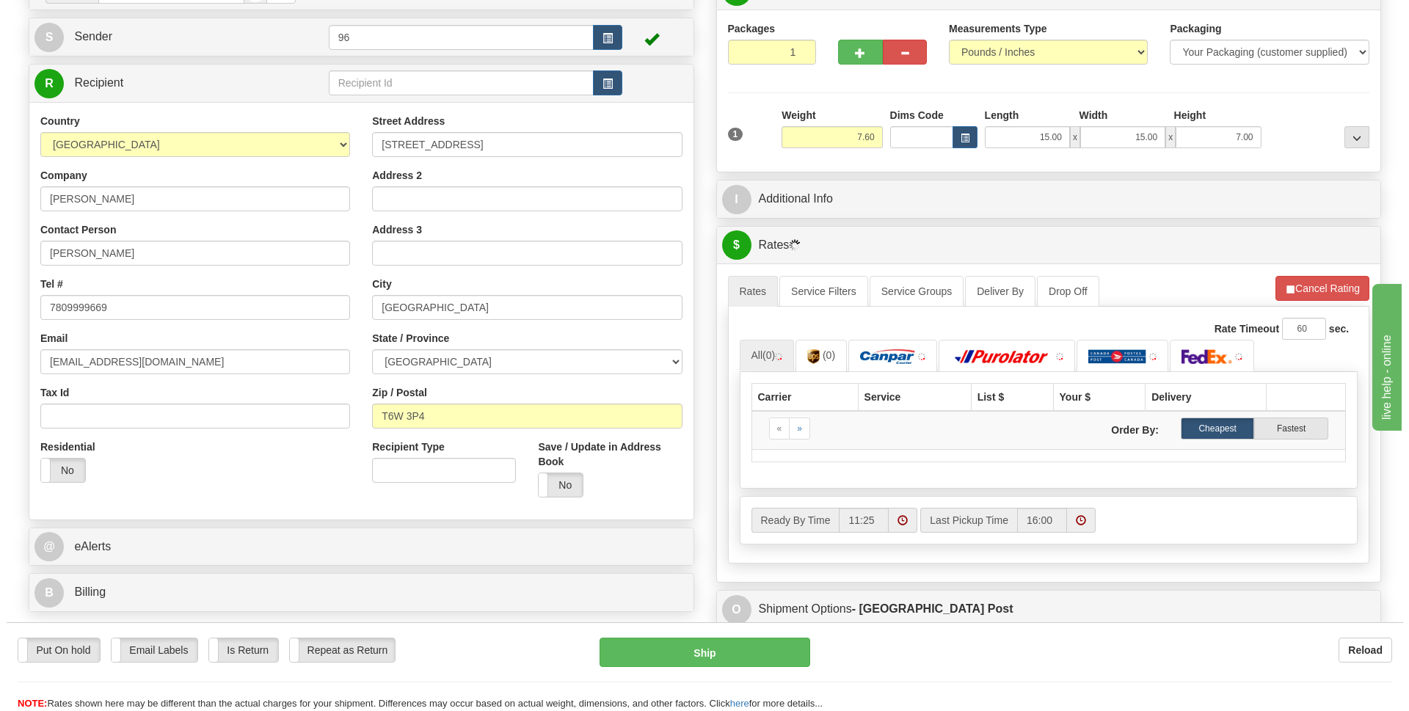
scroll to position [220, 0]
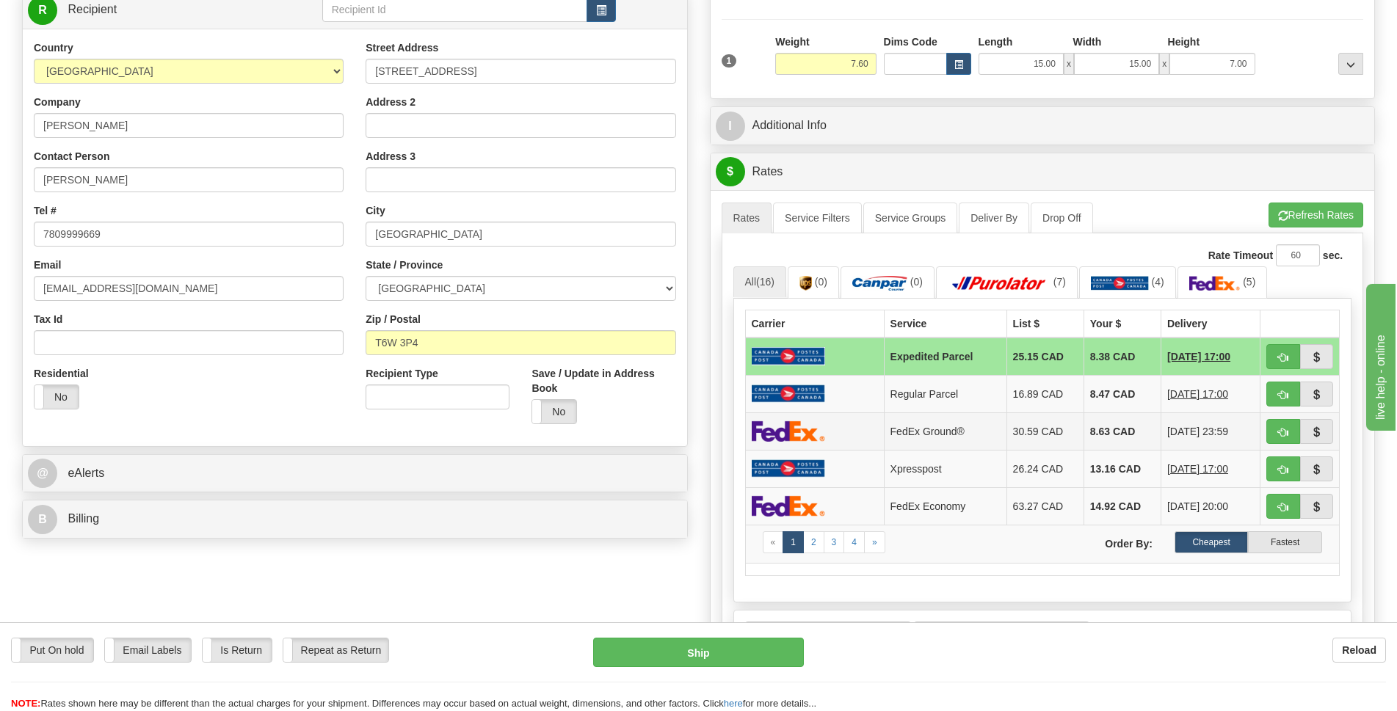
click at [867, 434] on td at bounding box center [814, 431] width 139 height 37
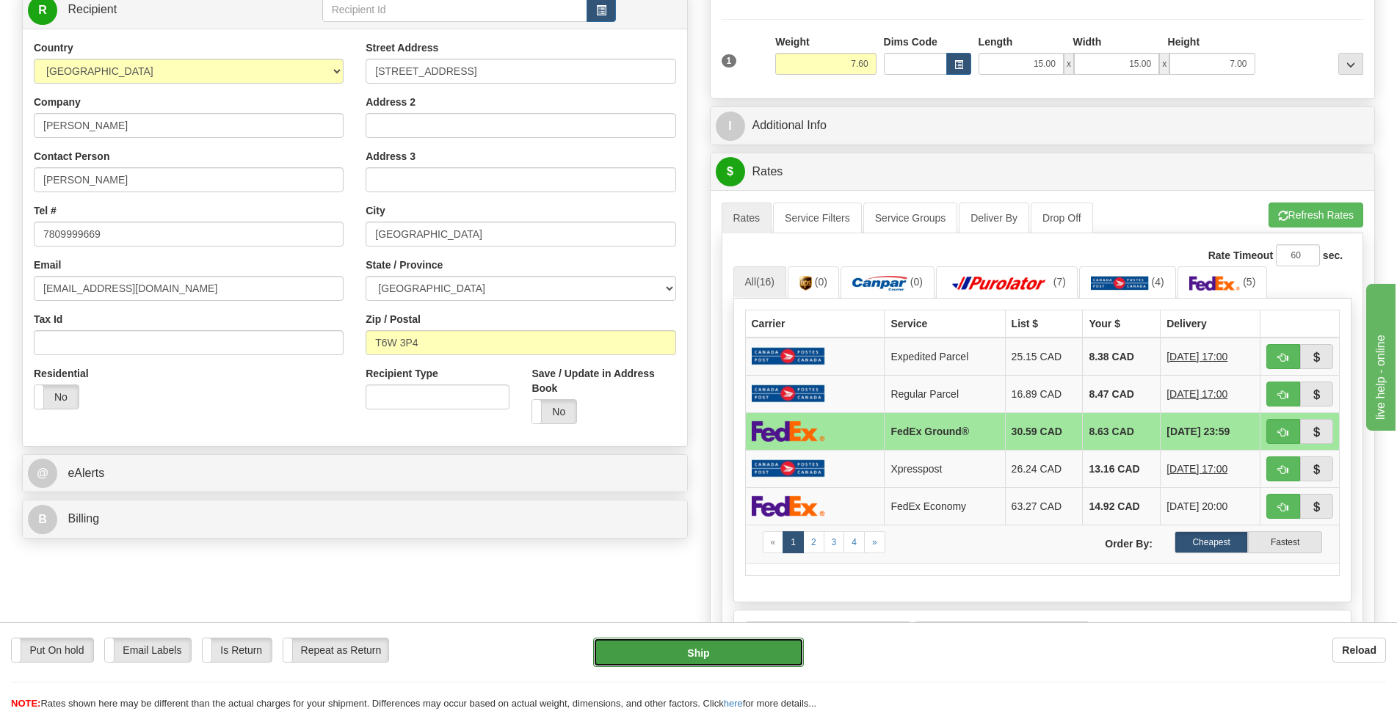
click at [777, 644] on button "Ship" at bounding box center [698, 652] width 211 height 29
type input "92"
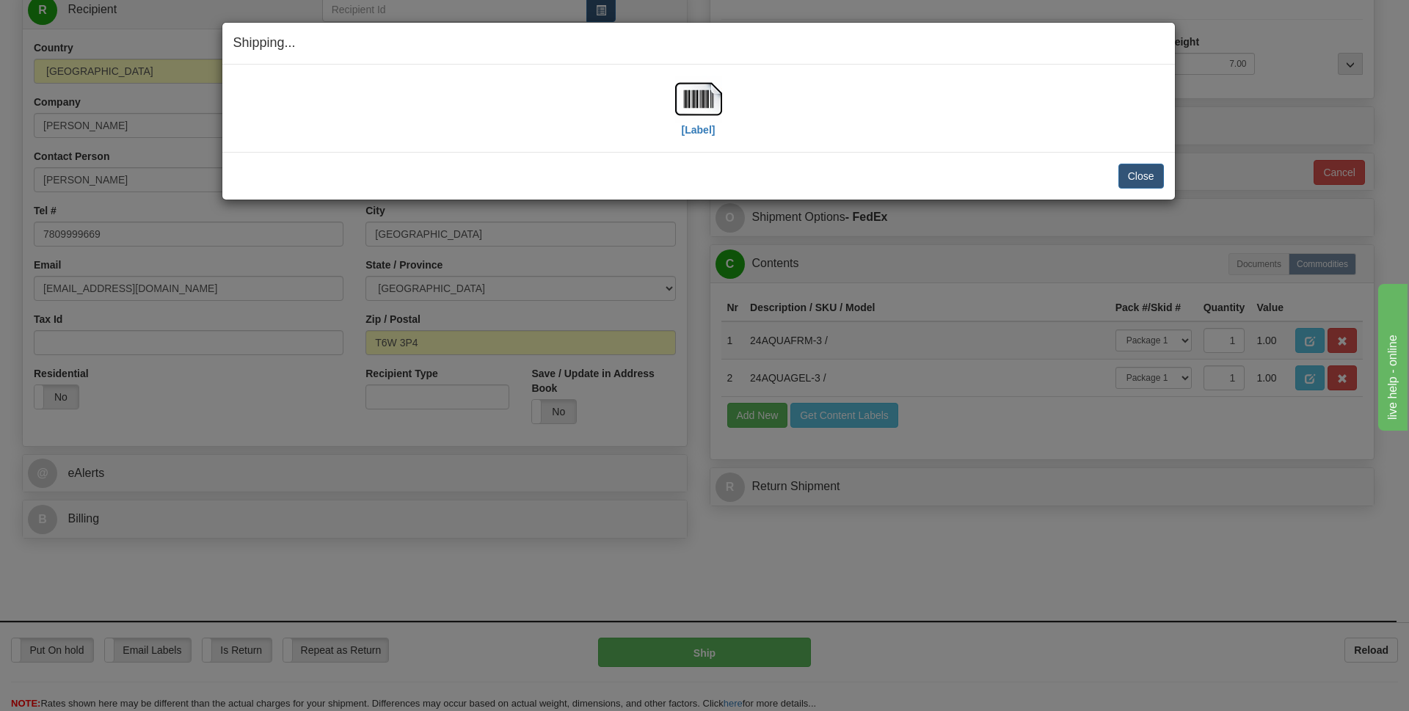
click at [661, 124] on div "[Label]" at bounding box center [698, 108] width 931 height 65
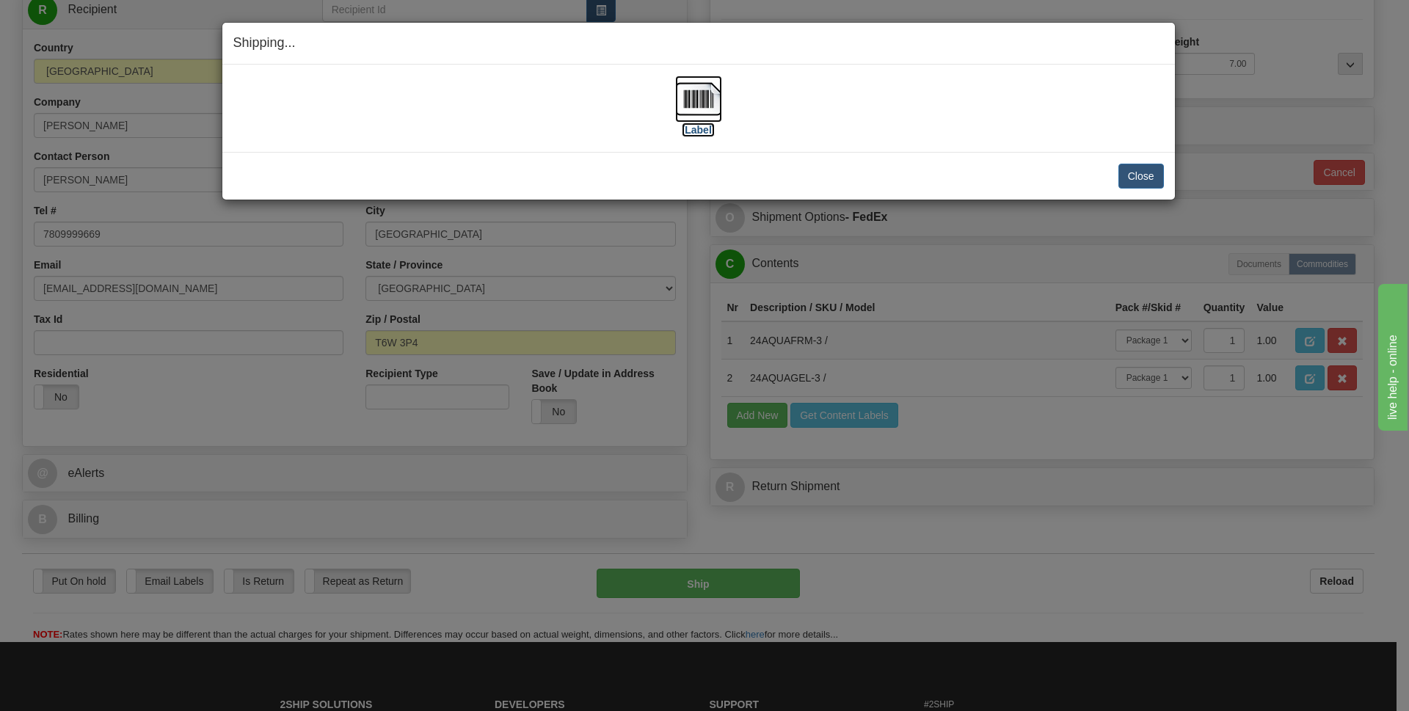
click at [700, 115] on img at bounding box center [698, 99] width 47 height 47
click at [1134, 179] on button "Close" at bounding box center [1142, 176] width 46 height 25
